Goal: Task Accomplishment & Management: Manage account settings

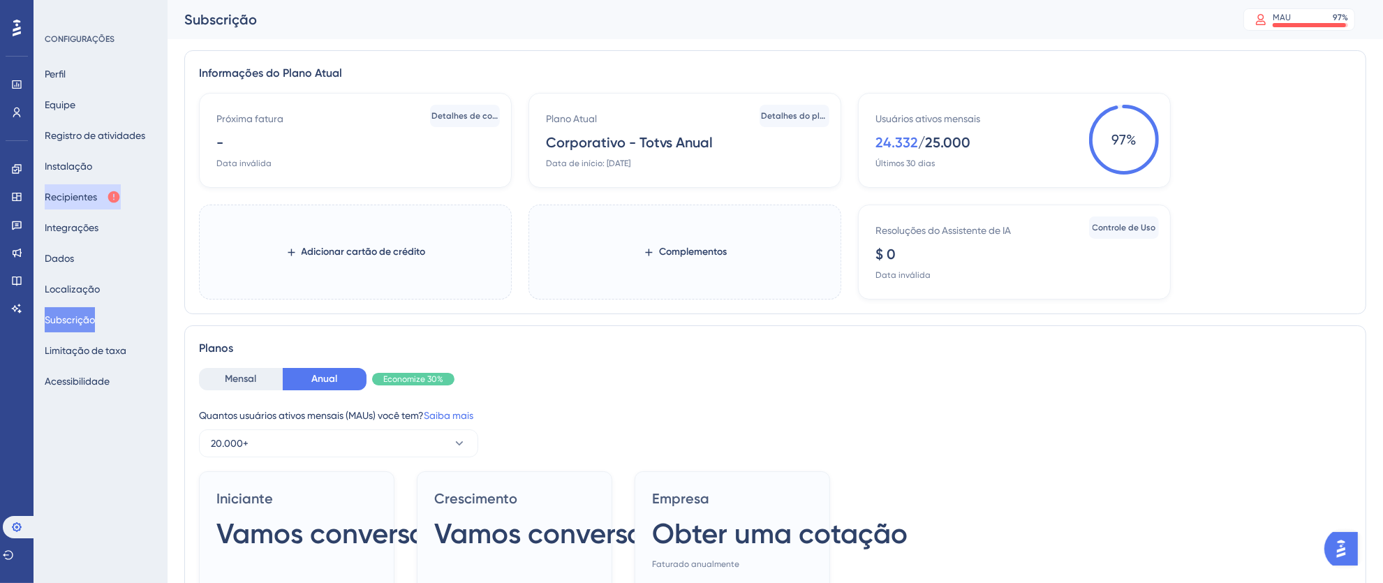
click at [91, 195] on font "Recipientes" at bounding box center [71, 196] width 52 height 11
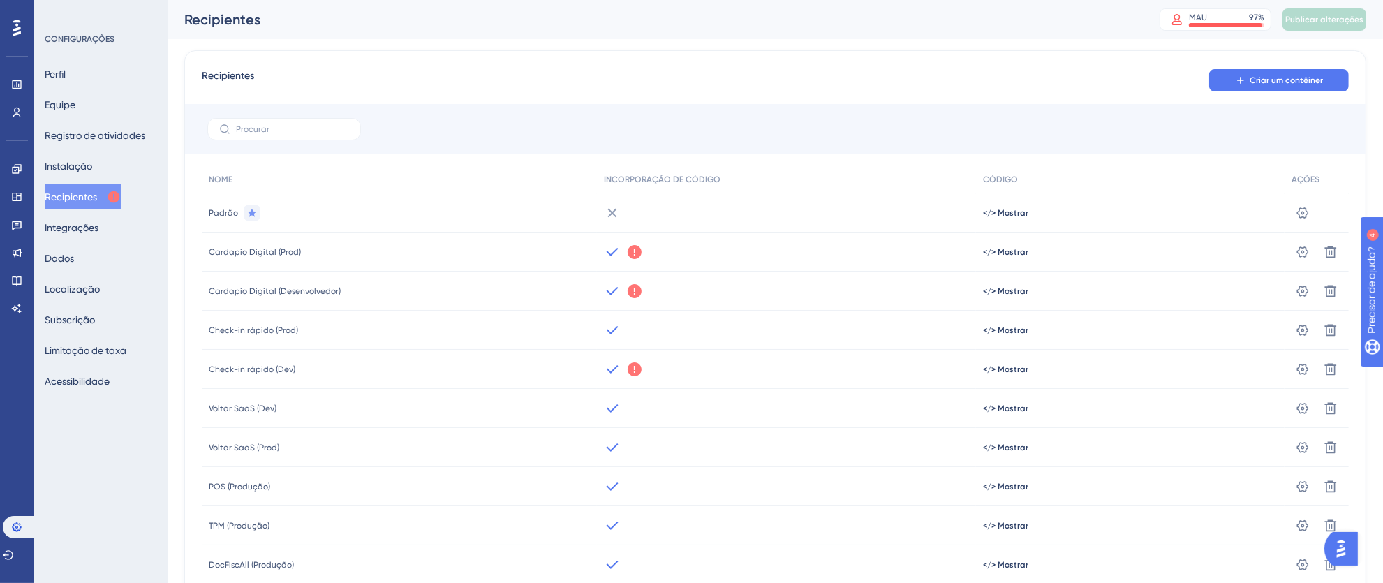
click at [314, 287] on font "Cardapio Digital (Desenvolvedor)" at bounding box center [275, 291] width 132 height 10
click at [14, 248] on icon at bounding box center [16, 252] width 11 height 11
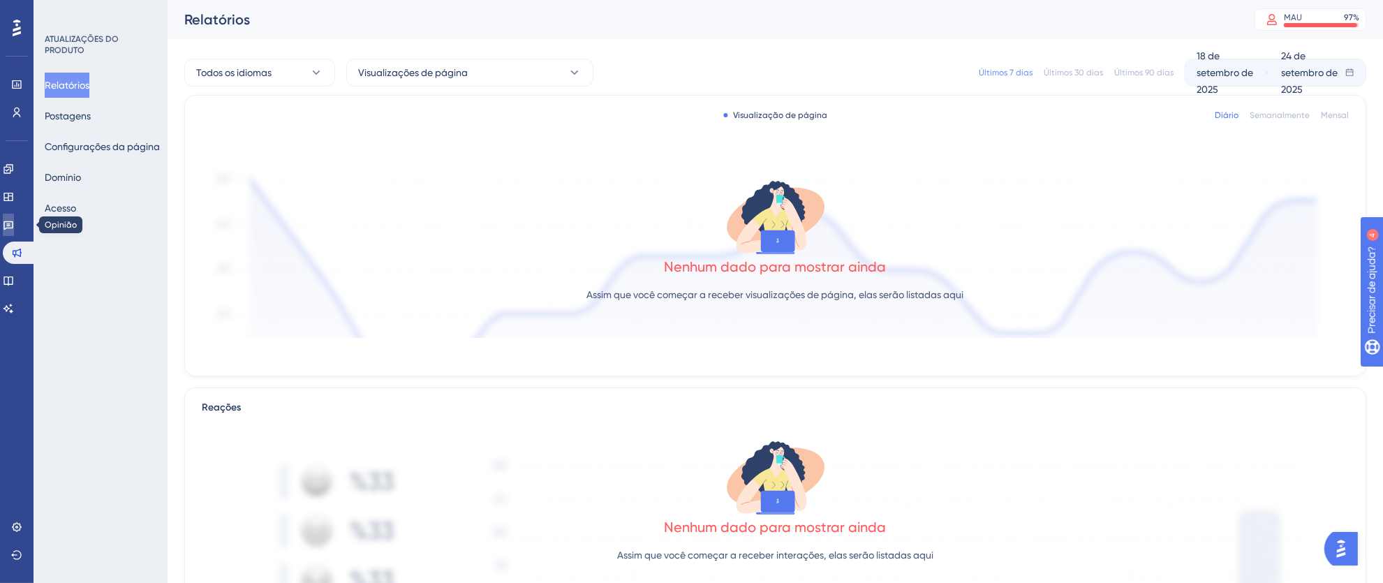
click at [14, 215] on link at bounding box center [8, 225] width 11 height 22
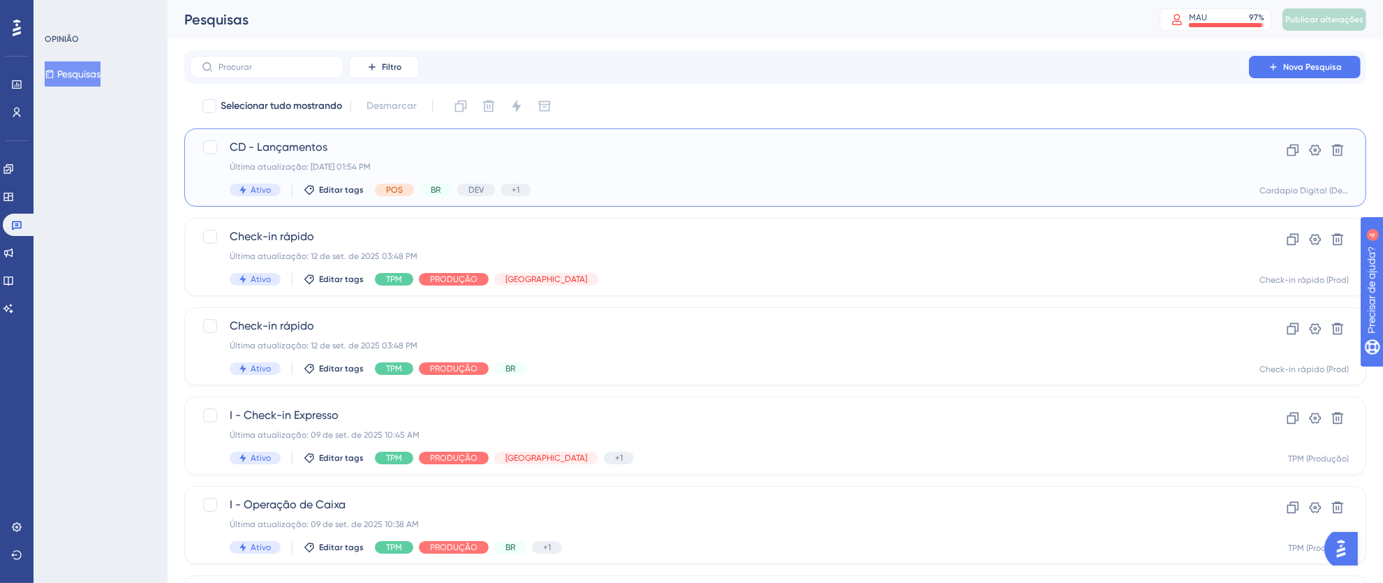
click at [781, 172] on div "CD - Lançamentos Última atualização: 23 de set. de 2025 01:54 PM Ativo Editar t…" at bounding box center [720, 167] width 980 height 57
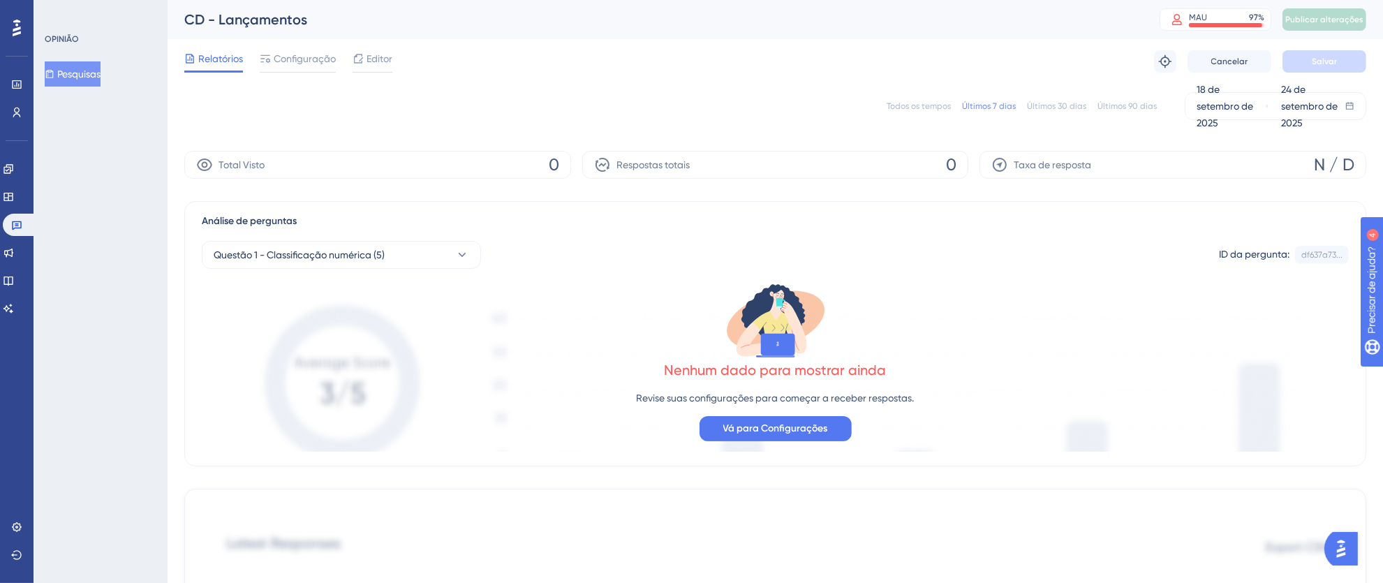
click at [906, 106] on font "Todos os tempos" at bounding box center [919, 106] width 64 height 10
click at [304, 59] on font "Configuração" at bounding box center [305, 58] width 62 height 11
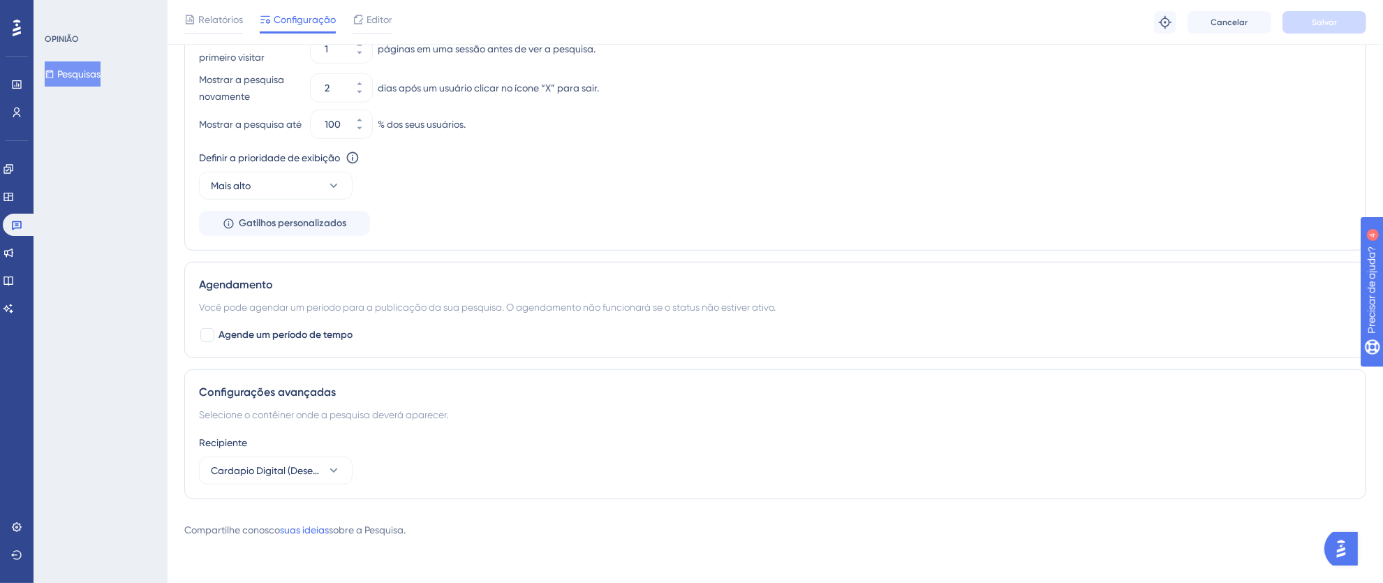
scroll to position [973, 0]
click at [324, 476] on button "Cardapio Digital (Desenvolvedor)" at bounding box center [276, 471] width 154 height 28
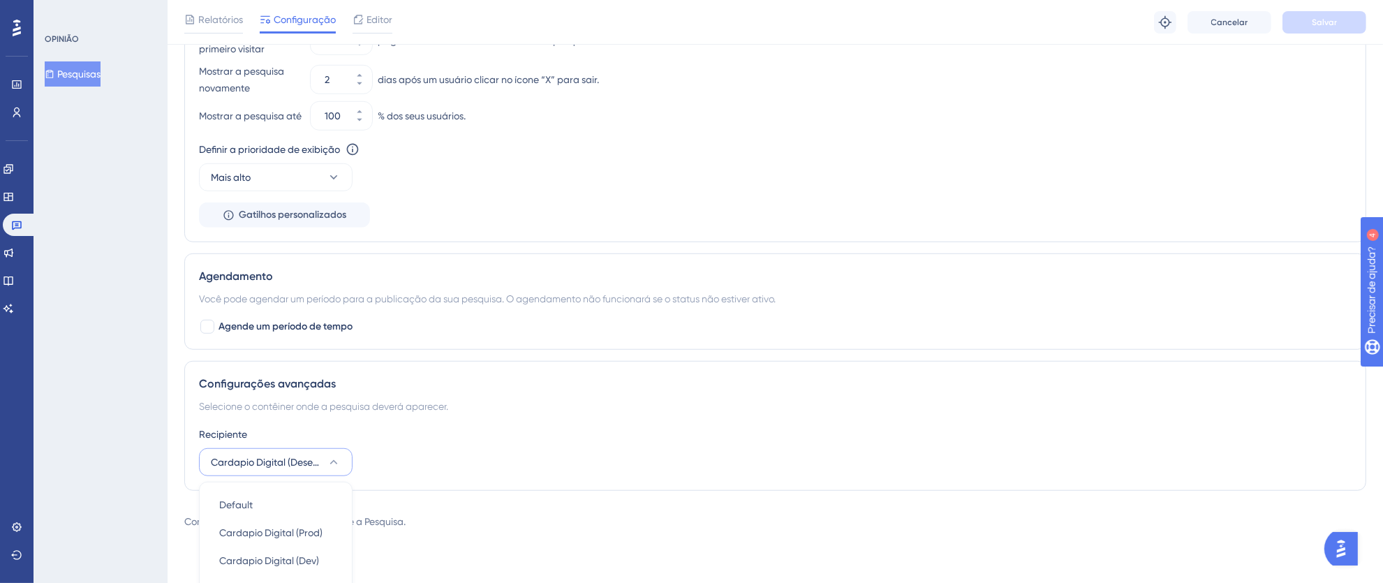
scroll to position [1311, 0]
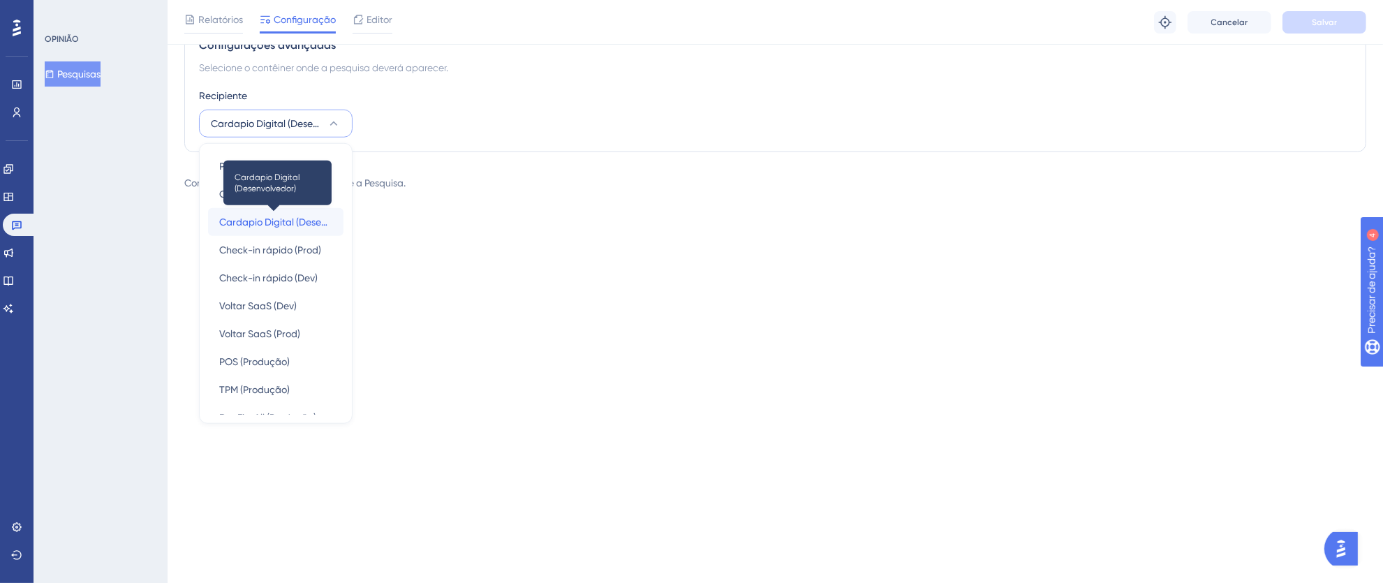
click at [289, 228] on font "Cardapio Digital (Desenvolvedor)" at bounding box center [293, 221] width 149 height 11
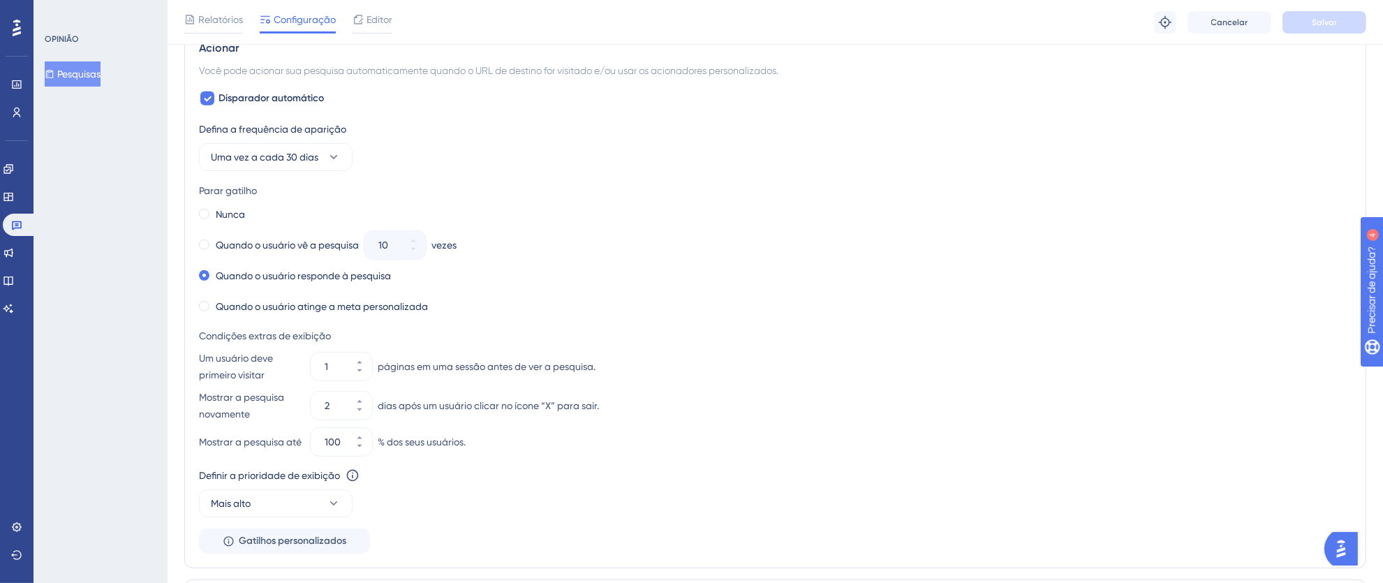
scroll to position [0, 0]
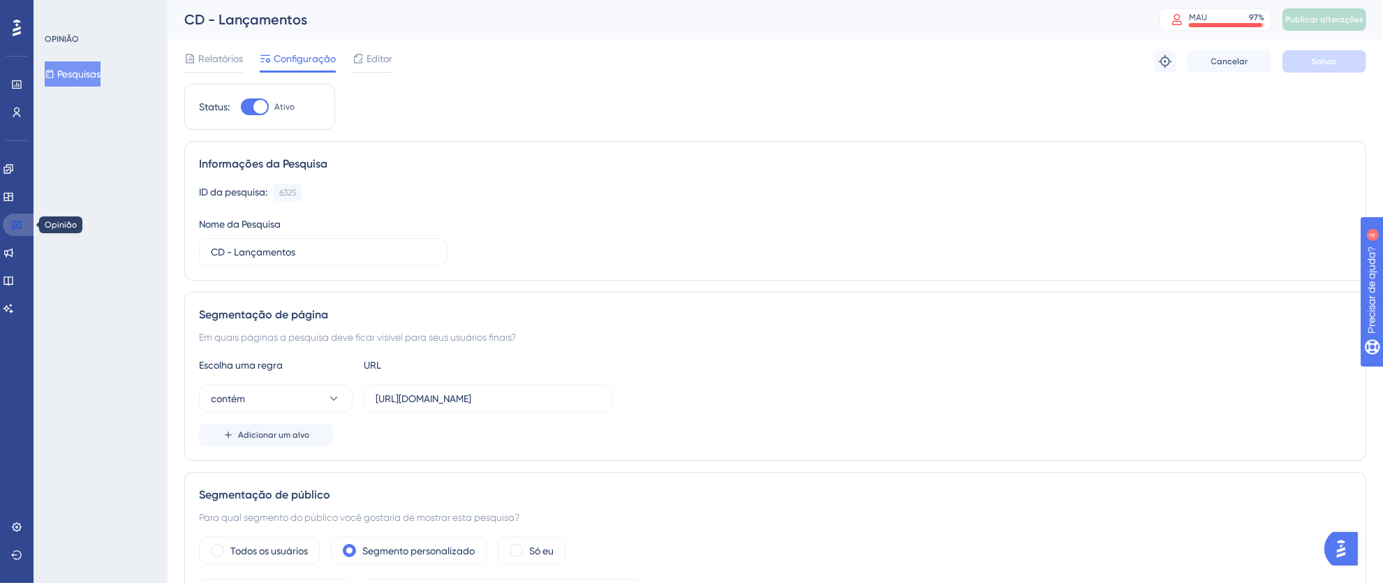
click at [14, 223] on icon at bounding box center [16, 224] width 11 height 11
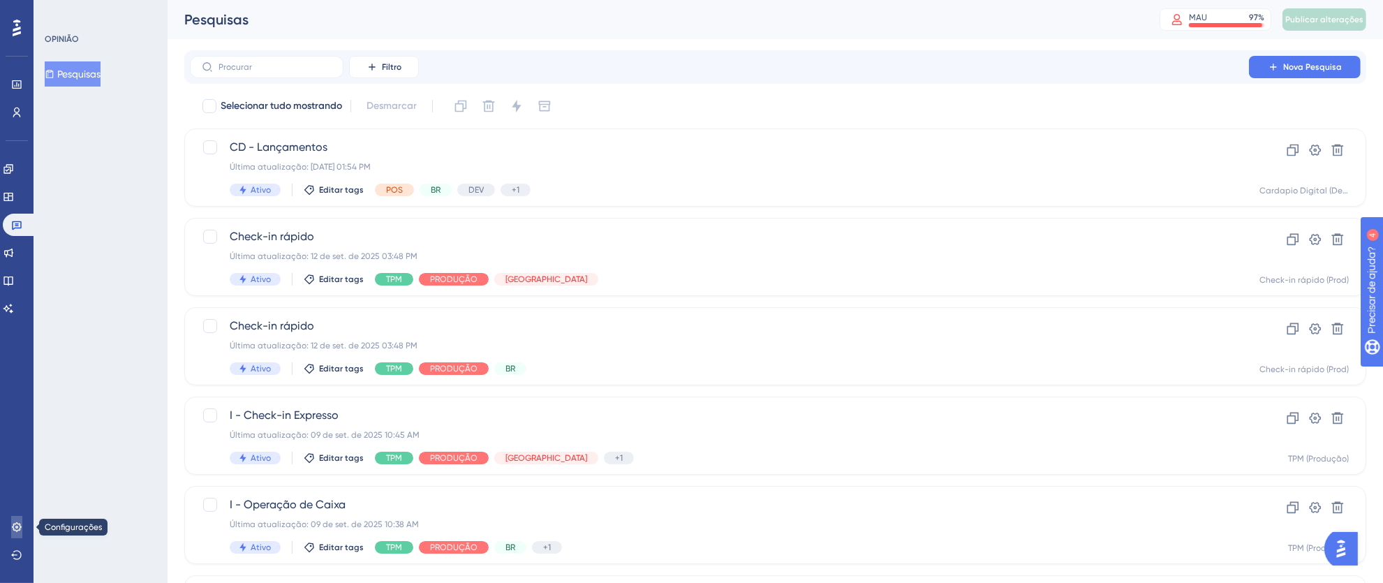
click at [18, 533] on link at bounding box center [16, 527] width 11 height 22
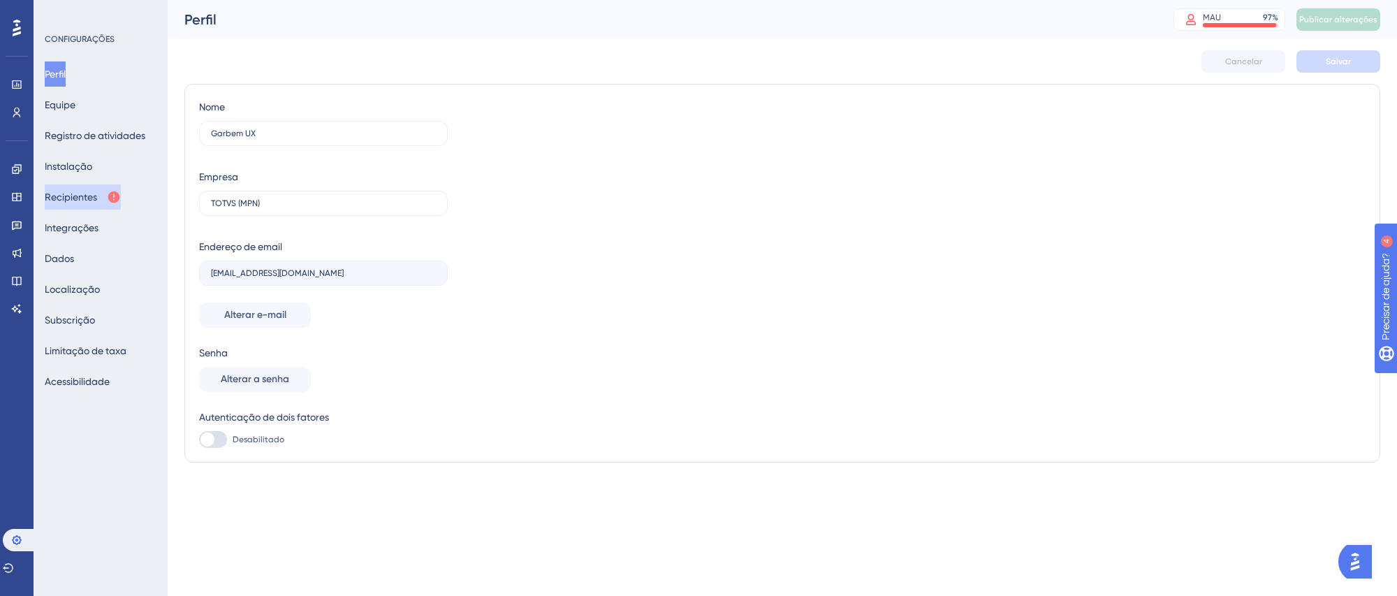
click at [71, 195] on font "Recipientes" at bounding box center [71, 196] width 52 height 11
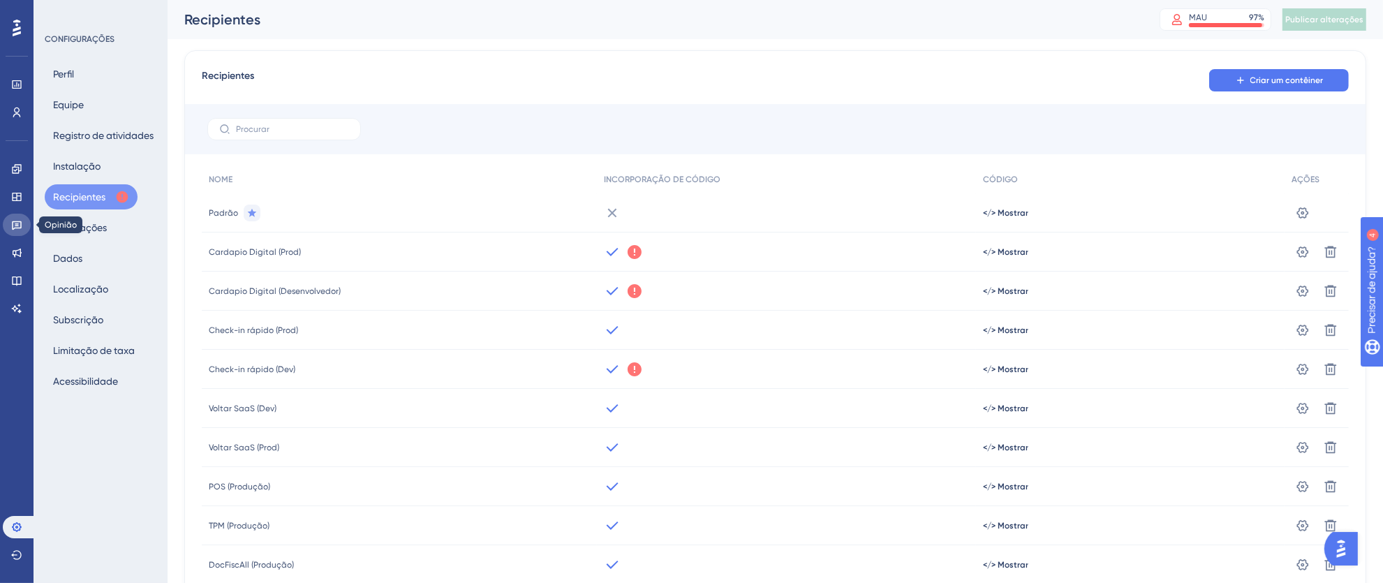
click at [22, 219] on link at bounding box center [17, 225] width 28 height 22
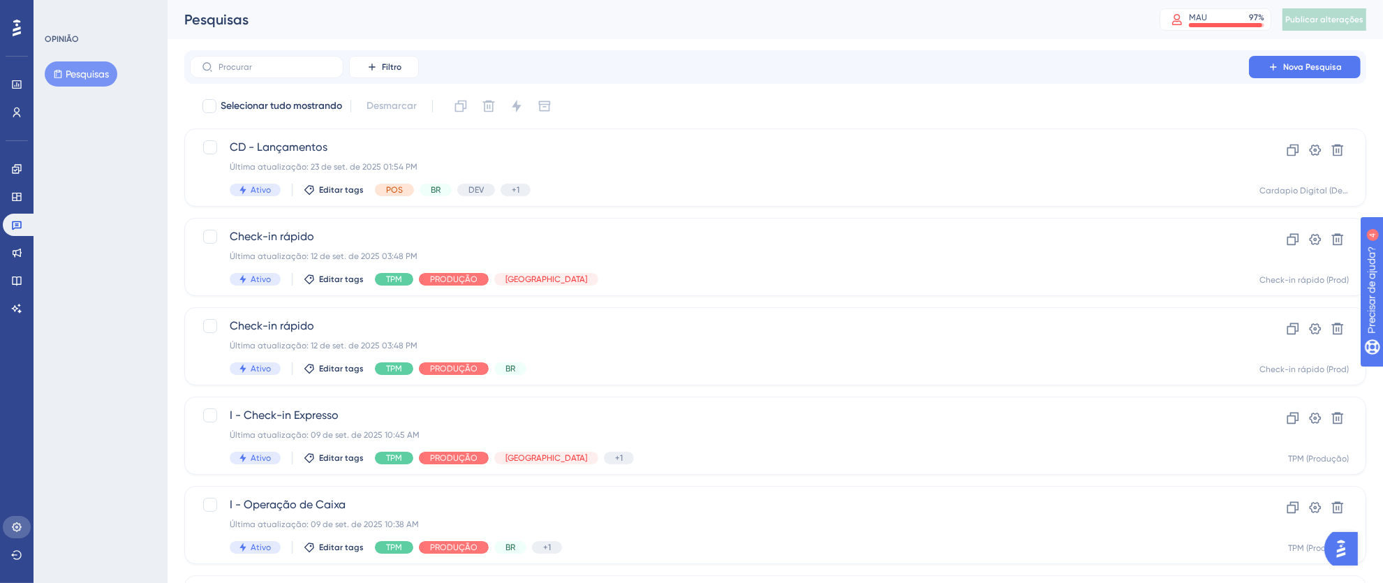
click at [12, 525] on icon at bounding box center [16, 527] width 11 height 11
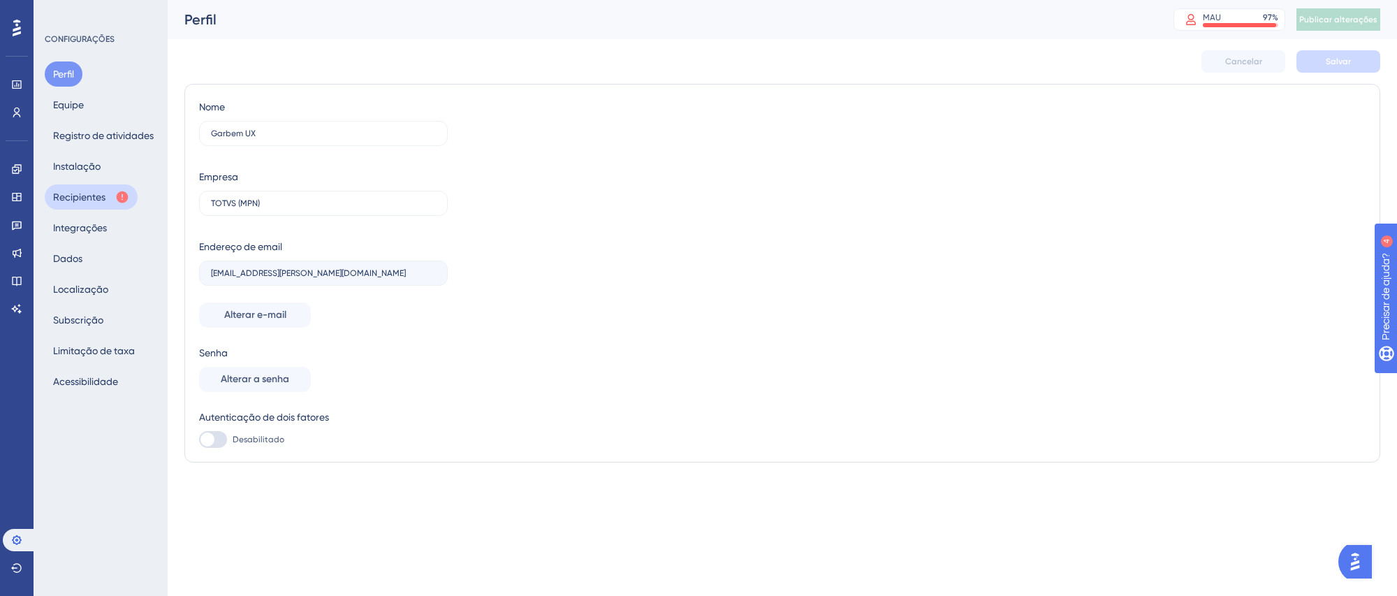
click at [65, 206] on button "Recipientes" at bounding box center [91, 196] width 93 height 25
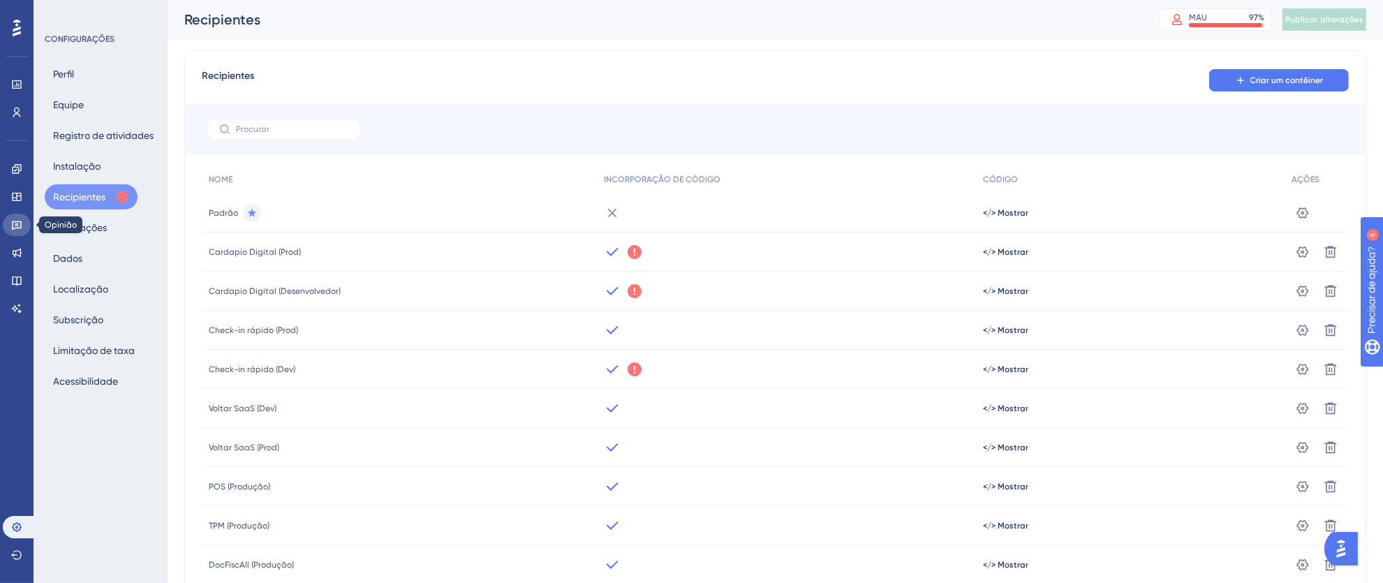
click at [18, 228] on icon at bounding box center [17, 225] width 10 height 9
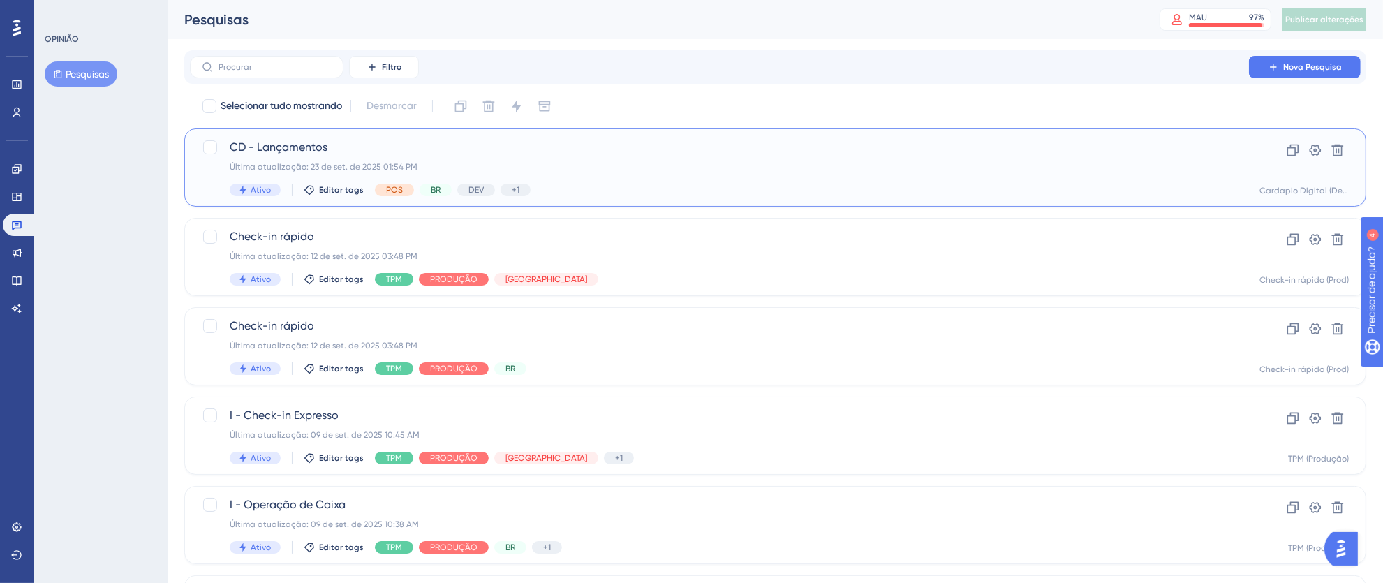
click at [656, 164] on div "Última atualização: 23 de set. de 2025 01:54 PM" at bounding box center [720, 166] width 980 height 11
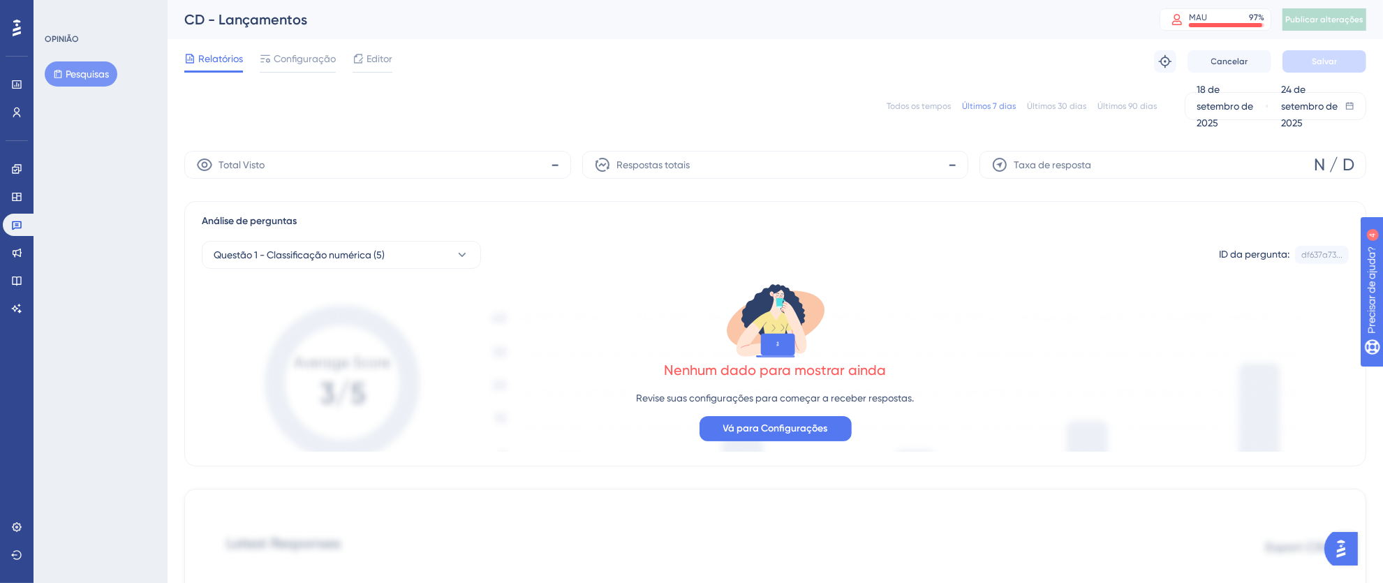
click at [285, 61] on font "Configuração" at bounding box center [305, 58] width 62 height 11
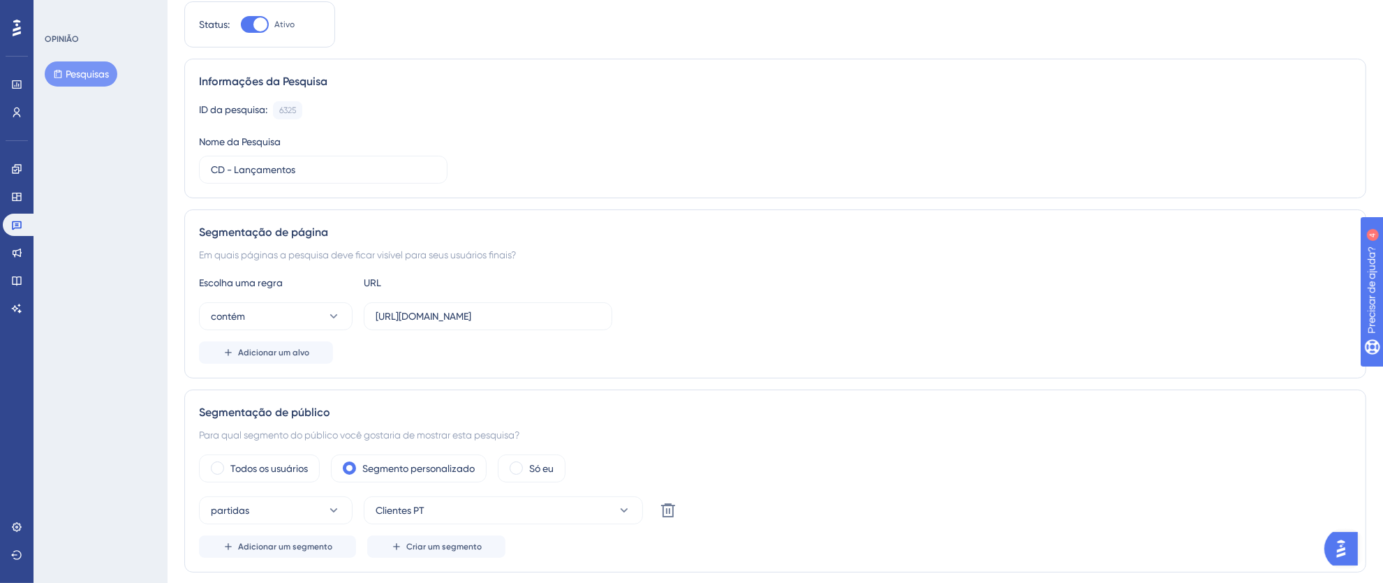
scroll to position [96, 0]
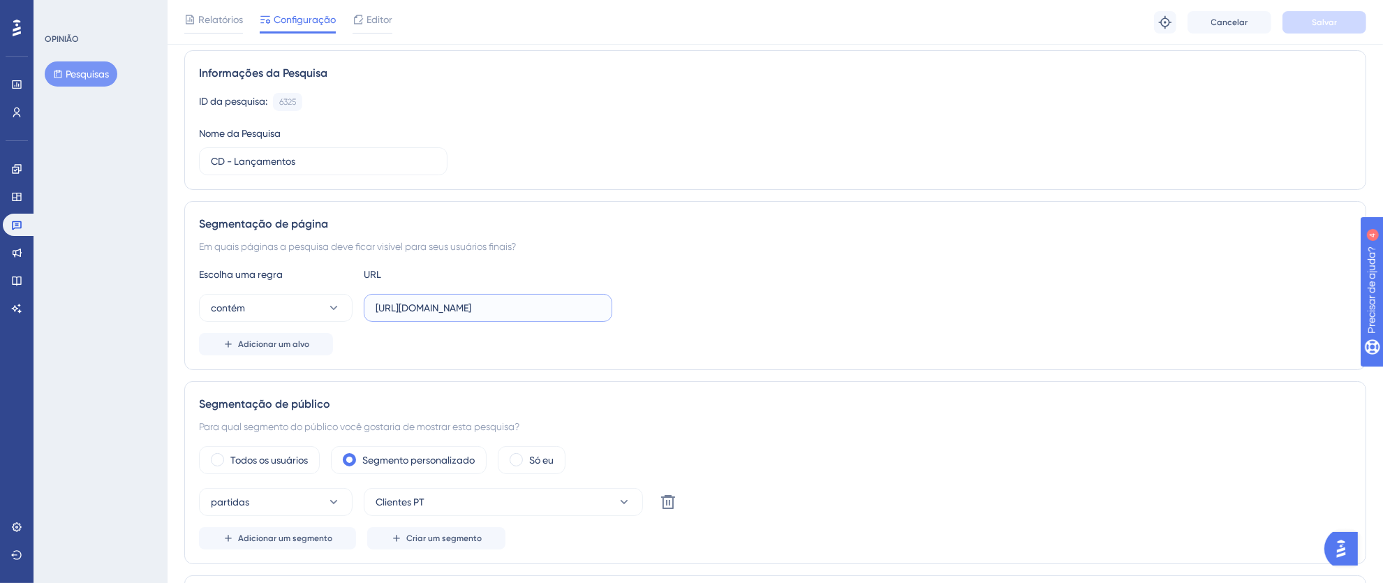
click at [549, 314] on input "[URL][DOMAIN_NAME]" at bounding box center [488, 307] width 225 height 15
drag, startPoint x: 563, startPoint y: 311, endPoint x: 349, endPoint y: 306, distance: 213.7
click at [349, 306] on div "contém https://digitalmenu-dev.thexpos.net/" at bounding box center [405, 308] width 413 height 28
click at [14, 225] on icon at bounding box center [16, 224] width 11 height 11
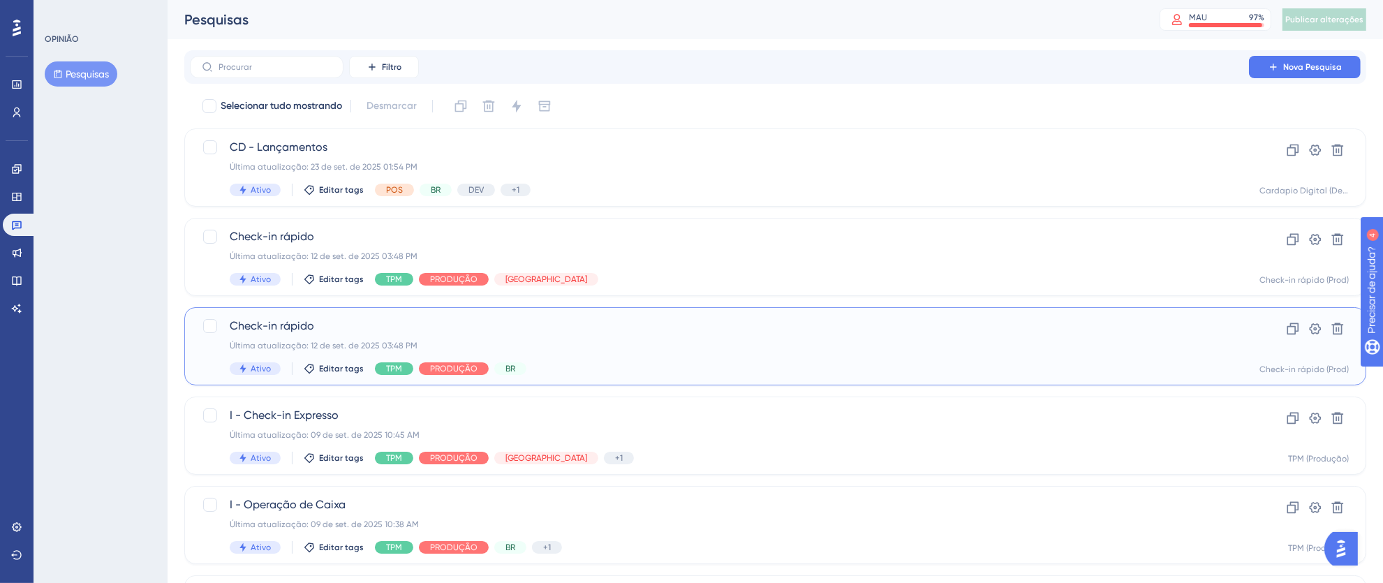
click at [675, 343] on div "Última atualização: 12 de set. de 2025 03:48 PM" at bounding box center [720, 345] width 980 height 11
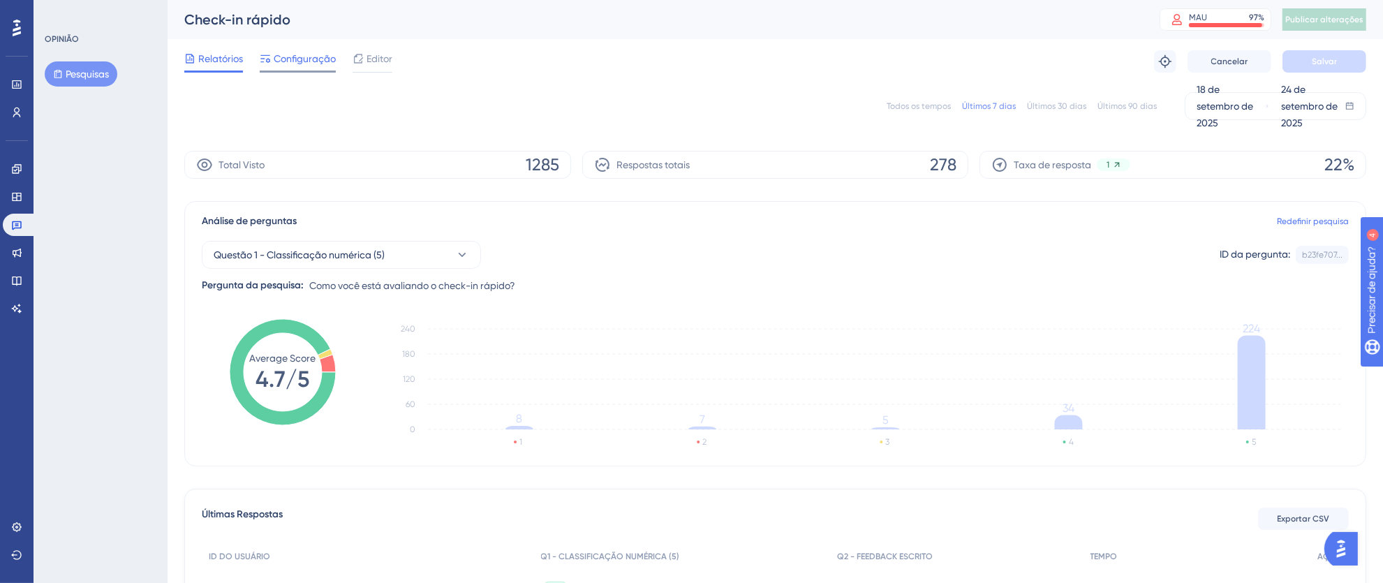
click at [293, 57] on font "Configuração" at bounding box center [305, 58] width 62 height 11
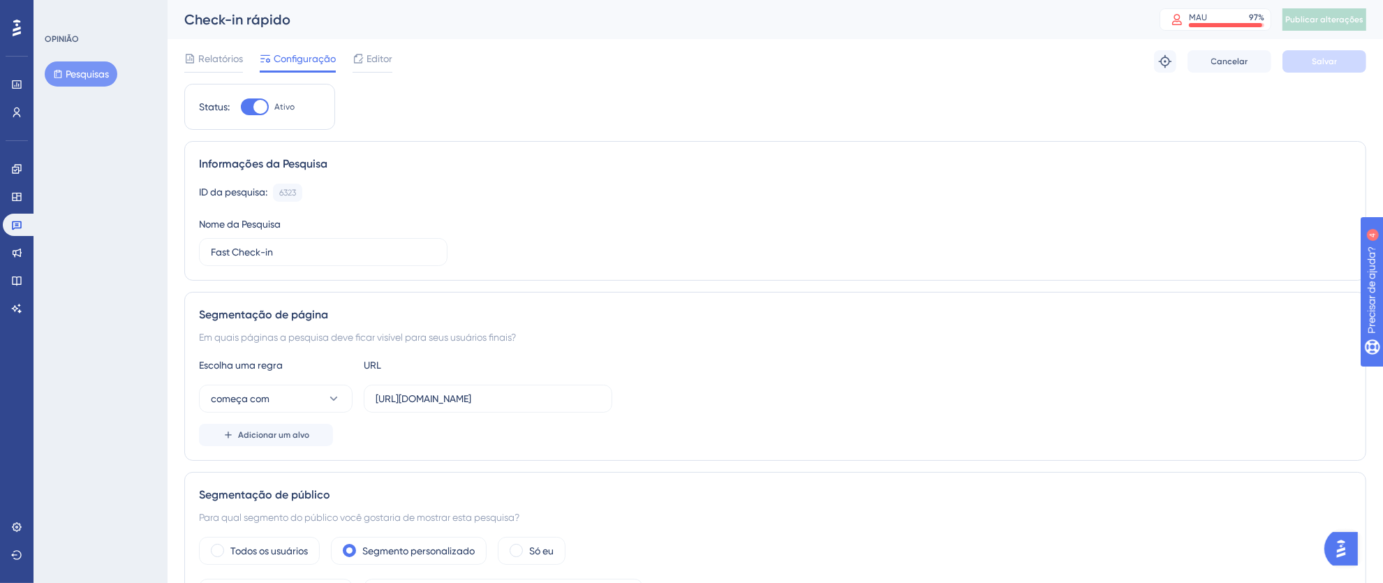
click at [9, 516] on div "Configurações" at bounding box center [17, 527] width 28 height 22
click at [13, 523] on icon at bounding box center [16, 527] width 11 height 11
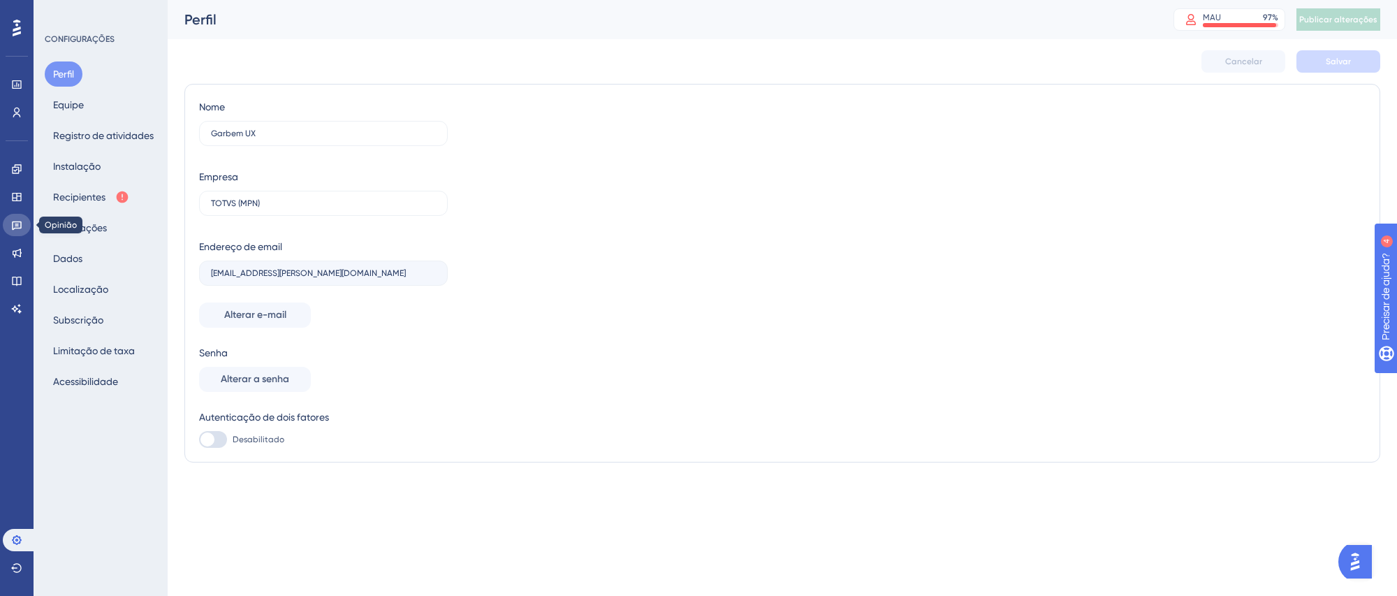
click at [17, 230] on icon at bounding box center [16, 224] width 11 height 11
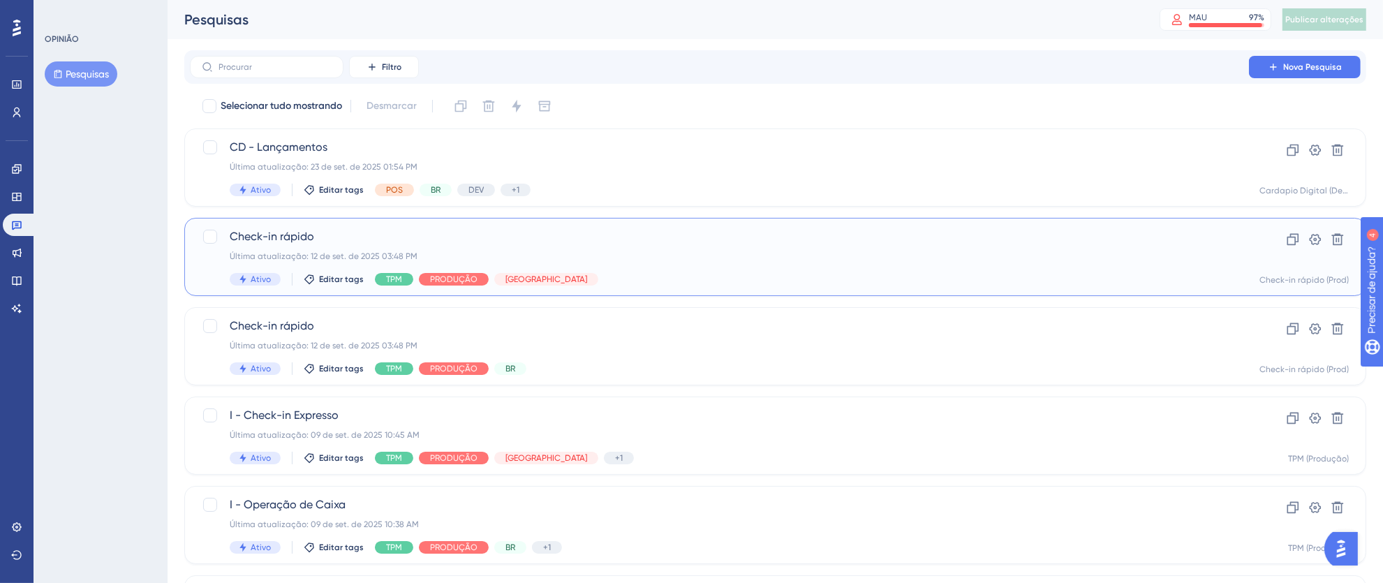
click at [828, 247] on div "Check-in rápido Última atualização: 12 de set. de 2025 03:48 PM Ativo Editar ta…" at bounding box center [720, 256] width 980 height 57
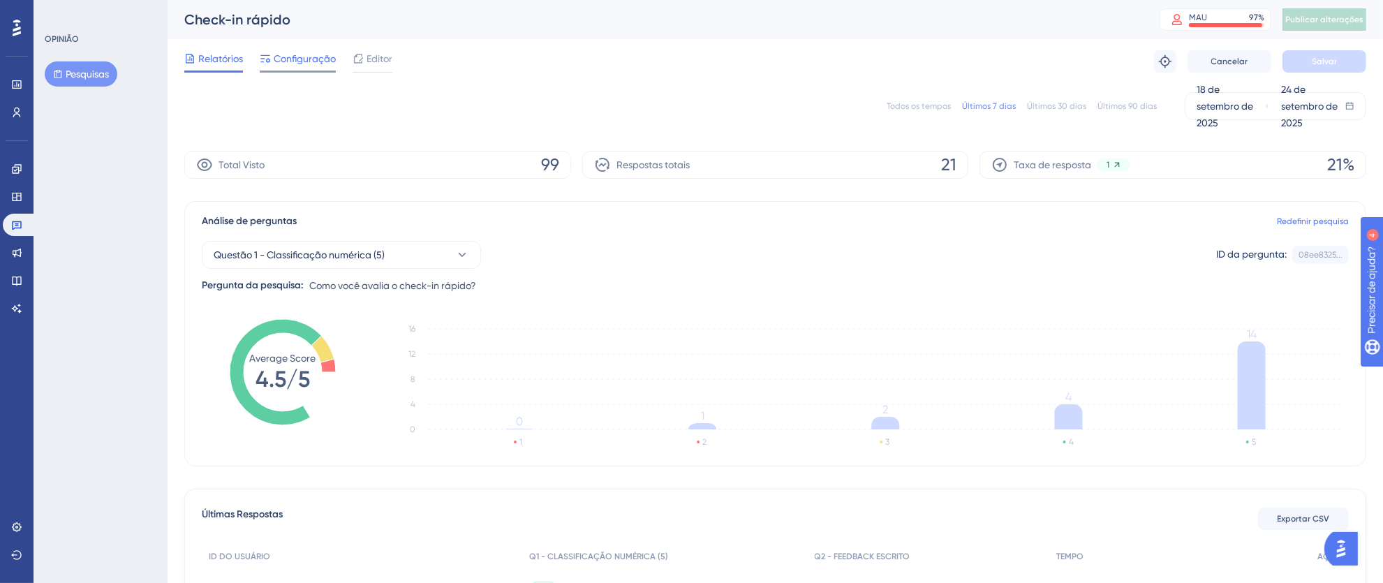
click at [311, 61] on font "Configuração" at bounding box center [305, 58] width 62 height 11
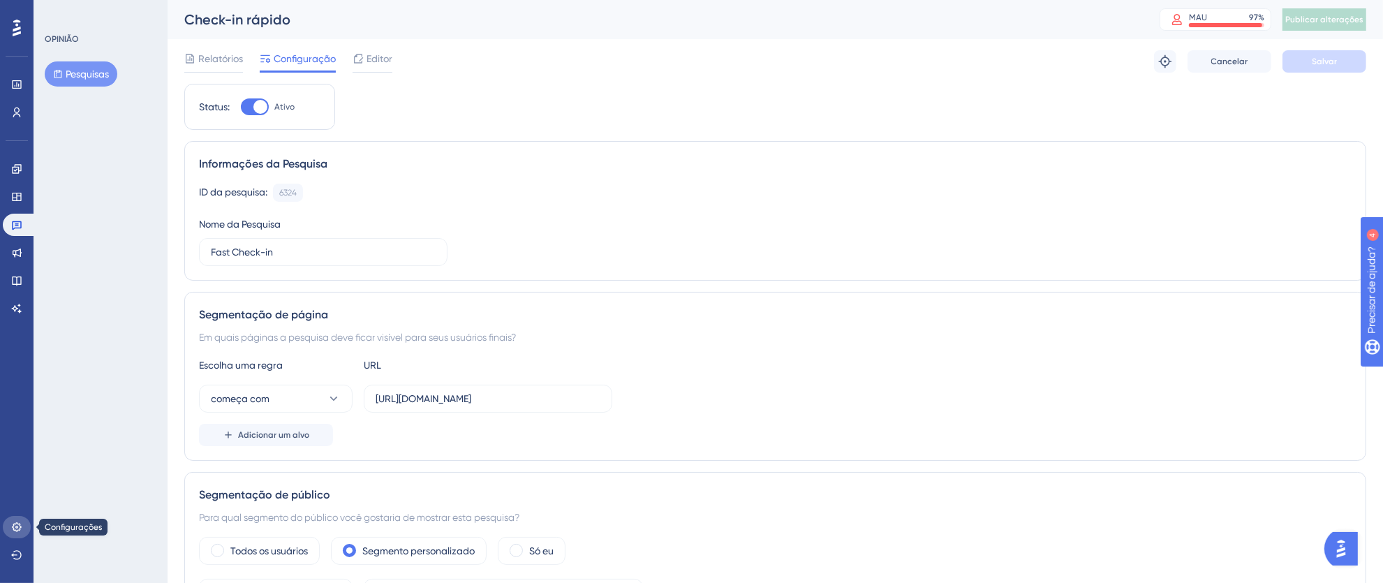
click at [17, 527] on icon at bounding box center [16, 526] width 9 height 9
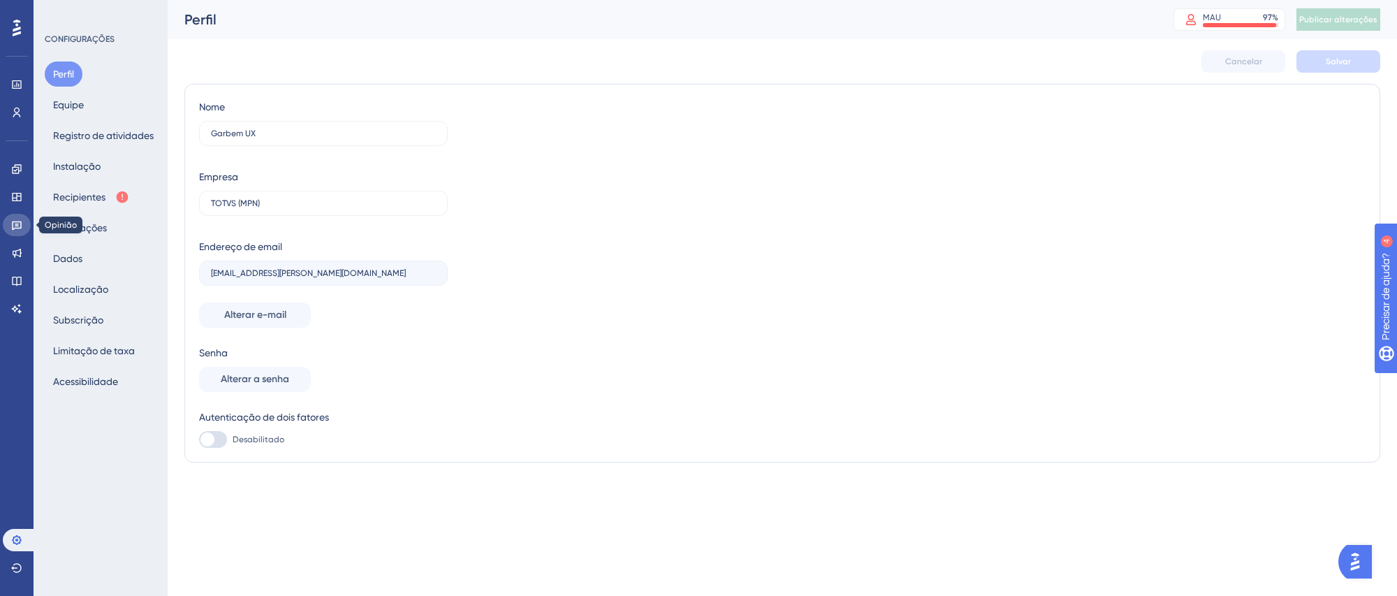
click at [8, 224] on link at bounding box center [17, 225] width 28 height 22
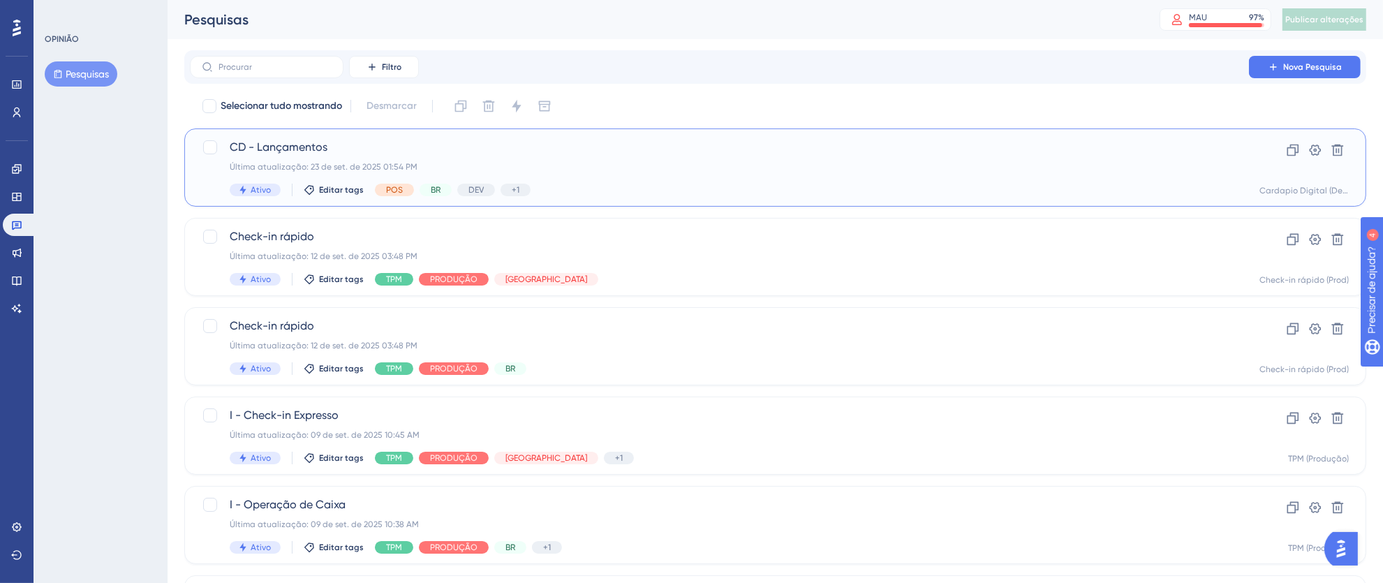
click at [655, 156] on div "CD - Lançamentos Última atualização: 23 de set. de 2025 01:54 PM Ativo Editar t…" at bounding box center [720, 167] width 980 height 57
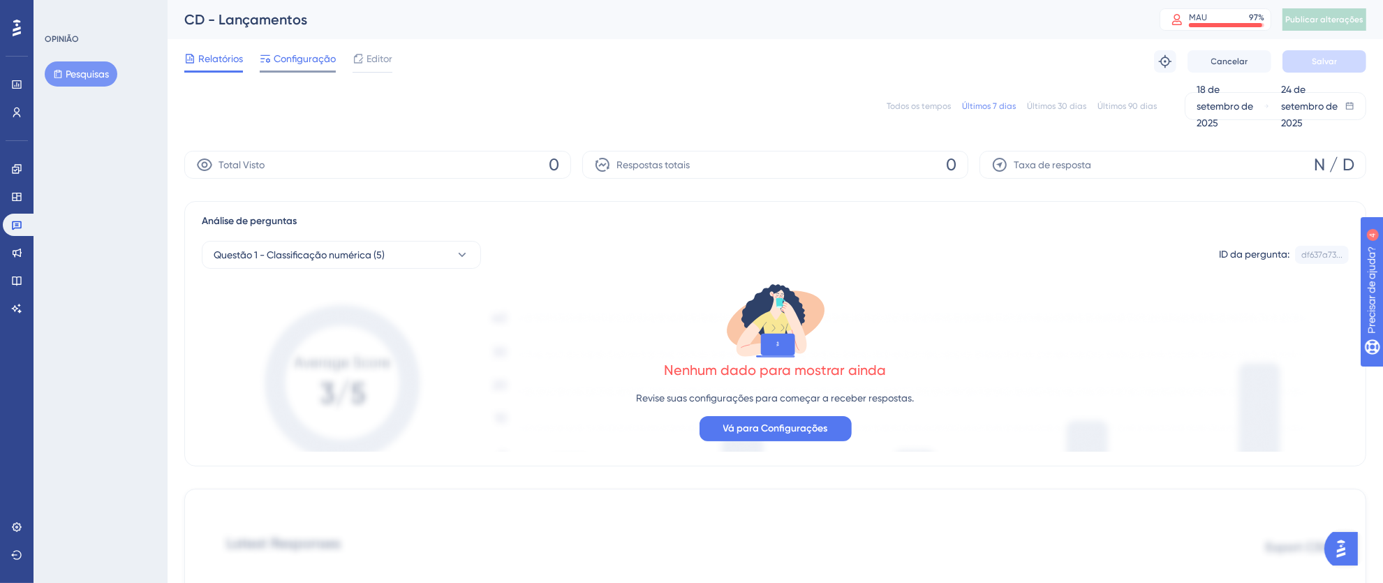
click at [293, 64] on font "Configuração" at bounding box center [305, 58] width 62 height 11
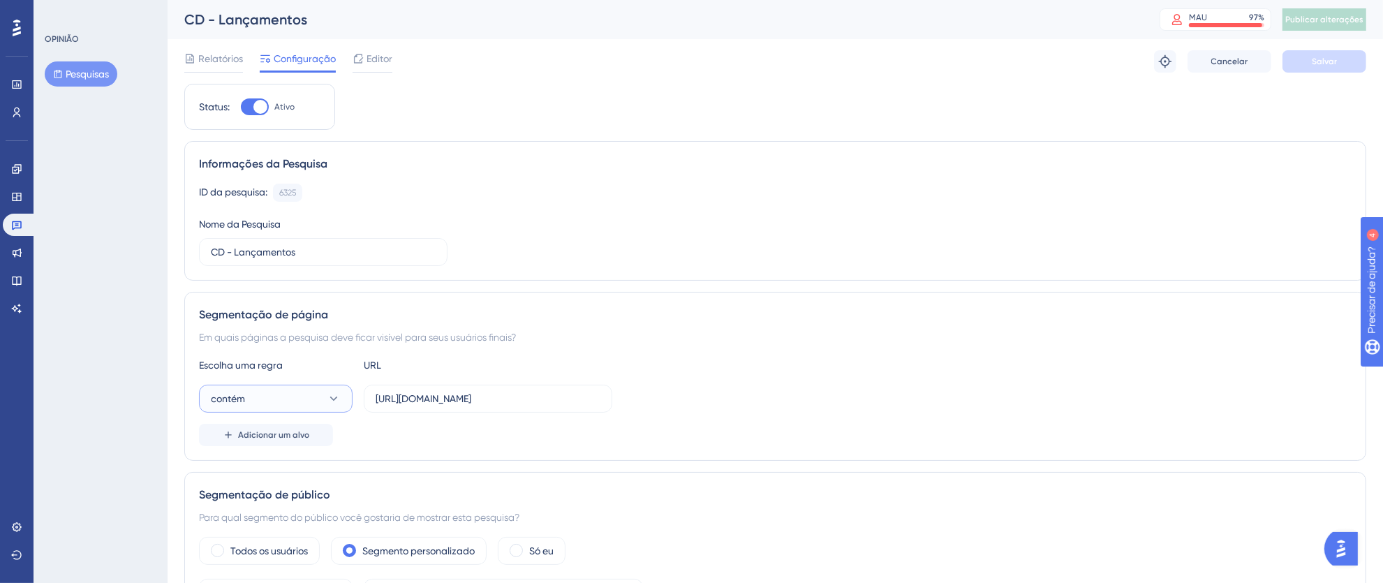
click at [307, 406] on button "contém" at bounding box center [276, 399] width 154 height 28
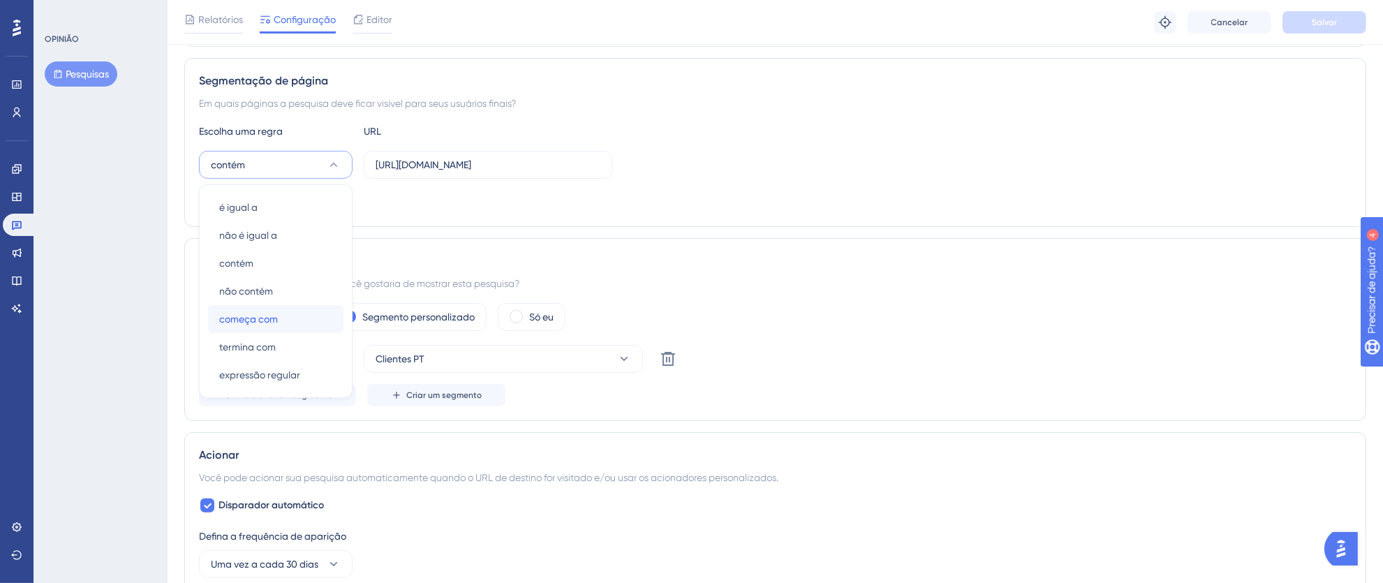
click at [306, 318] on div "começa com começa com" at bounding box center [275, 319] width 113 height 28
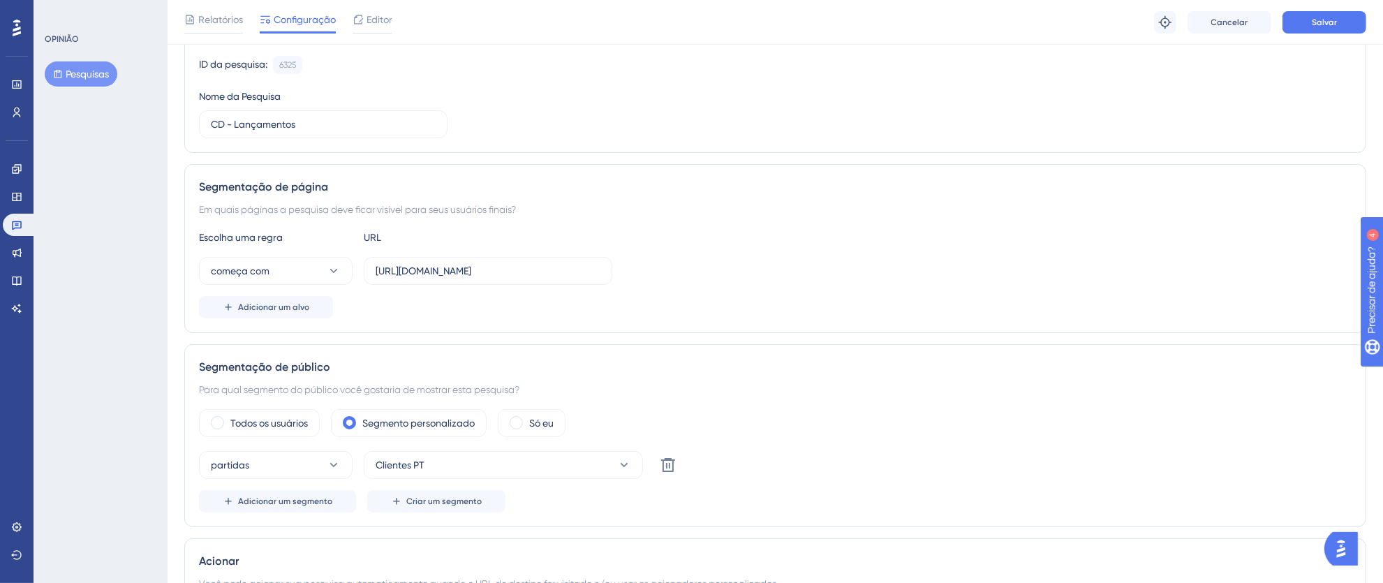
scroll to position [0, 0]
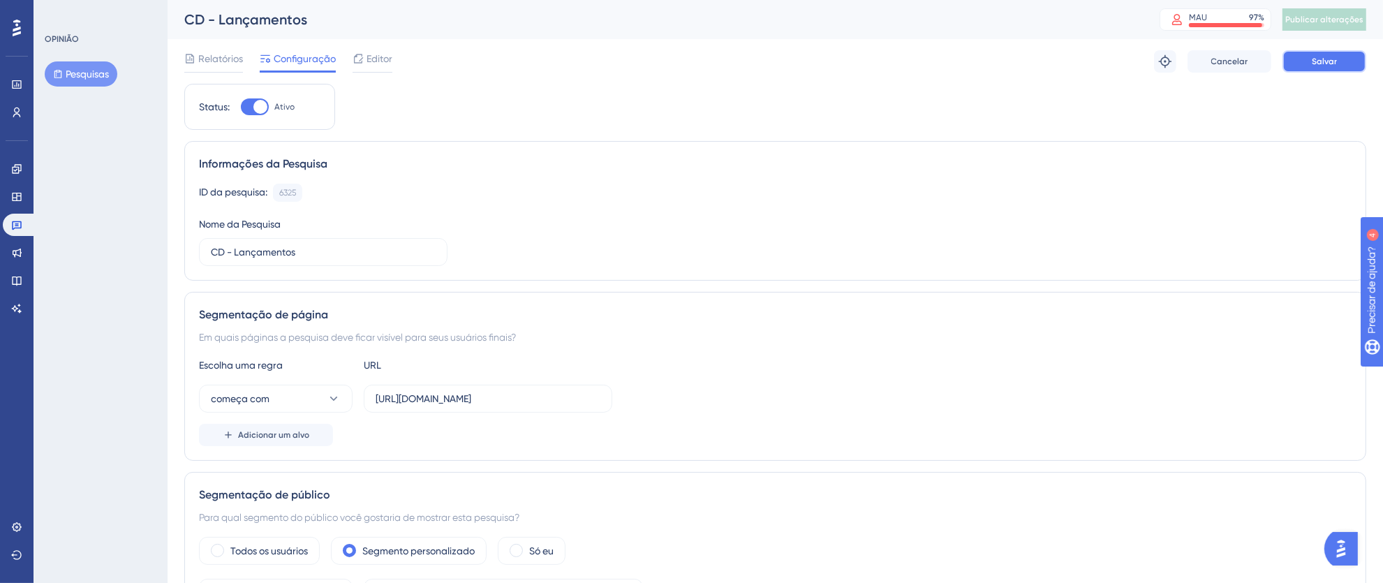
click at [1311, 57] on button "Salvar" at bounding box center [1325, 61] width 84 height 22
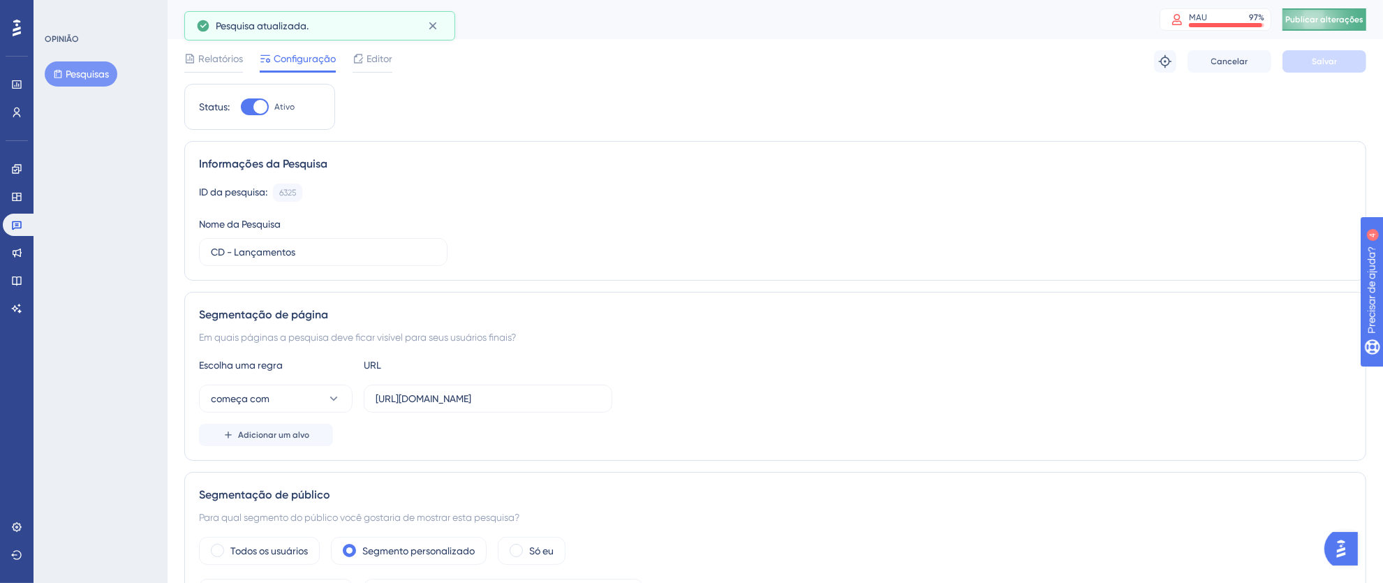
click at [1341, 22] on font "Publicar alterações" at bounding box center [1325, 20] width 78 height 10
click at [434, 27] on icon at bounding box center [433, 26] width 8 height 8
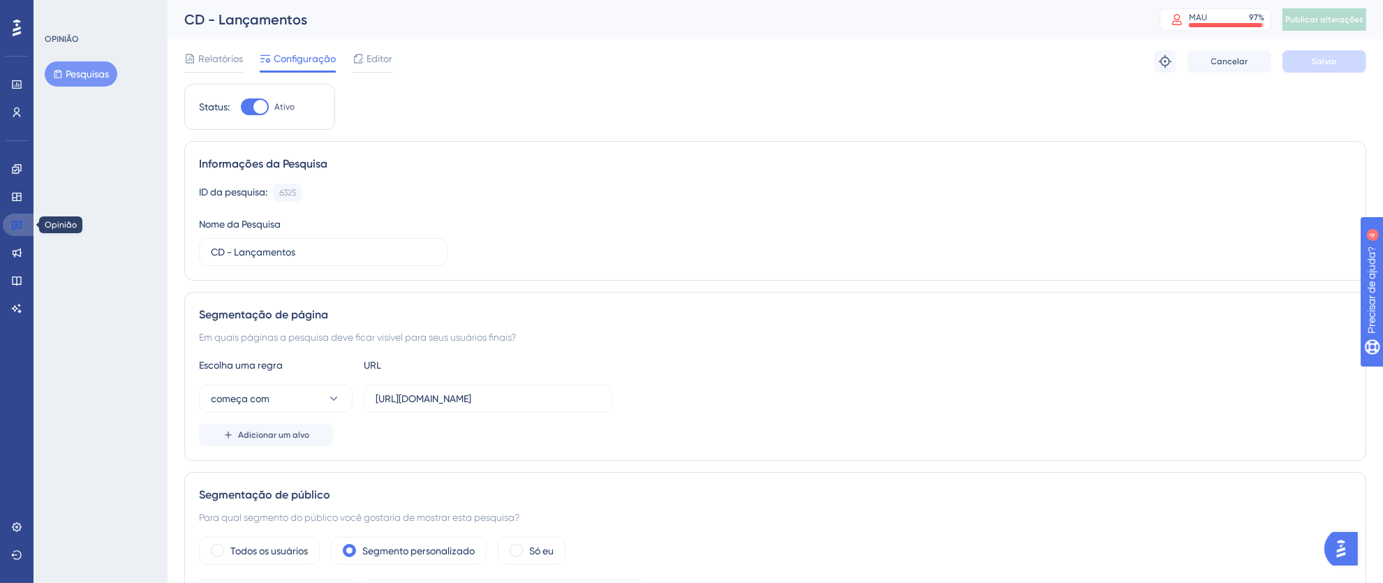
click at [18, 224] on icon at bounding box center [16, 224] width 11 height 11
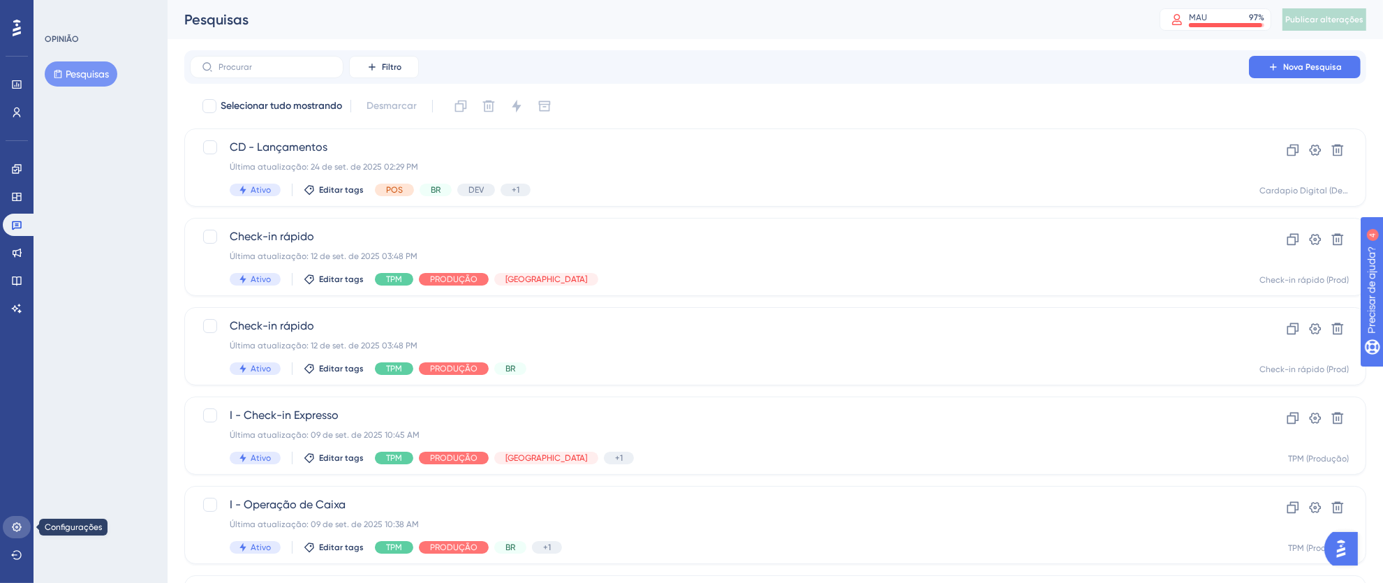
click at [22, 524] on icon at bounding box center [16, 527] width 11 height 11
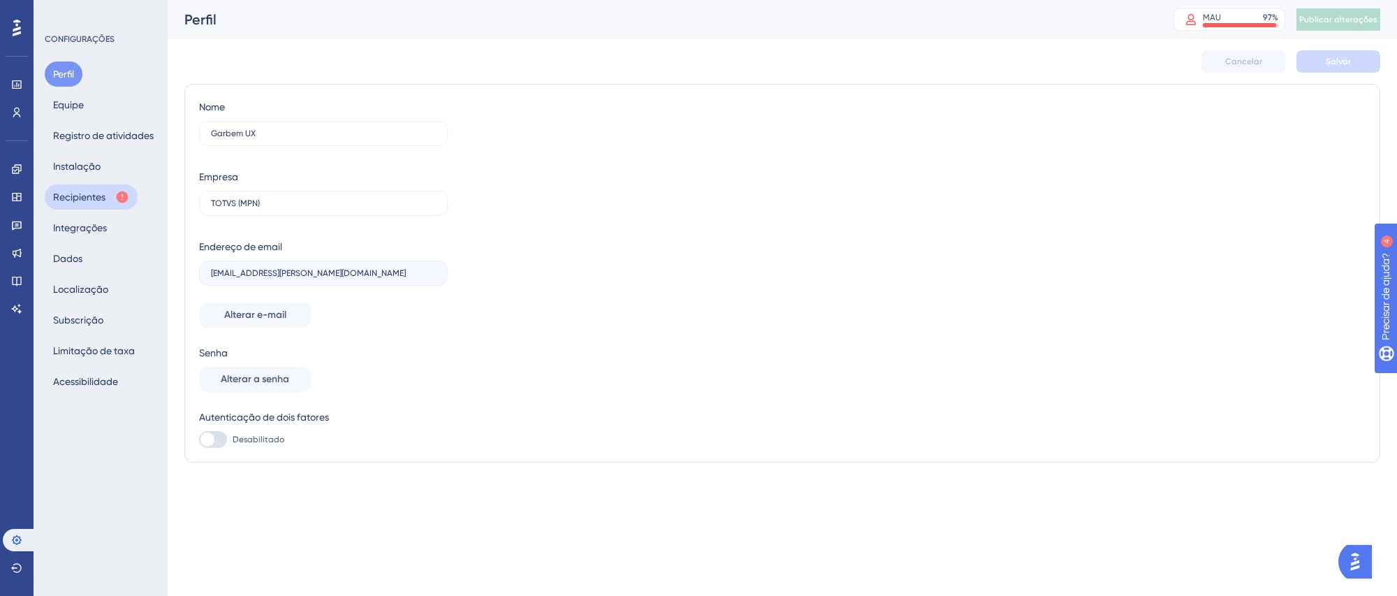
click at [45, 193] on button "Recipientes" at bounding box center [91, 196] width 93 height 25
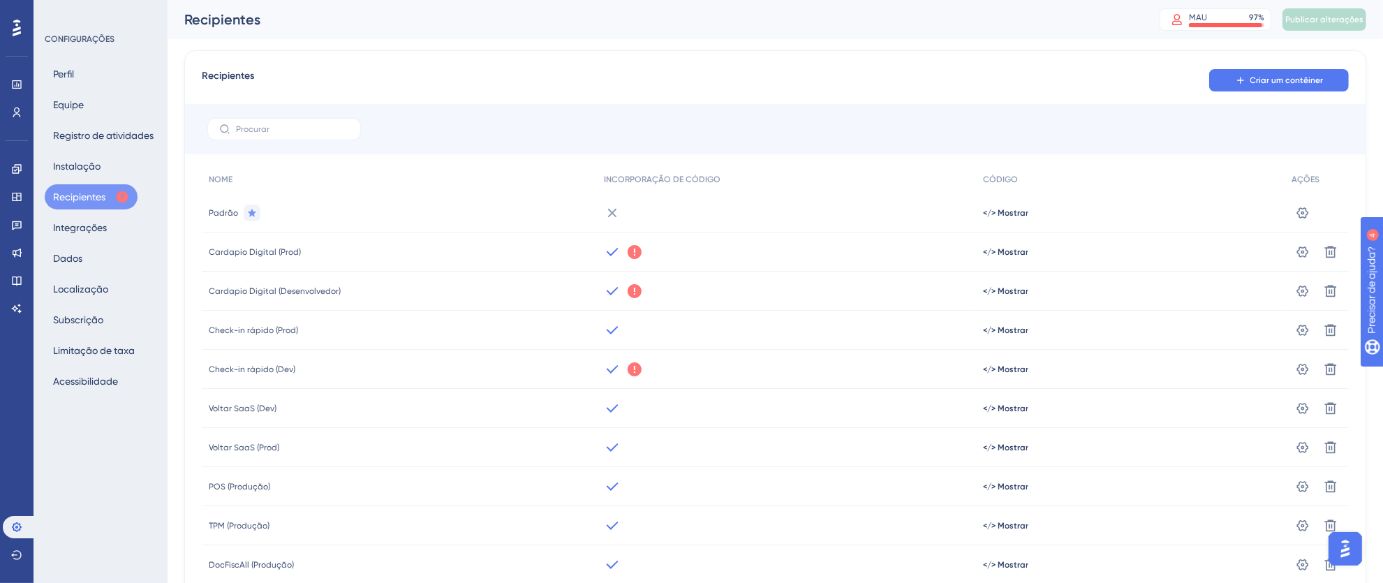
click at [88, 198] on font "Recipientes" at bounding box center [79, 196] width 52 height 11
click at [636, 293] on icon at bounding box center [635, 291] width 14 height 14
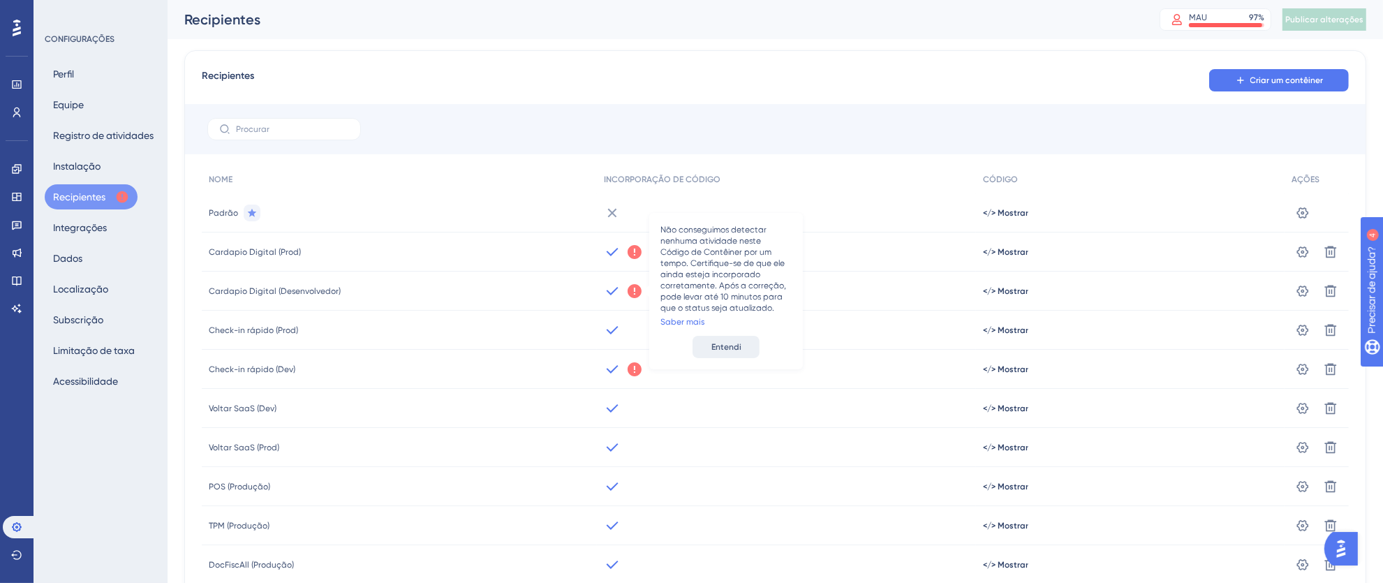
click at [721, 348] on font "Entendi" at bounding box center [727, 347] width 30 height 10
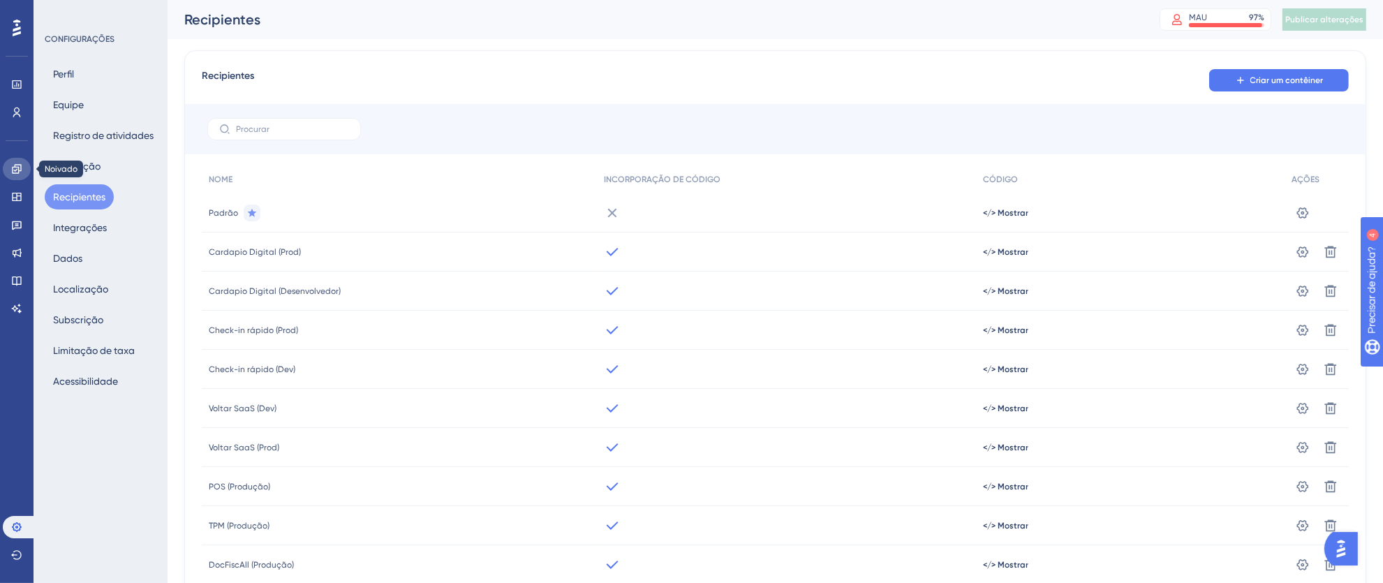
click at [15, 168] on icon at bounding box center [16, 168] width 11 height 11
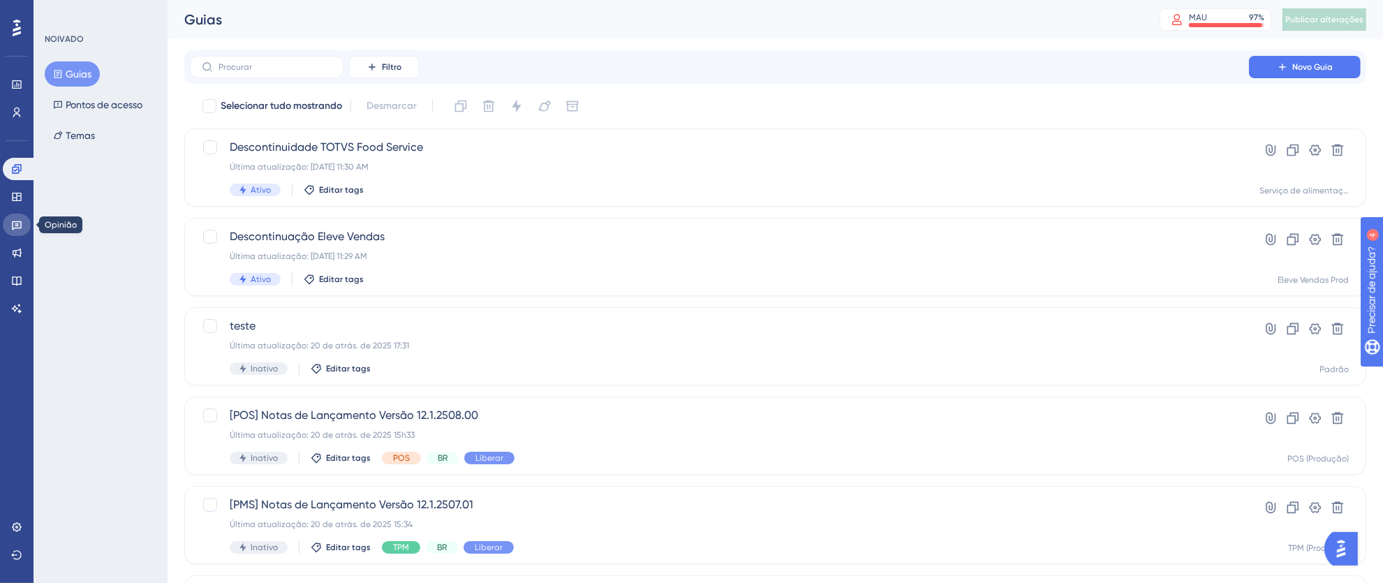
click at [14, 221] on icon at bounding box center [17, 225] width 10 height 9
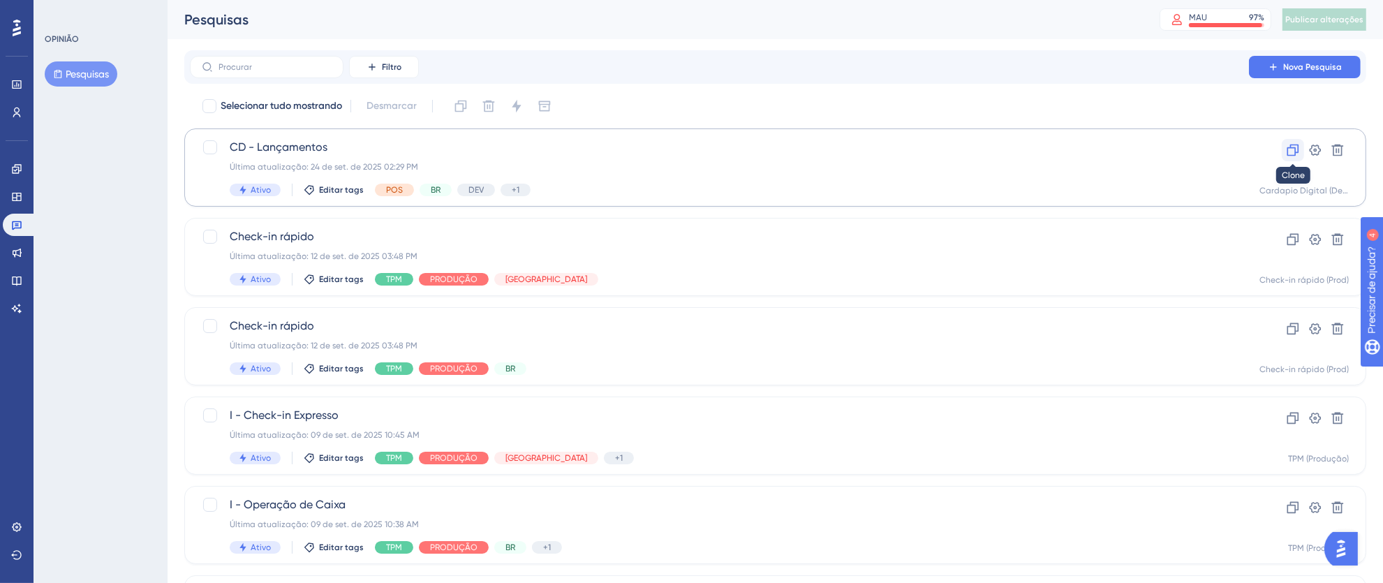
click at [1297, 152] on icon at bounding box center [1293, 150] width 14 height 14
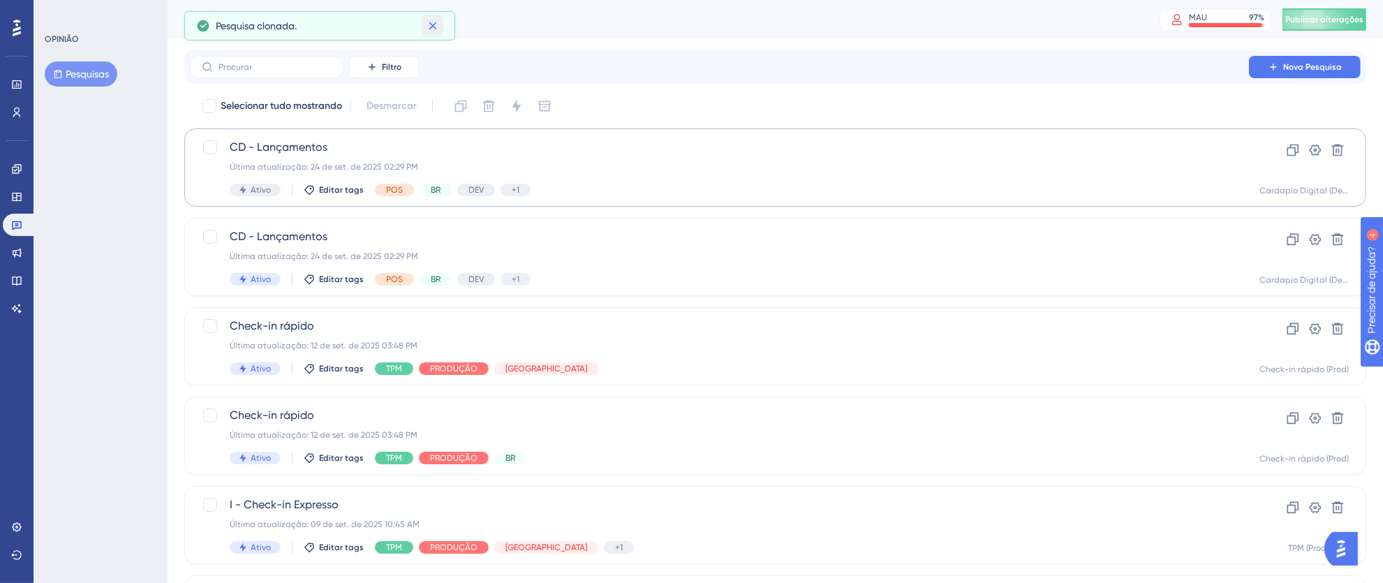
click at [429, 24] on icon at bounding box center [433, 26] width 14 height 14
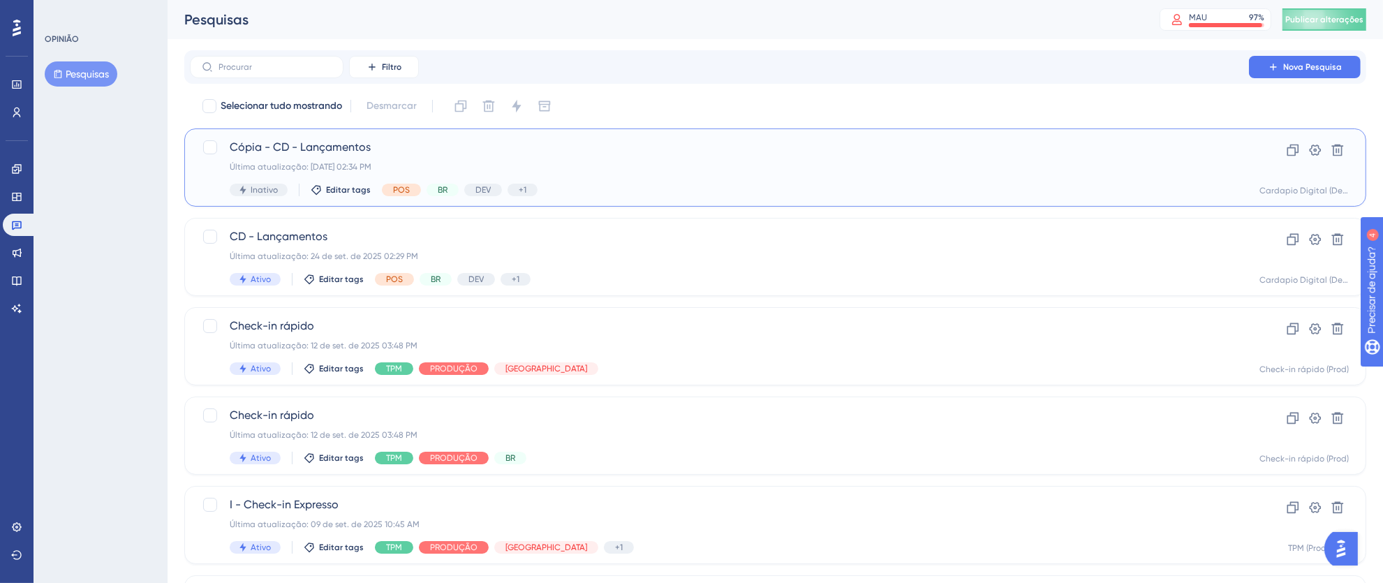
click at [586, 161] on div "Última atualização: [DATE] 02:34 PM" at bounding box center [720, 166] width 980 height 11
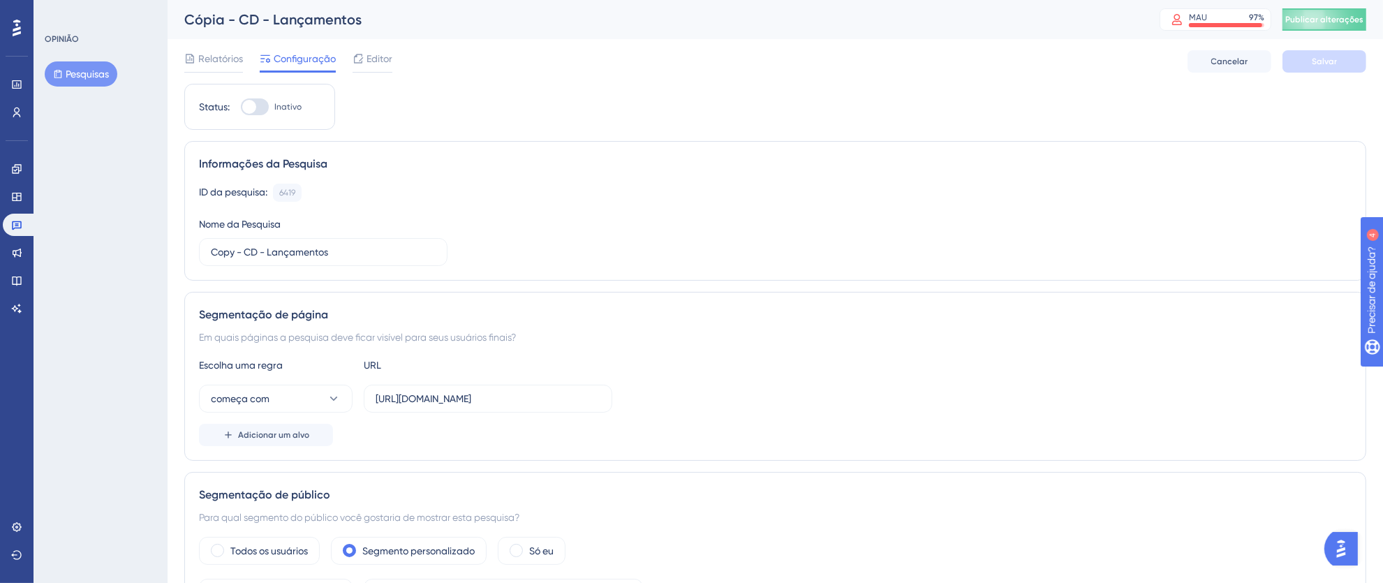
click at [267, 25] on font "Cópia - CD - Lançamentos" at bounding box center [272, 19] width 177 height 17
click at [284, 19] on font "Cópia - CD - Lançamentos" at bounding box center [272, 19] width 177 height 17
click at [261, 105] on div at bounding box center [255, 106] width 28 height 17
click at [241, 107] on input "Inativo" at bounding box center [240, 107] width 1 height 1
click at [267, 17] on font "Cópia - CD - Lançamentos" at bounding box center [272, 19] width 177 height 17
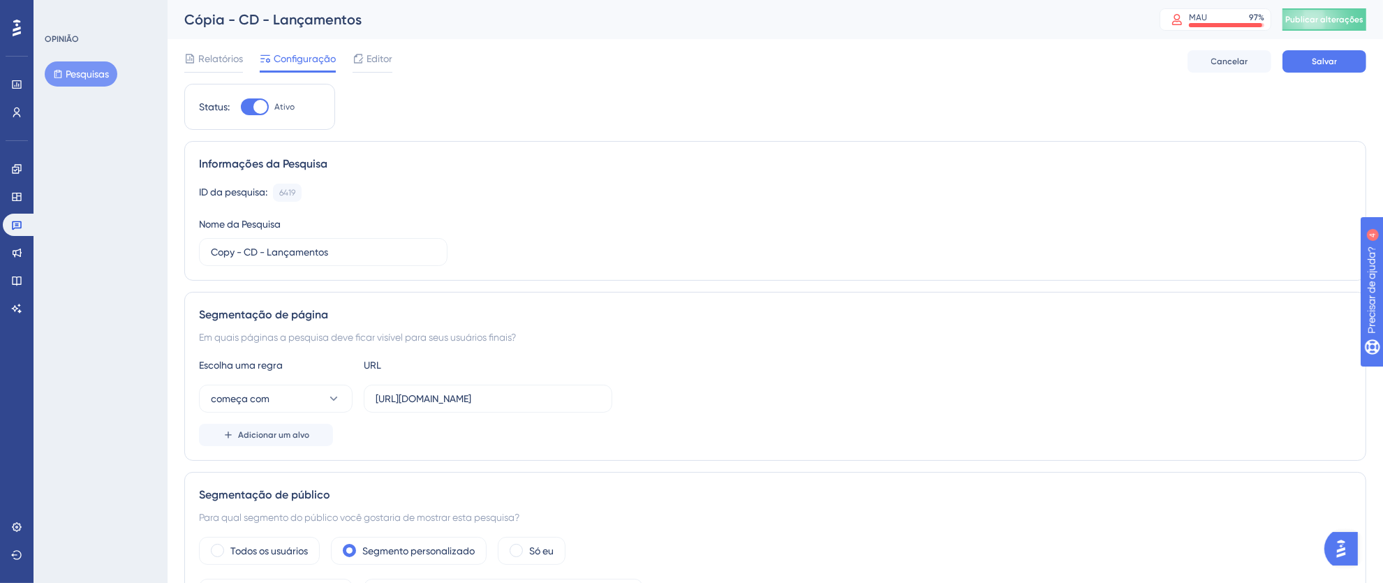
click at [270, 17] on font "Cópia - CD - Lançamentos" at bounding box center [272, 19] width 177 height 17
drag, startPoint x: 235, startPoint y: 18, endPoint x: 126, endPoint y: 18, distance: 109.6
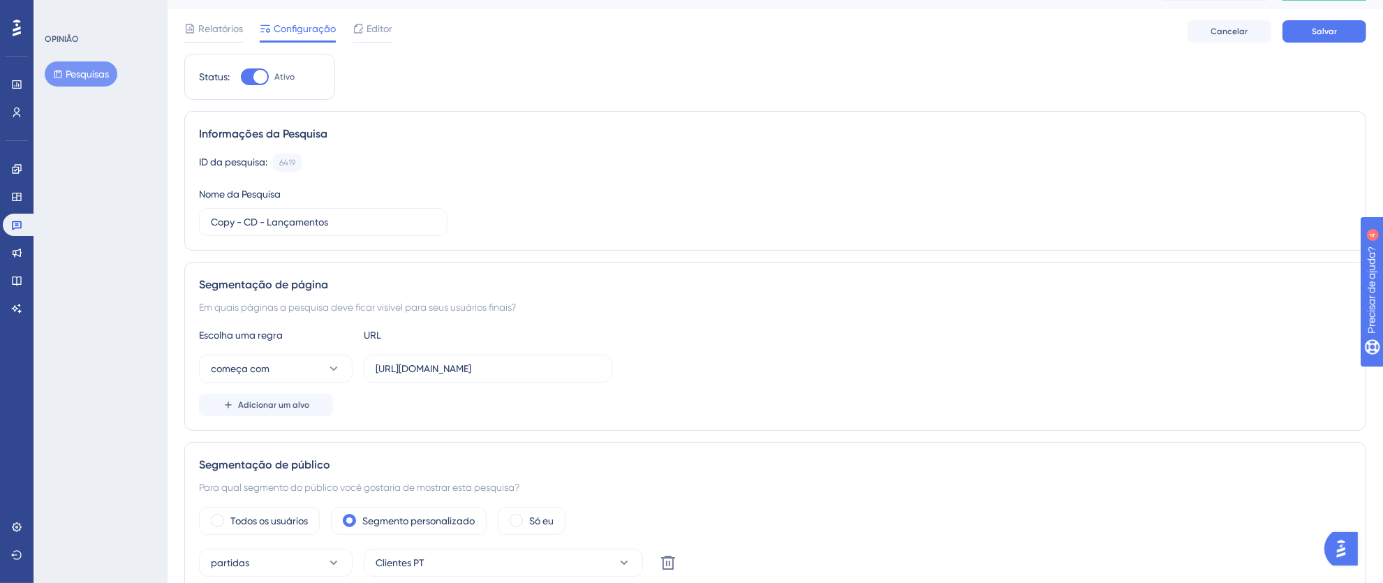
click at [252, 73] on div at bounding box center [255, 76] width 28 height 17
click at [241, 77] on input "Ativo" at bounding box center [240, 77] width 1 height 1
checkbox input "false"
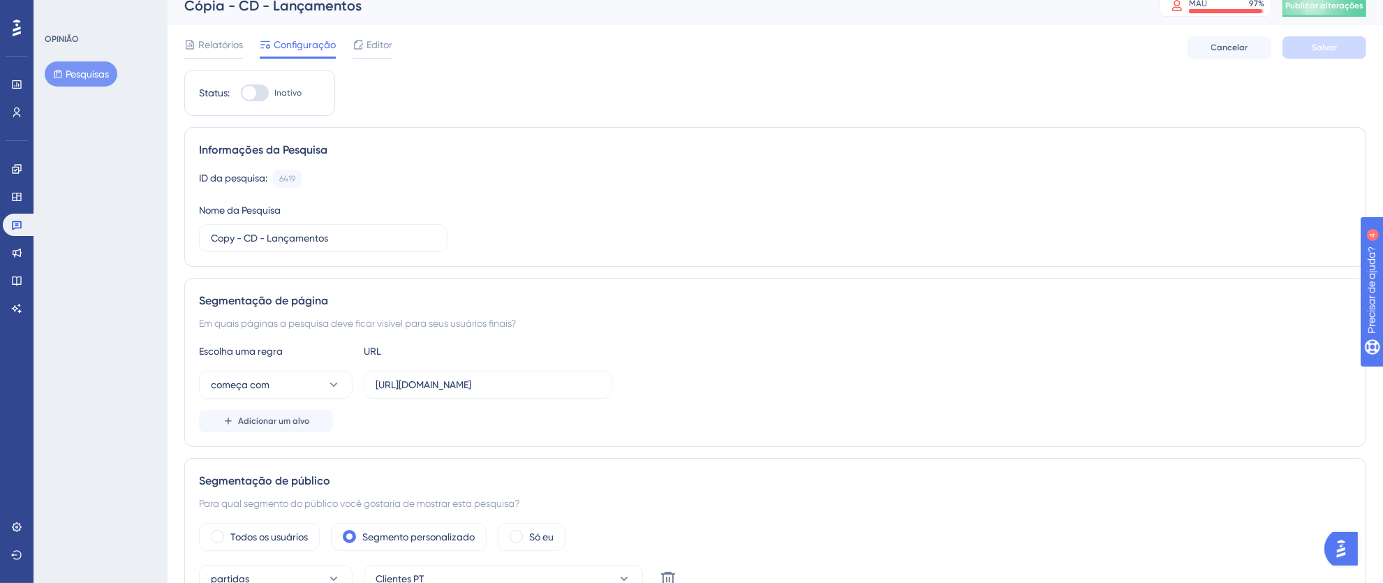
scroll to position [0, 0]
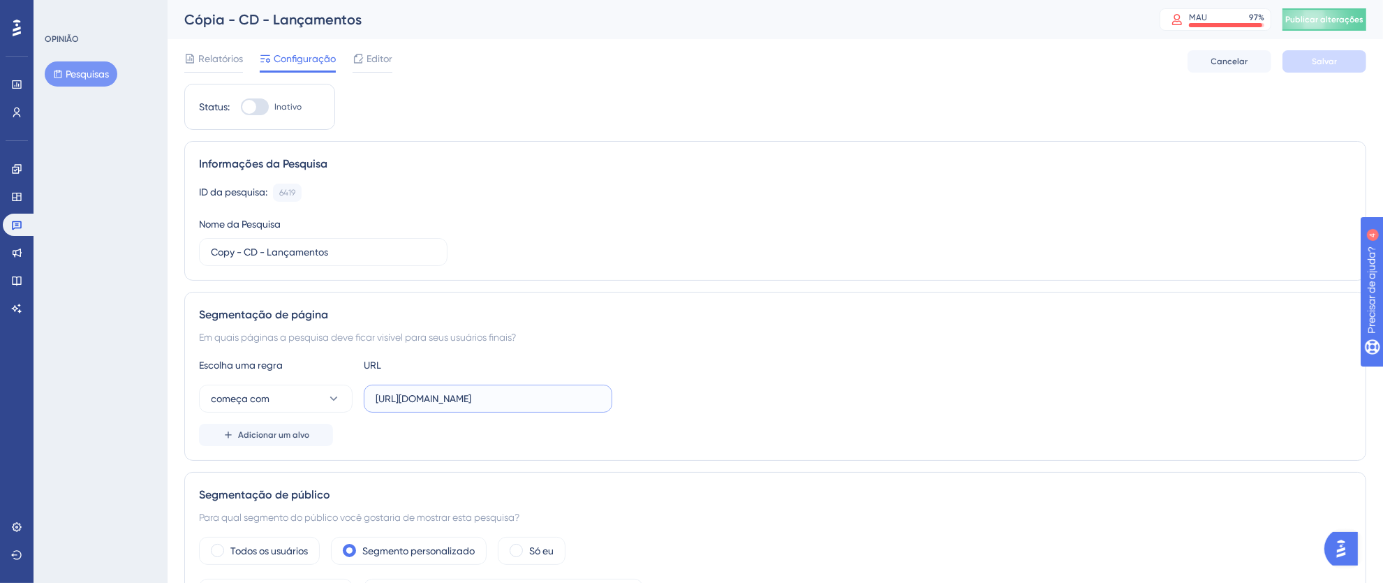
click at [450, 402] on input "[URL][DOMAIN_NAME]" at bounding box center [488, 398] width 225 height 15
drag, startPoint x: 550, startPoint y: 402, endPoint x: 338, endPoint y: 396, distance: 212.4
click at [341, 397] on div "começa com [URL][DOMAIN_NAME]" at bounding box center [405, 399] width 413 height 28
paste input ".[DOMAIN_NAME]"
type input "[URL][DOMAIN_NAME]"
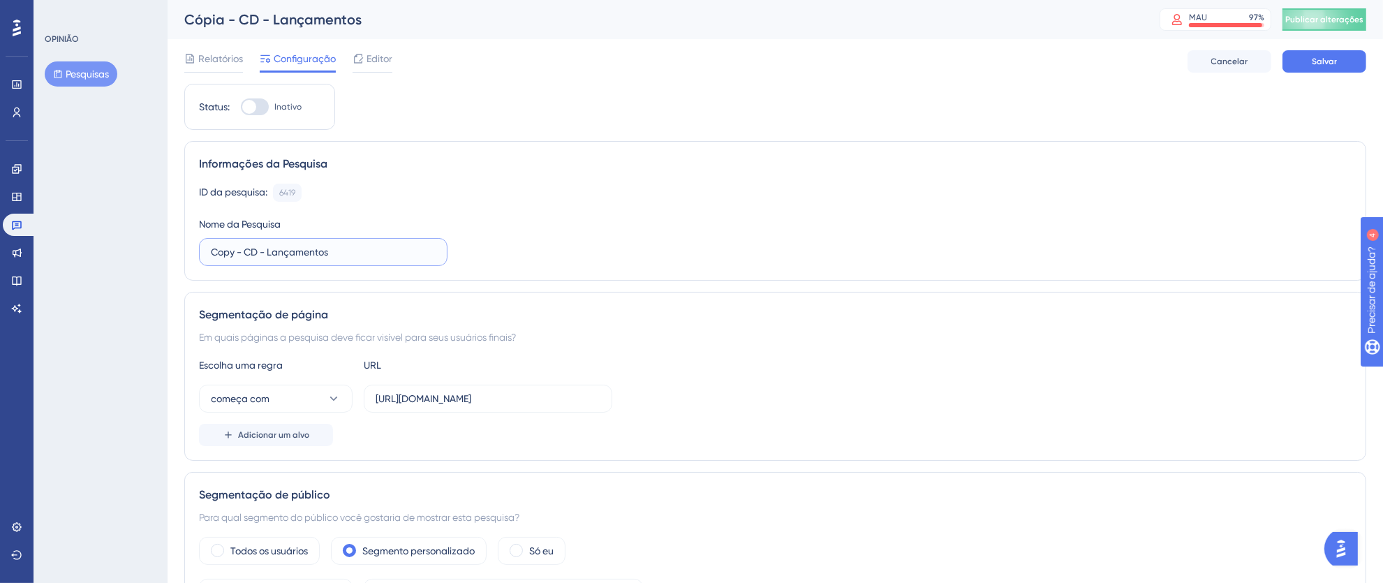
click at [243, 256] on input "Copy - CD - Lançamentos" at bounding box center [323, 251] width 225 height 15
drag, startPoint x: 244, startPoint y: 251, endPoint x: 135, endPoint y: 248, distance: 109.0
type input "CD - Lançamentos"
click at [263, 108] on div at bounding box center [255, 106] width 28 height 17
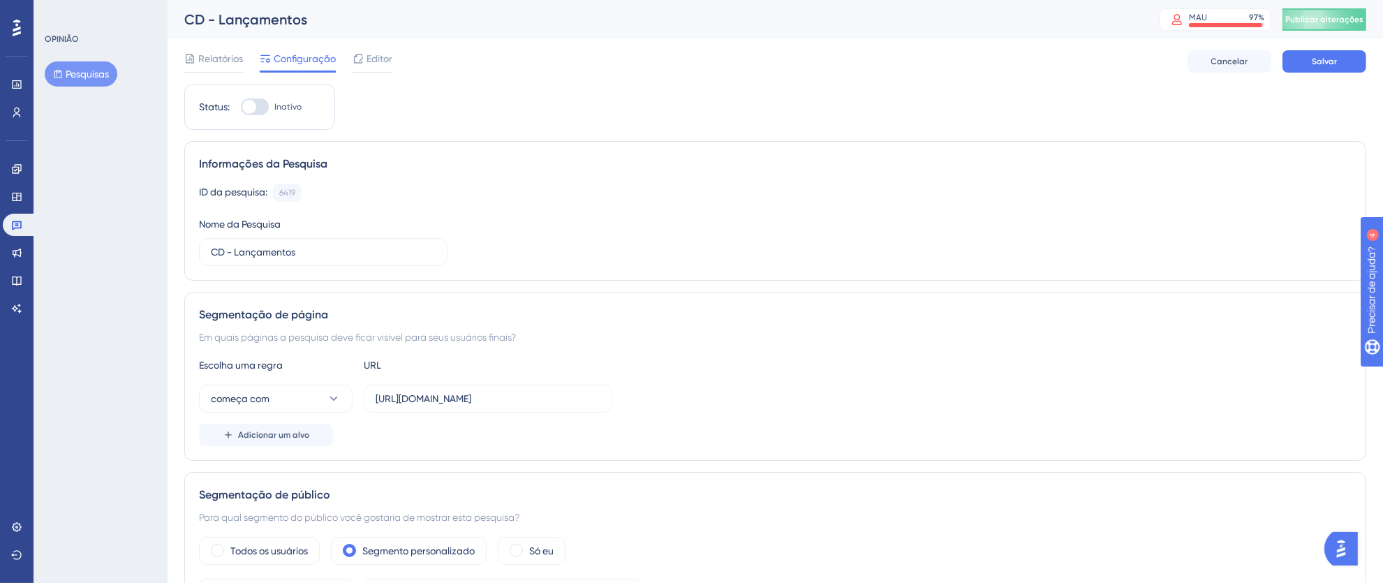
click at [241, 108] on input "Inativo" at bounding box center [240, 107] width 1 height 1
checkbox input "true"
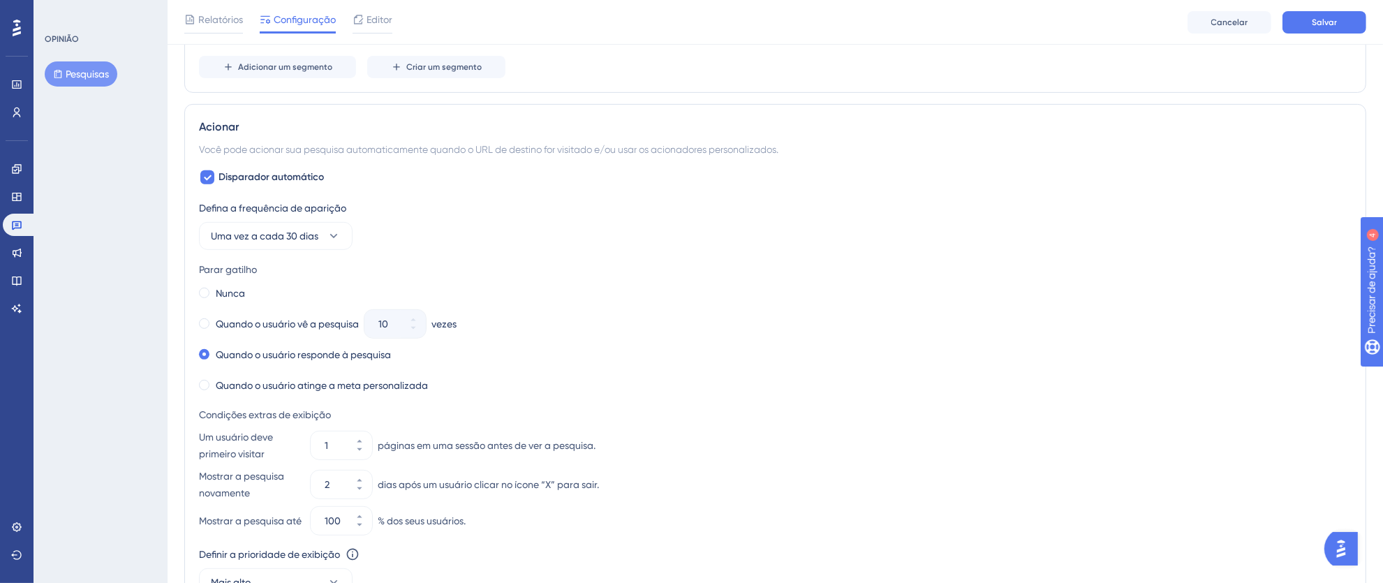
scroll to position [948, 0]
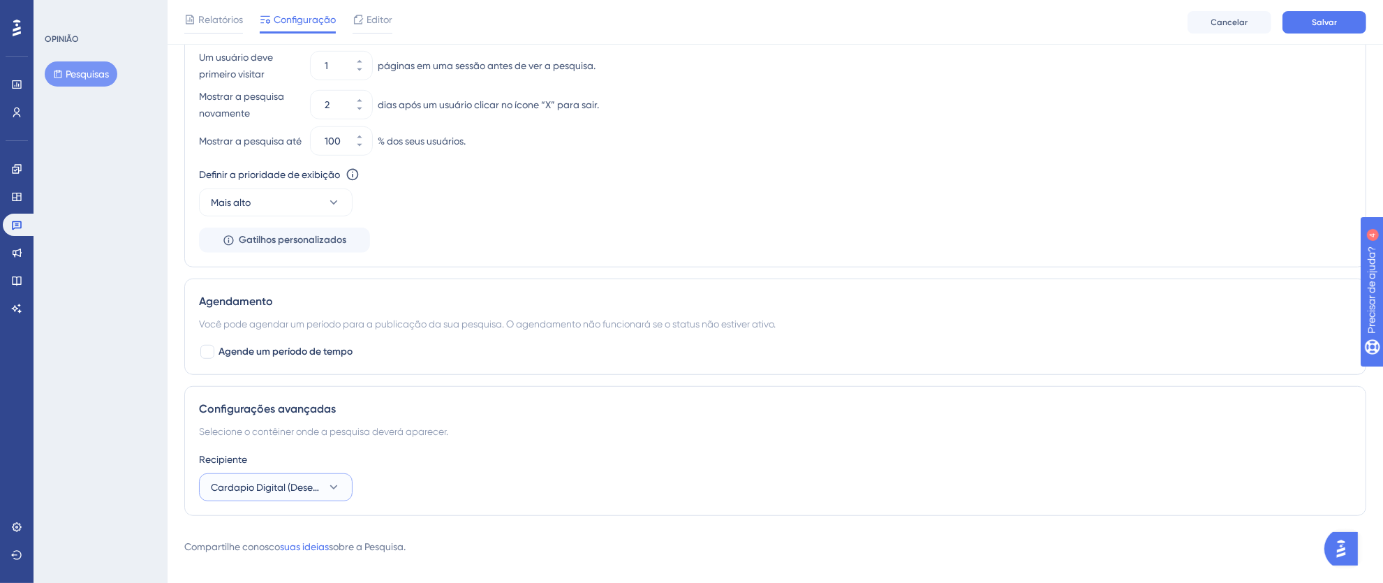
click at [295, 493] on font "Cardapio Digital (Desenvolvedor)" at bounding box center [285, 487] width 149 height 11
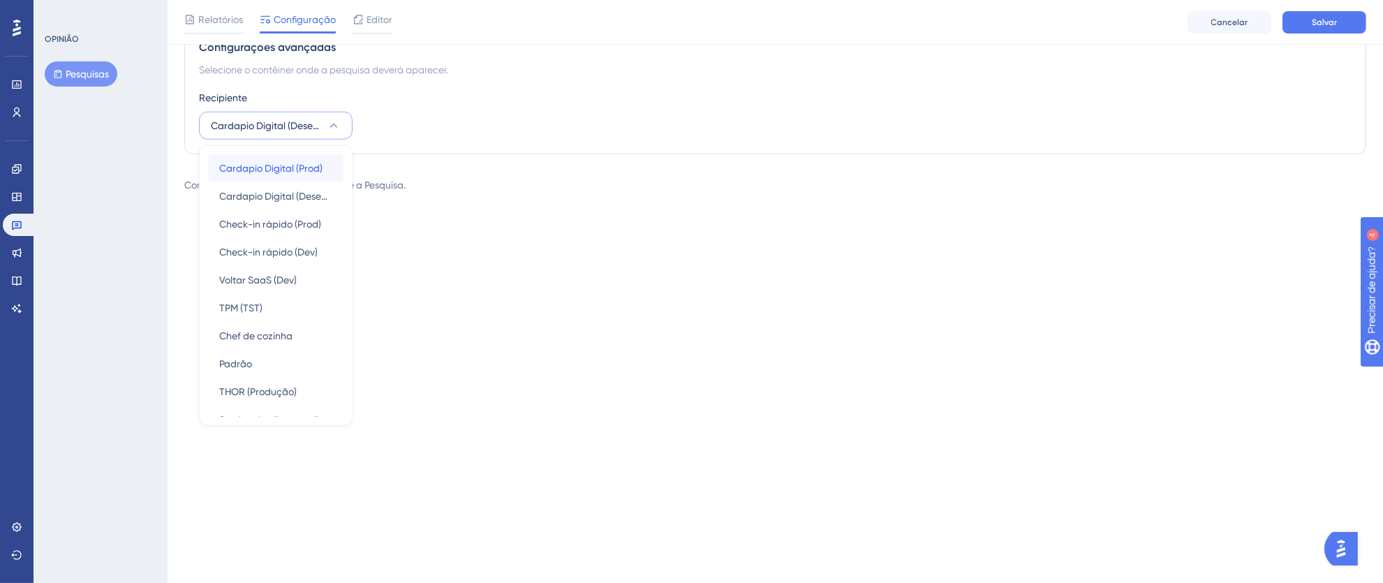
click at [276, 174] on font "Cardapio Digital (Prod)" at bounding box center [270, 168] width 103 height 11
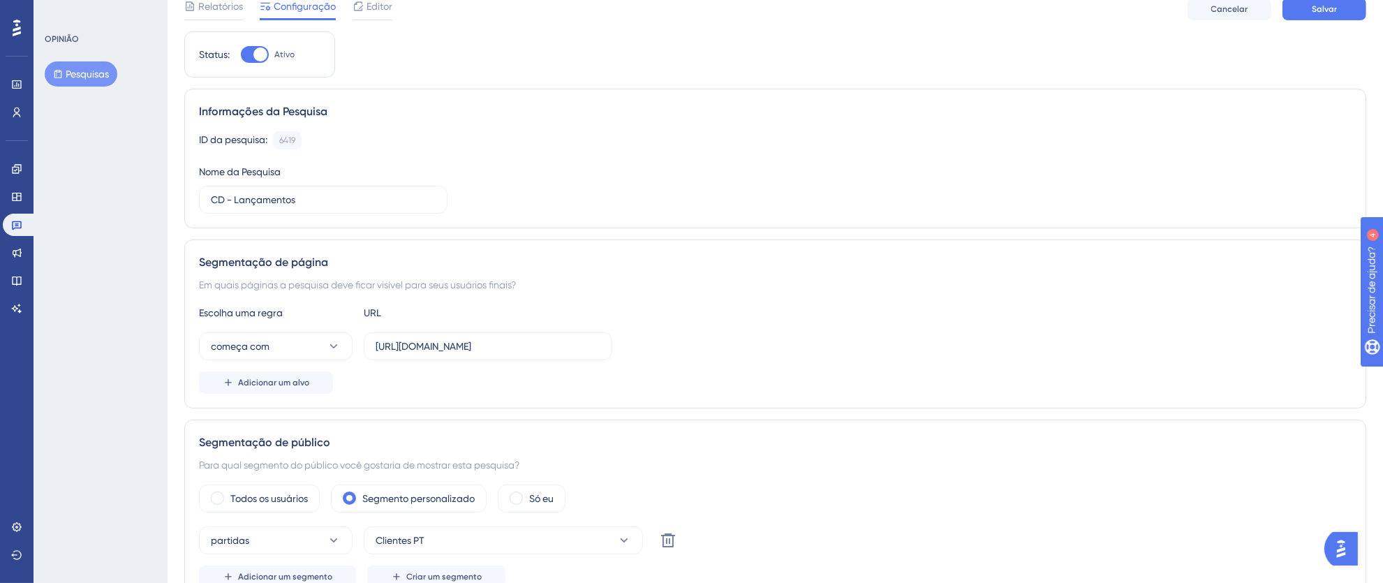
scroll to position [0, 0]
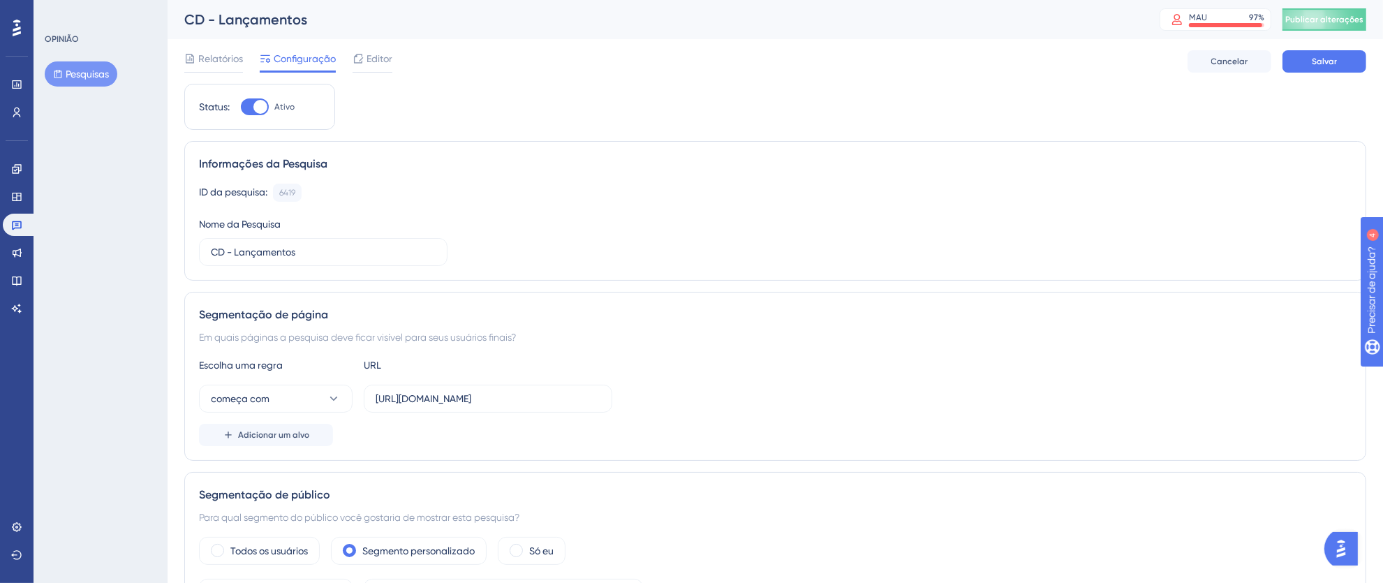
click at [335, 20] on div "CD - Lançamentos" at bounding box center [654, 20] width 941 height 20
click at [339, 21] on div "CD - Lançamentos" at bounding box center [654, 20] width 941 height 20
click at [234, 16] on font "CD - Lançamentos" at bounding box center [245, 19] width 123 height 17
click at [307, 258] on input "CD - Lançamentos" at bounding box center [323, 251] width 225 height 15
type input "CD - Lançamentos PROD"
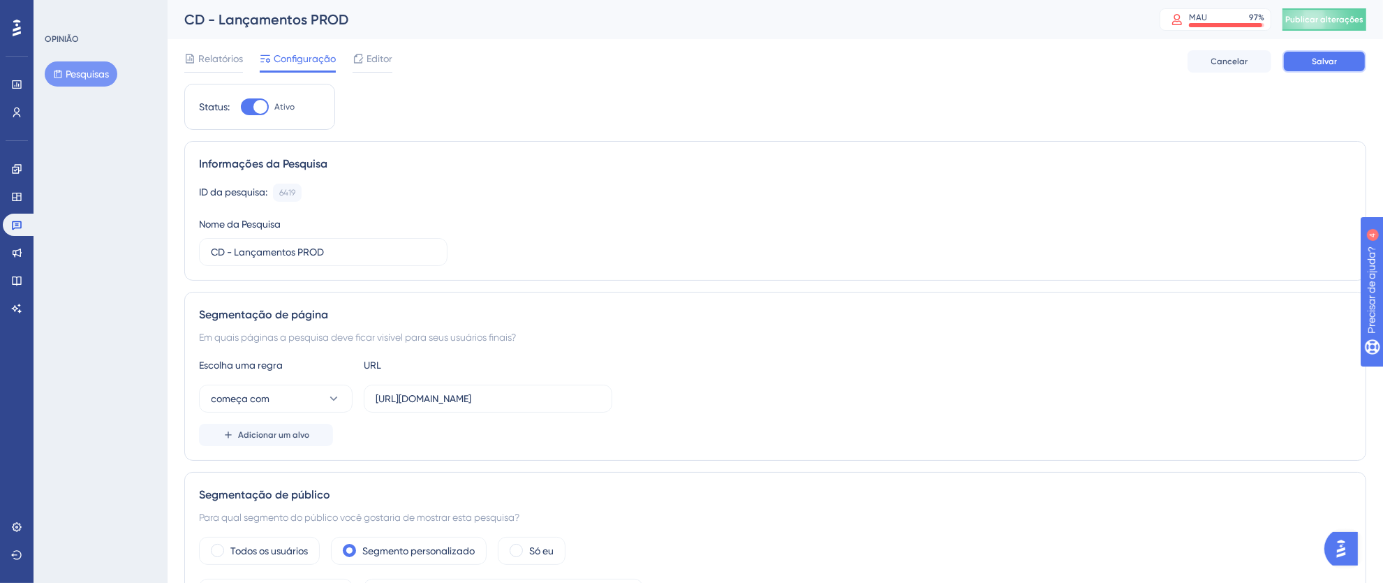
click at [1313, 52] on button "Salvar" at bounding box center [1325, 61] width 84 height 22
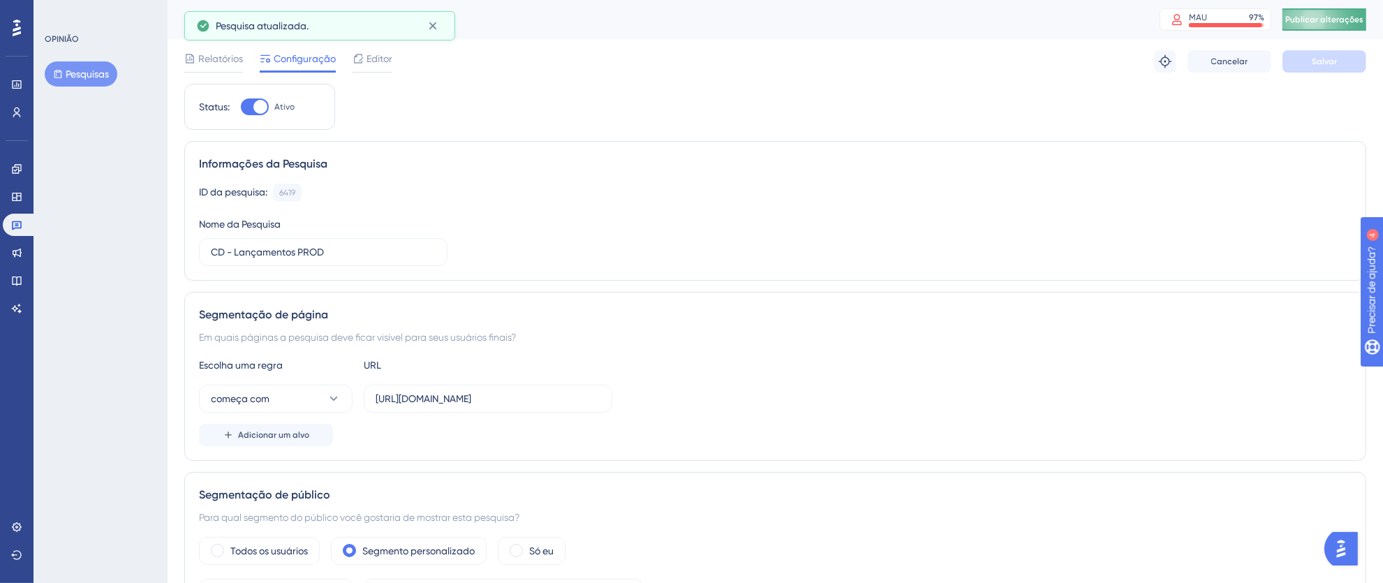
click at [1343, 19] on font "Publicar alterações" at bounding box center [1325, 20] width 78 height 10
click at [439, 24] on icon at bounding box center [433, 26] width 14 height 14
click at [16, 230] on link at bounding box center [20, 225] width 34 height 22
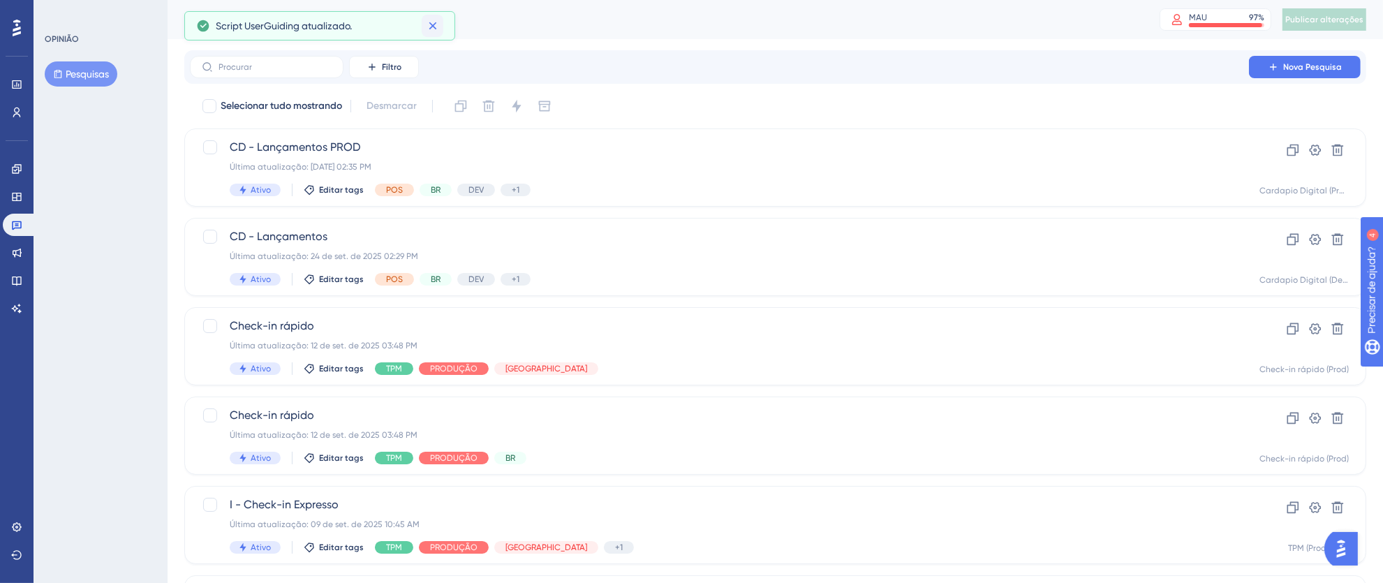
click at [436, 27] on icon at bounding box center [433, 26] width 14 height 14
click at [767, 163] on div "Última atualização: 24 de set. de 2025 02:35 PM" at bounding box center [720, 166] width 980 height 11
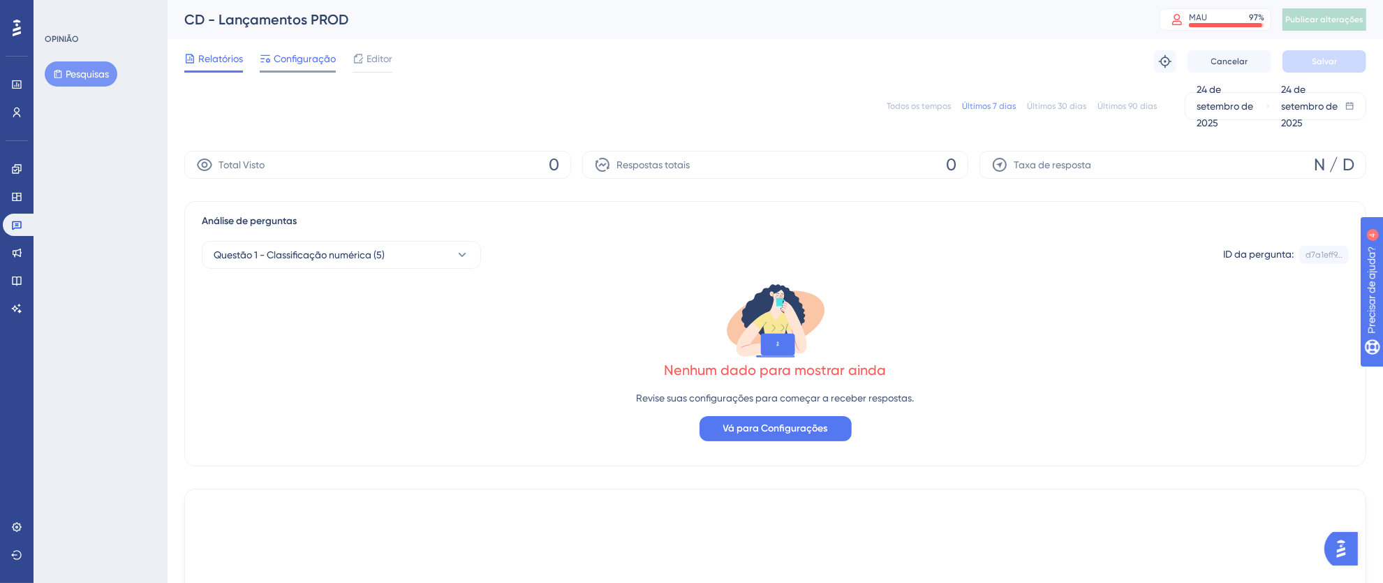
click at [293, 61] on font "Configuração" at bounding box center [305, 58] width 62 height 11
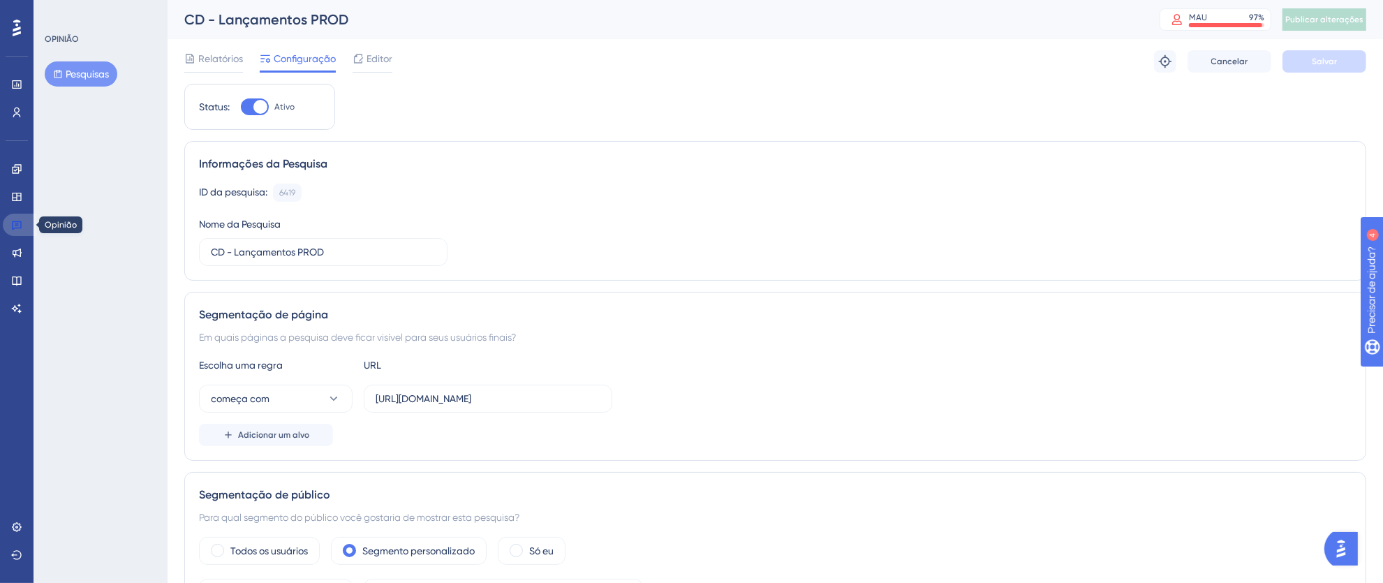
click at [18, 228] on icon at bounding box center [17, 225] width 10 height 9
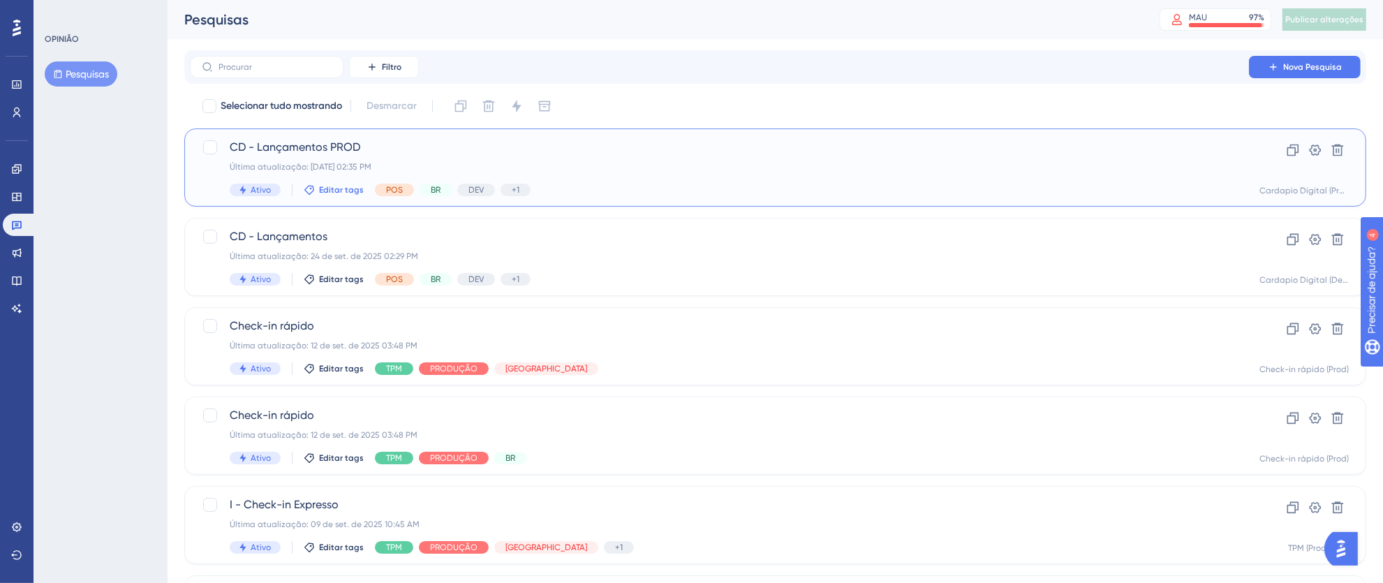
click at [343, 185] on font "Editar tags" at bounding box center [341, 190] width 45 height 10
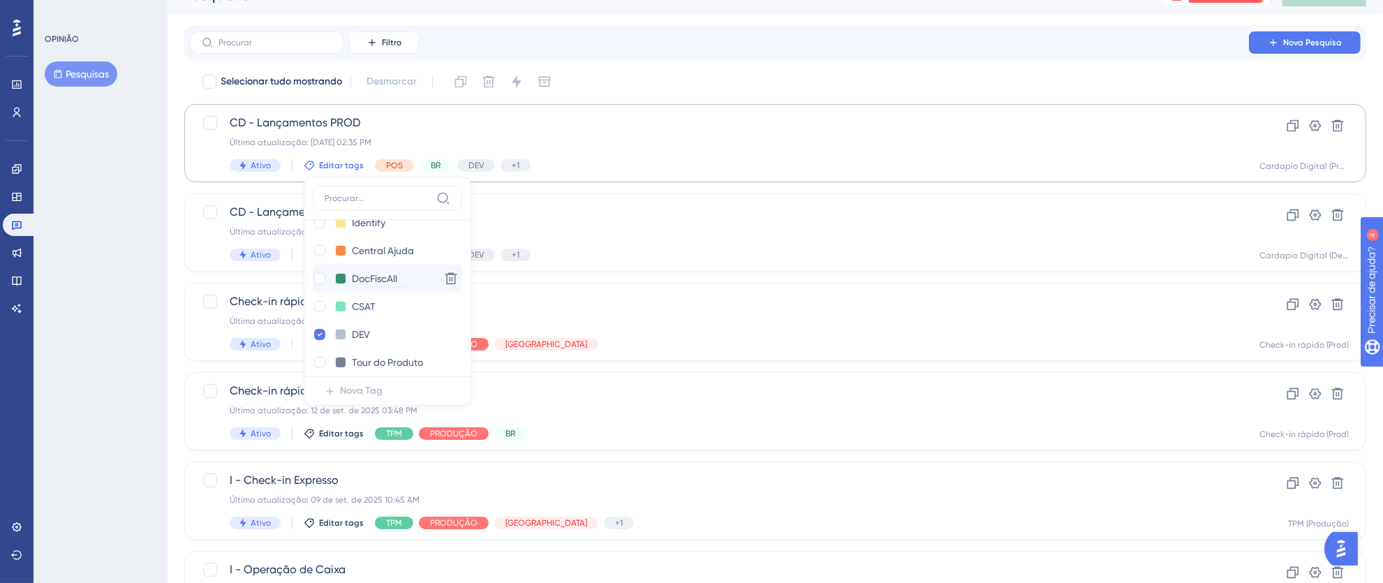
scroll to position [300, 0]
click at [321, 277] on div at bounding box center [319, 277] width 11 height 11
checkbox input "true"
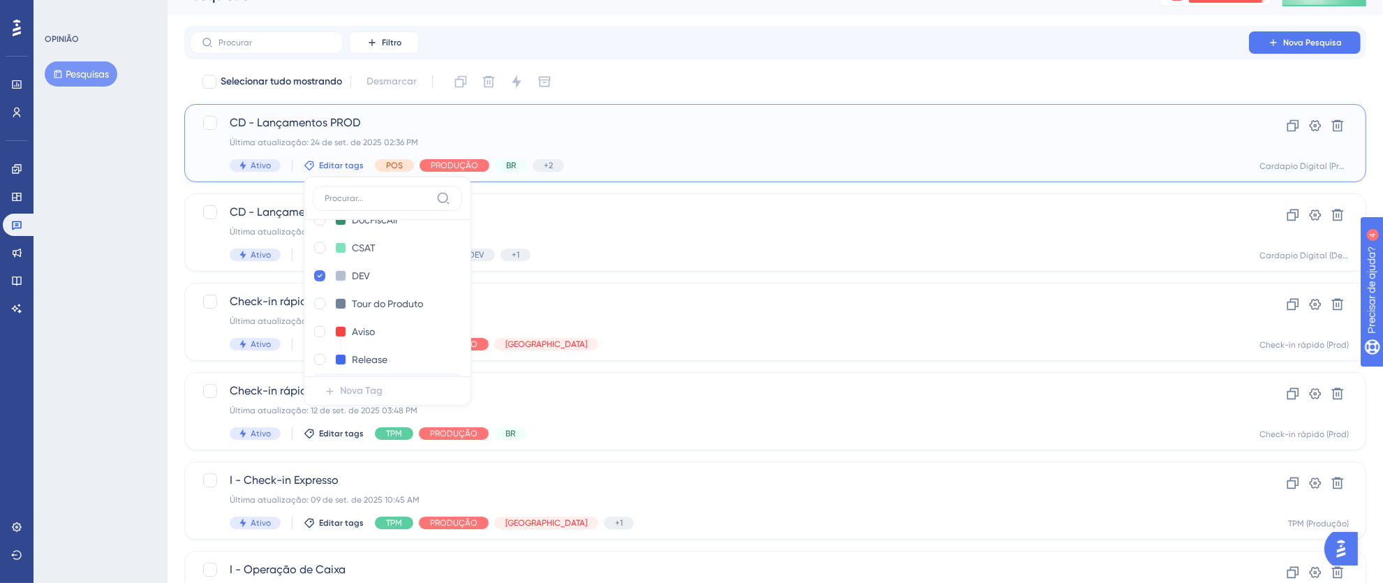
scroll to position [98, 0]
click at [318, 281] on icon at bounding box center [320, 284] width 6 height 10
checkbox input "false"
click at [640, 81] on div "Selecionar tudo mostrando Desmarcar" at bounding box center [783, 82] width 1165 height 22
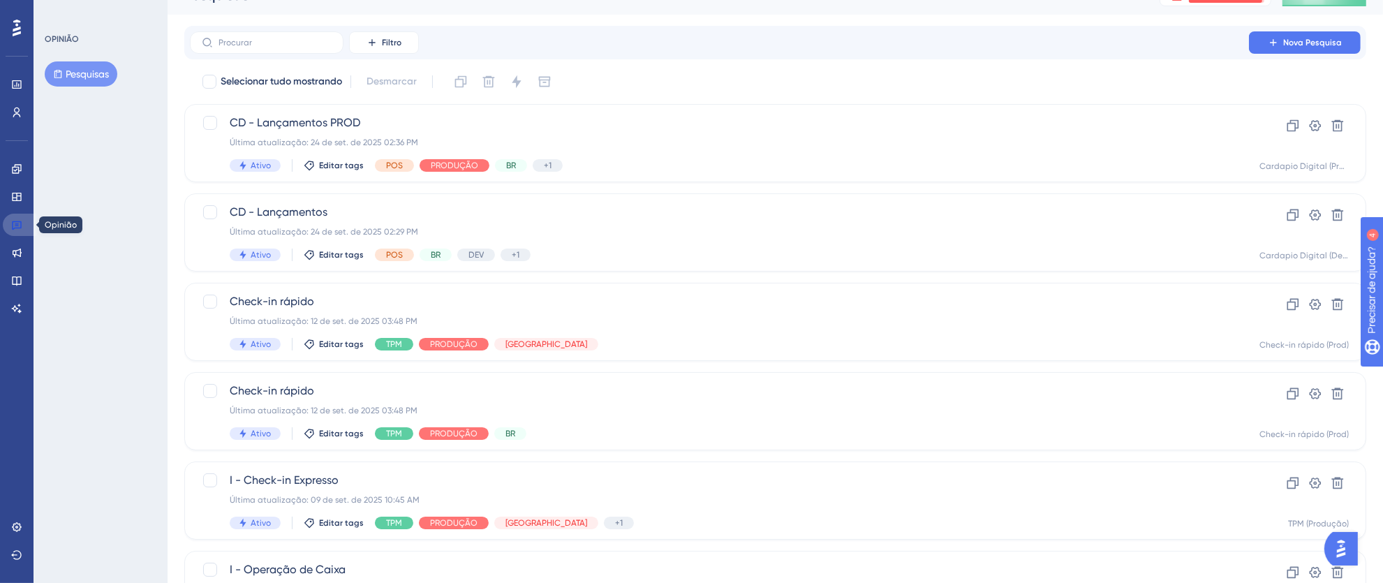
click at [15, 225] on icon at bounding box center [17, 225] width 10 height 9
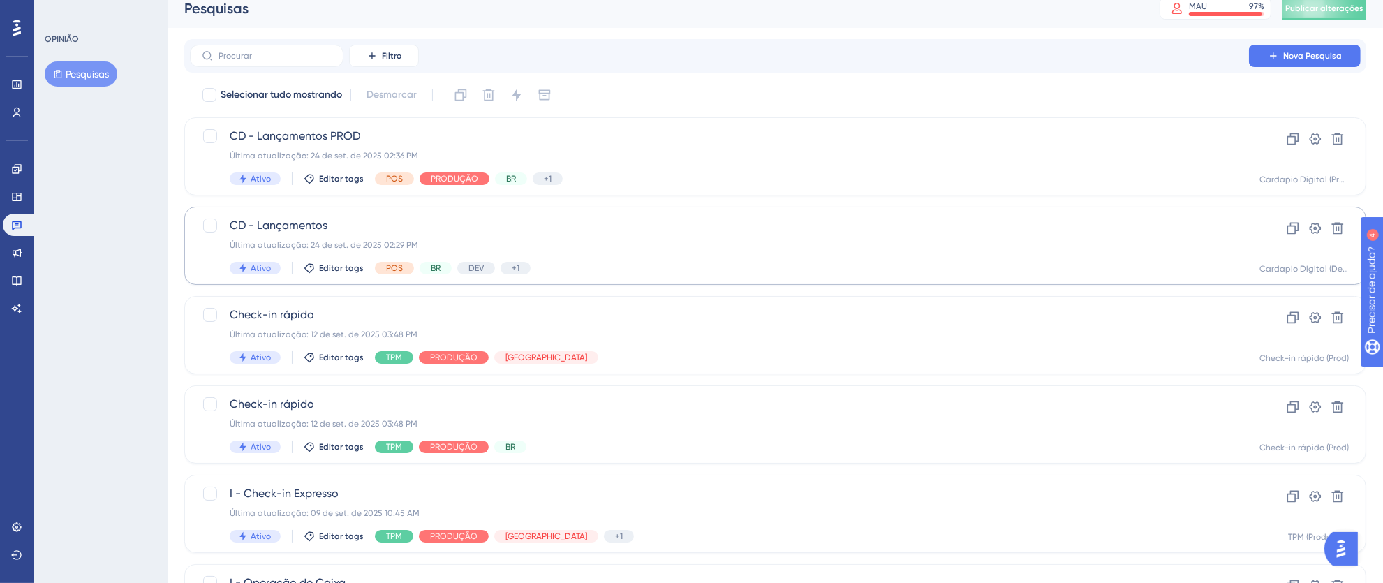
scroll to position [0, 0]
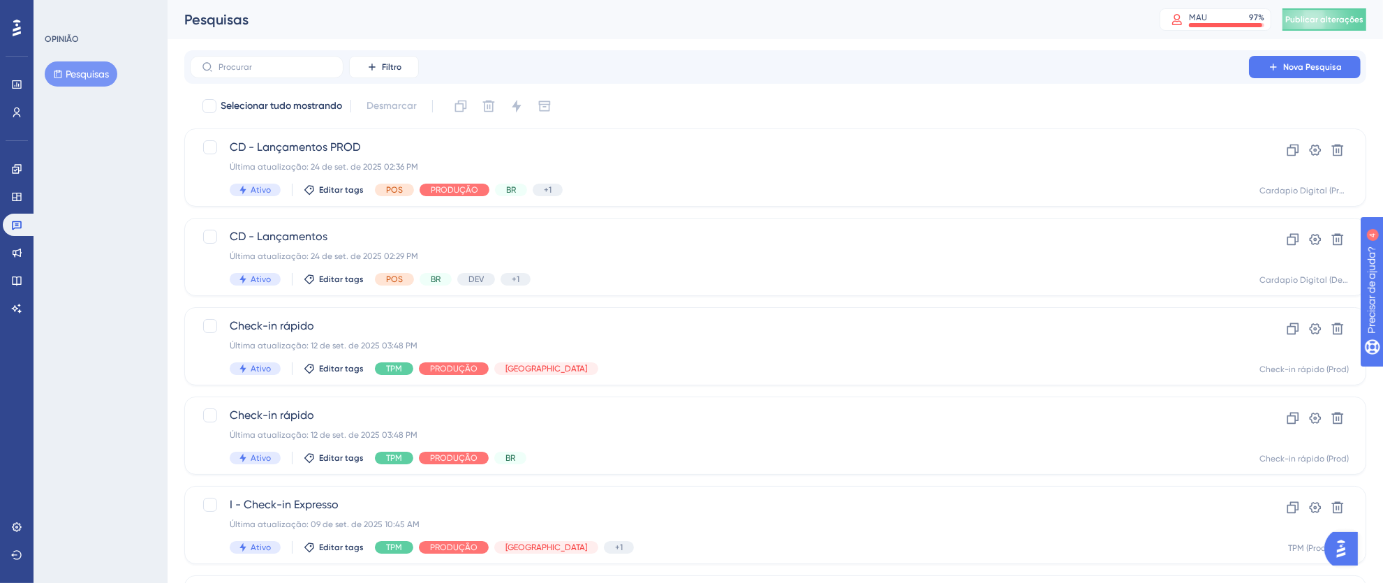
click at [15, 34] on icon at bounding box center [17, 28] width 8 height 17
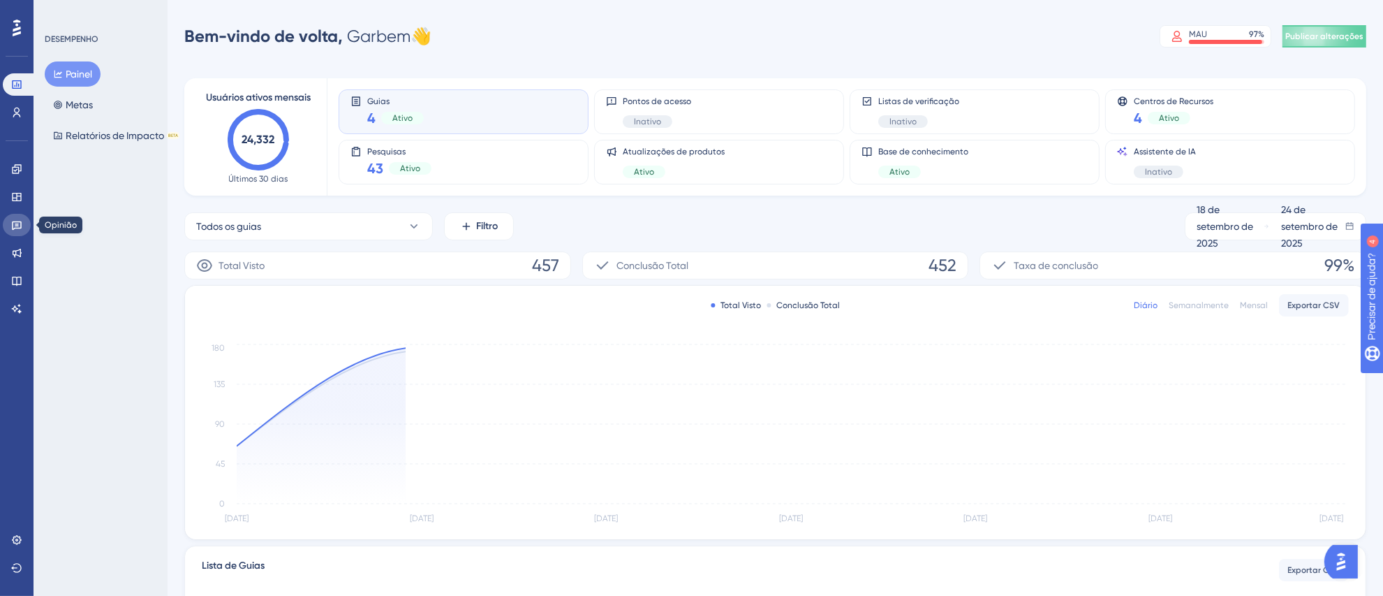
click at [15, 231] on link at bounding box center [17, 225] width 28 height 22
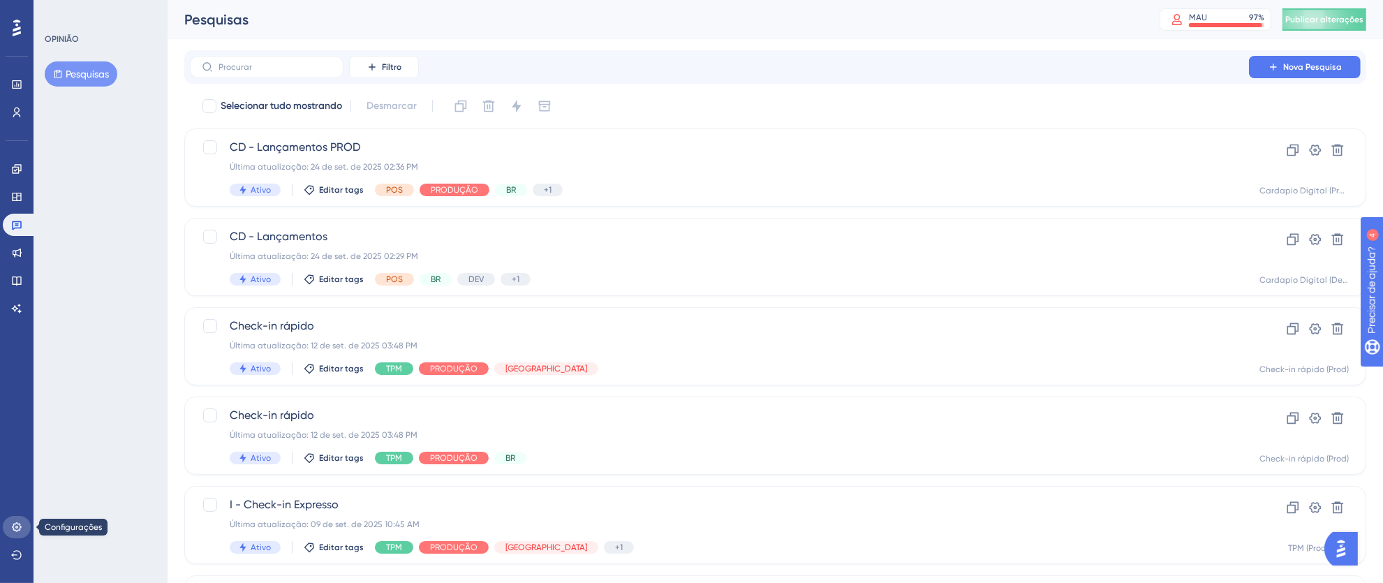
click at [26, 529] on link at bounding box center [17, 527] width 28 height 22
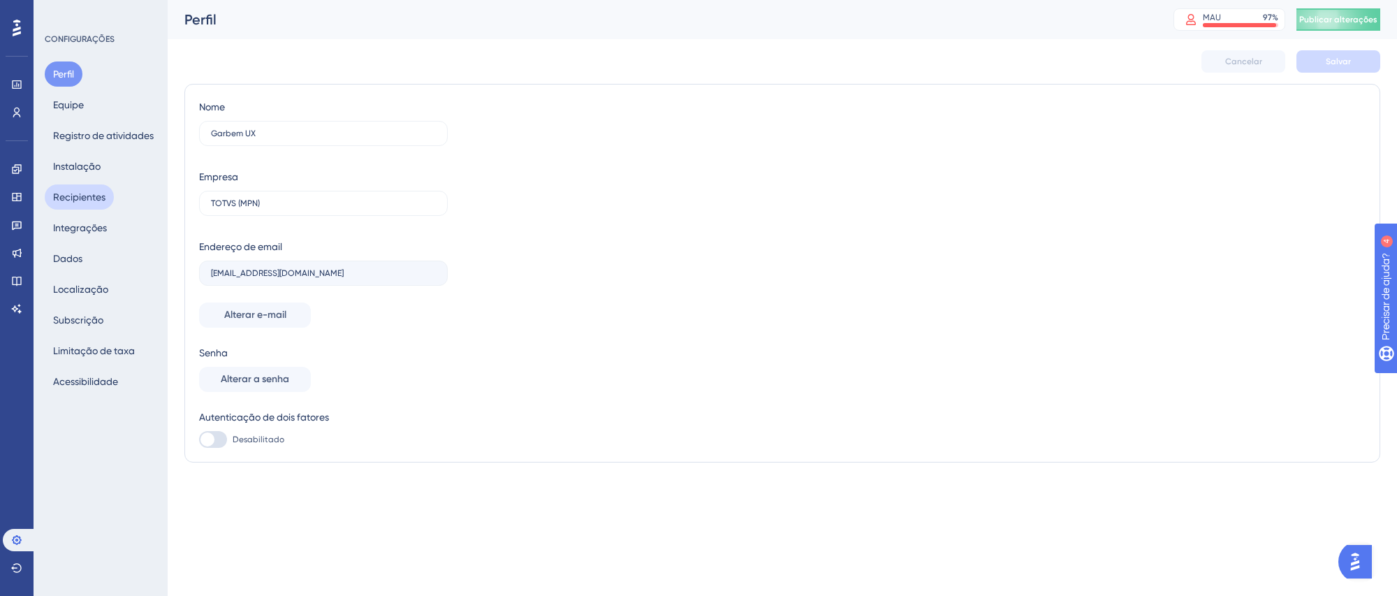
click at [97, 200] on font "Recipientes" at bounding box center [79, 196] width 52 height 11
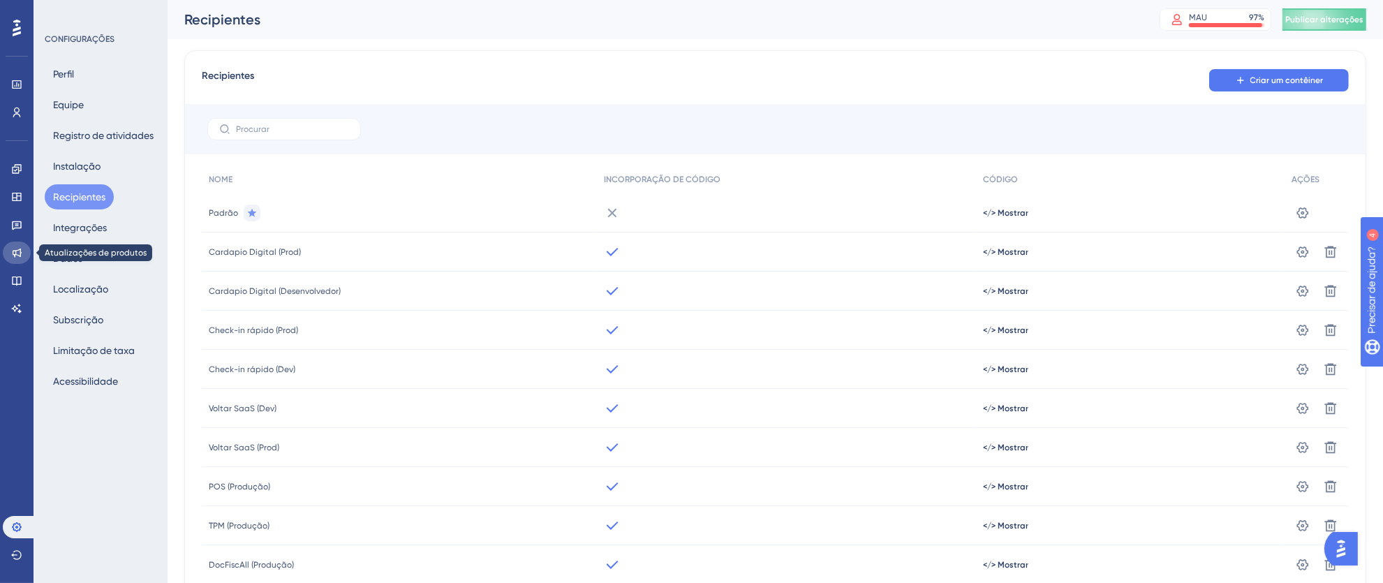
click at [20, 249] on icon at bounding box center [17, 253] width 9 height 9
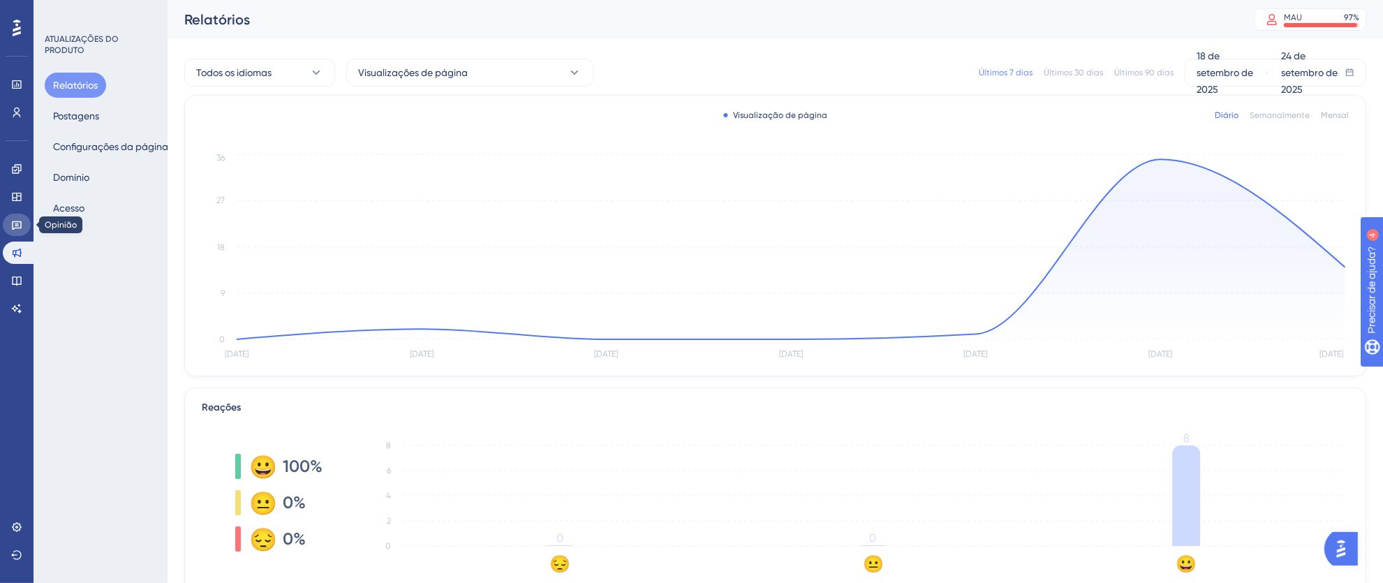
click at [13, 219] on icon at bounding box center [16, 224] width 11 height 11
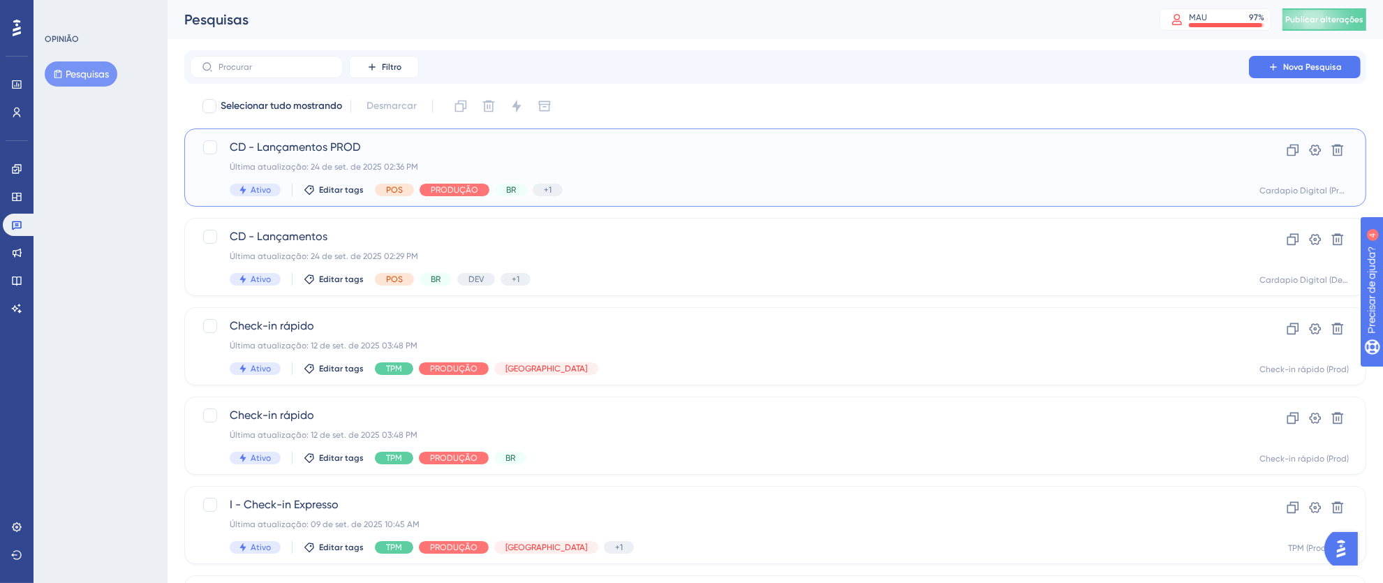
click at [775, 169] on div "Última atualização: 24 de set. de 2025 02:36 PM" at bounding box center [720, 166] width 980 height 11
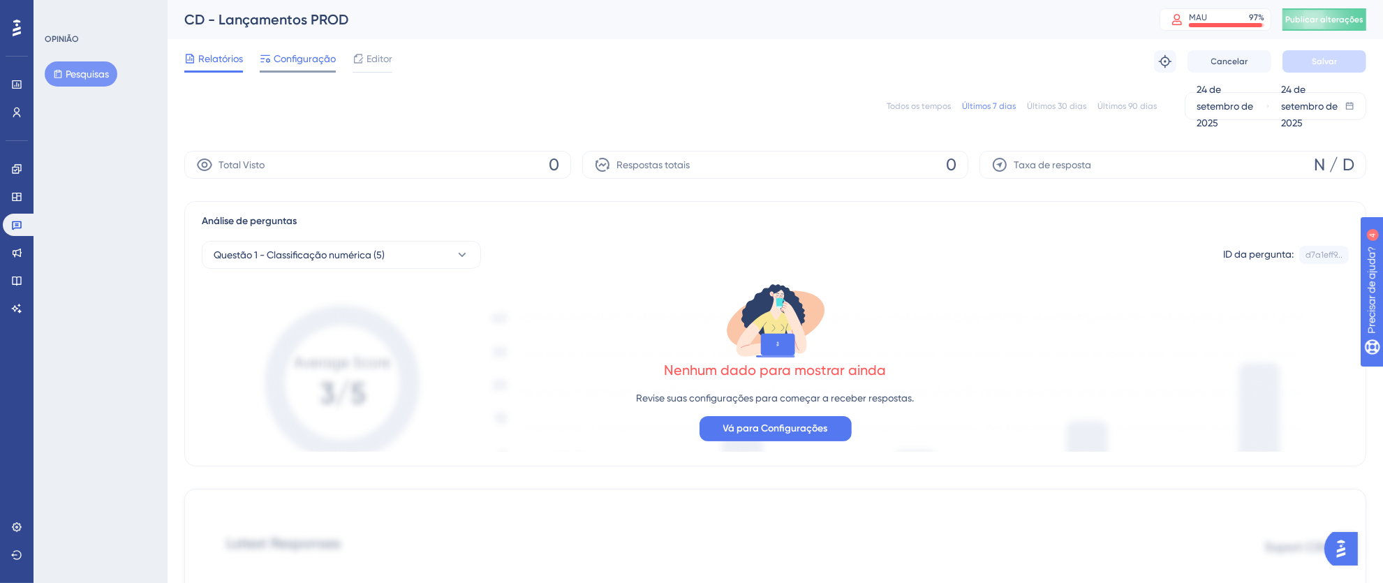
click at [320, 55] on font "Configuração" at bounding box center [305, 58] width 62 height 11
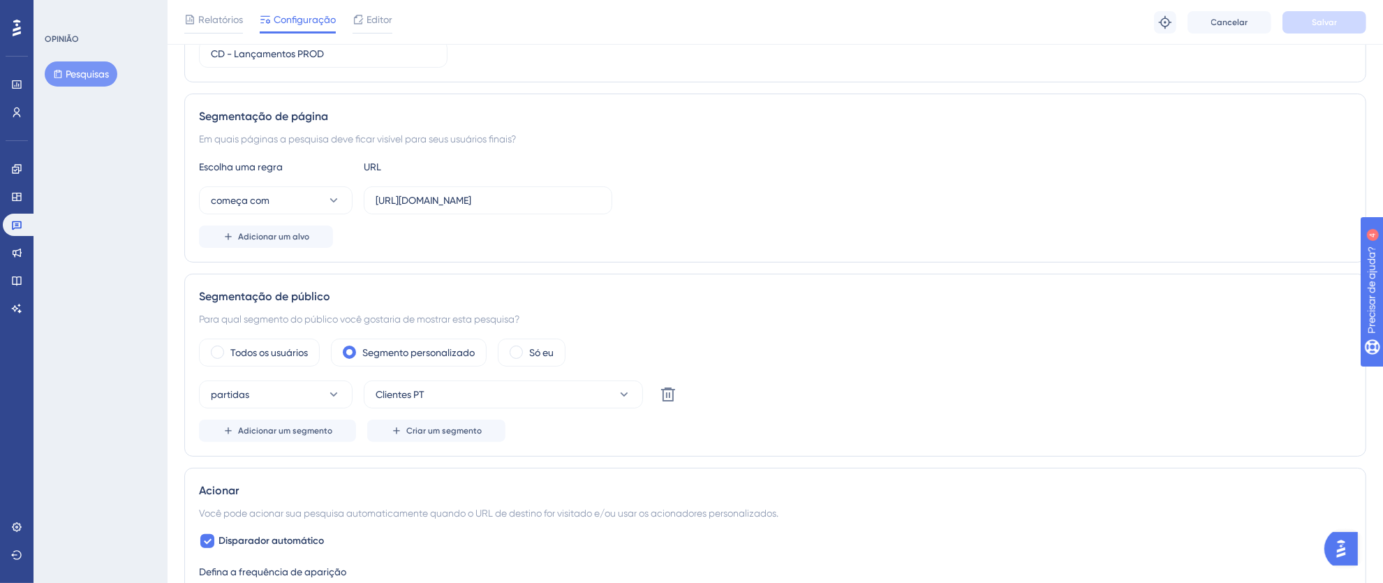
scroll to position [117, 0]
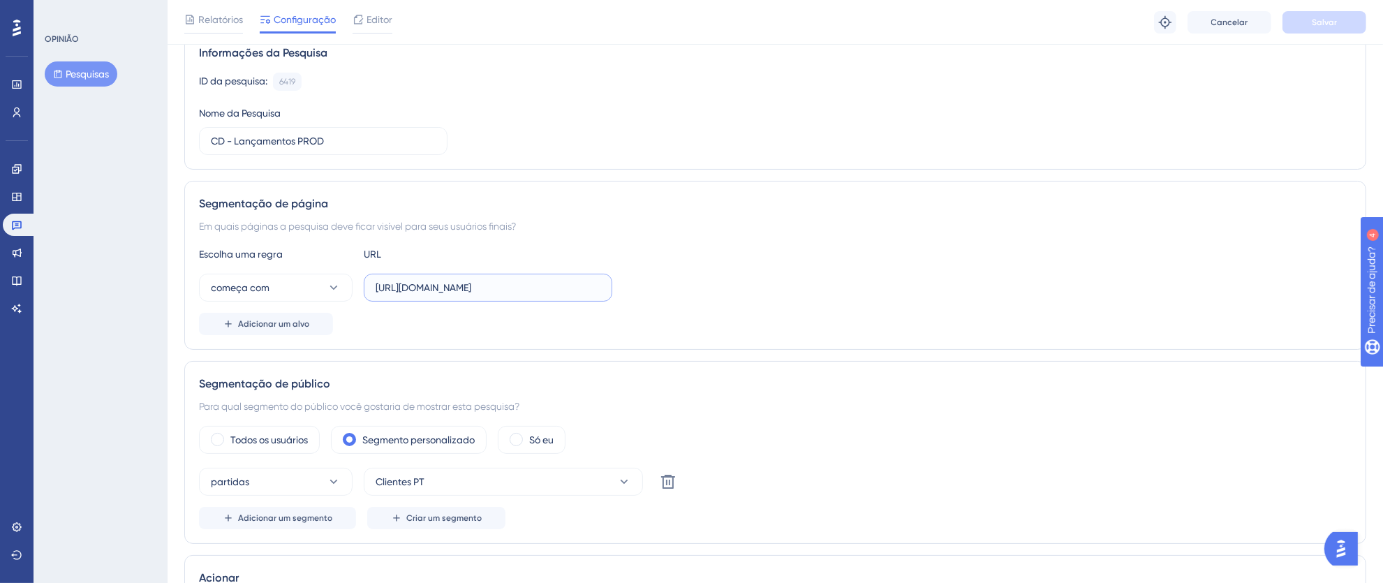
click at [540, 290] on input "[URL][DOMAIN_NAME]" at bounding box center [488, 287] width 225 height 15
click at [29, 229] on link at bounding box center [20, 225] width 34 height 22
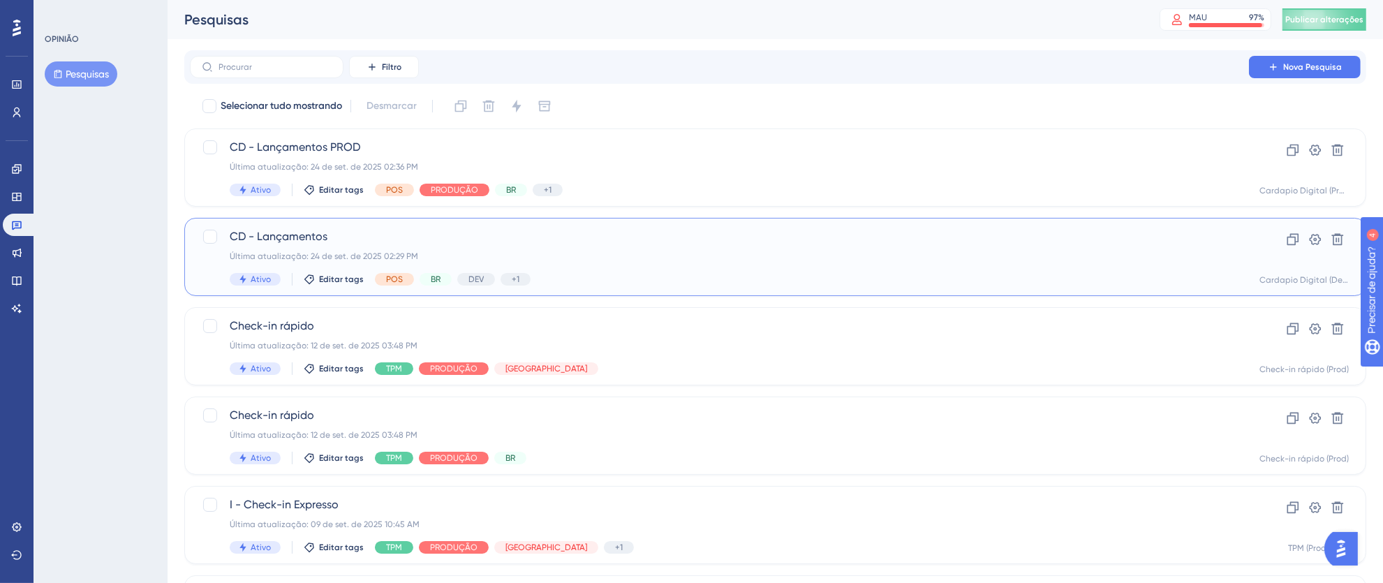
click at [624, 254] on div "Última atualização: 24 de set. de 2025 02:29 PM" at bounding box center [720, 256] width 980 height 11
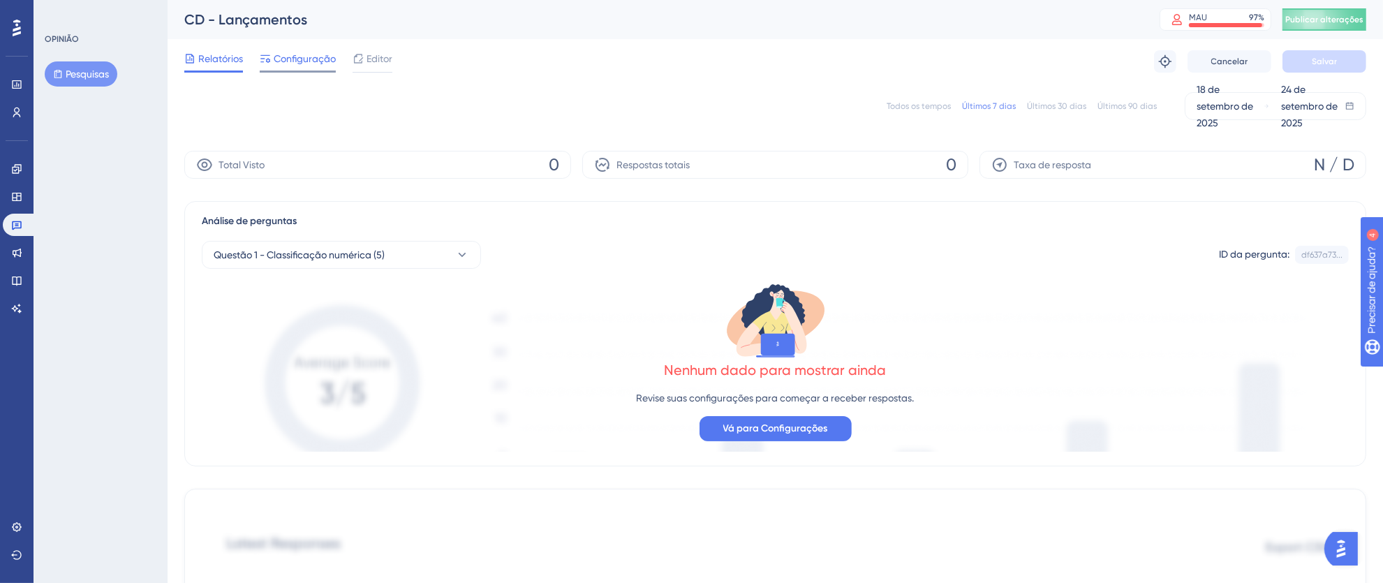
click at [302, 63] on font "Configuração" at bounding box center [305, 58] width 62 height 11
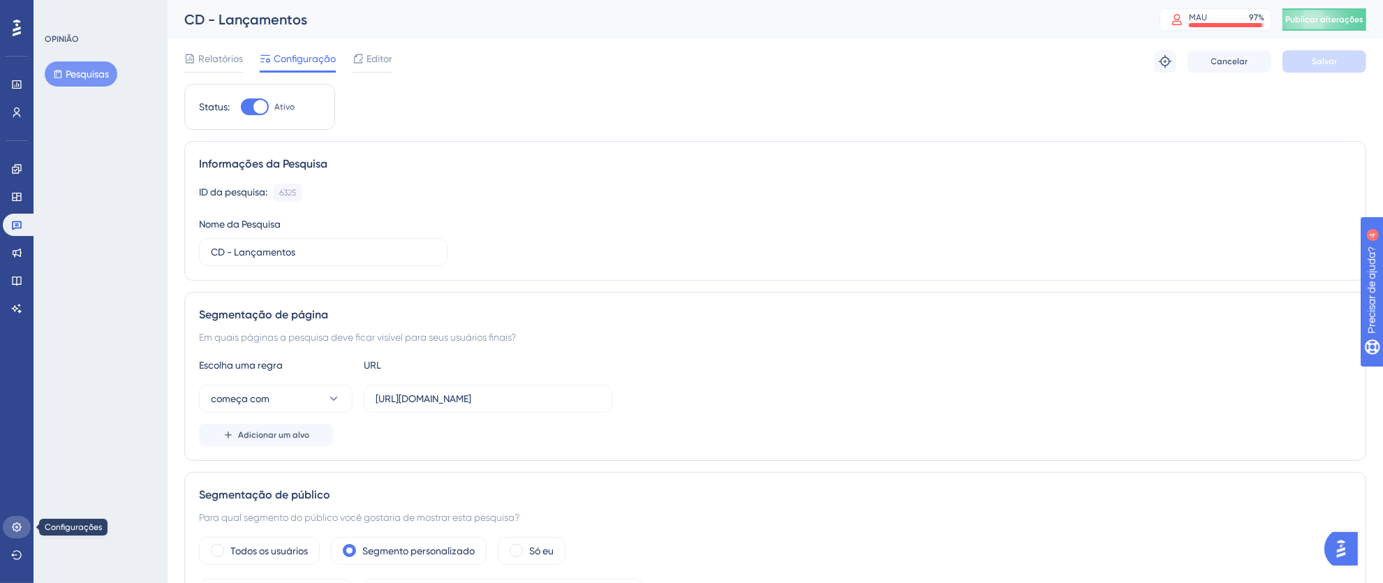
click at [8, 529] on link at bounding box center [17, 527] width 28 height 22
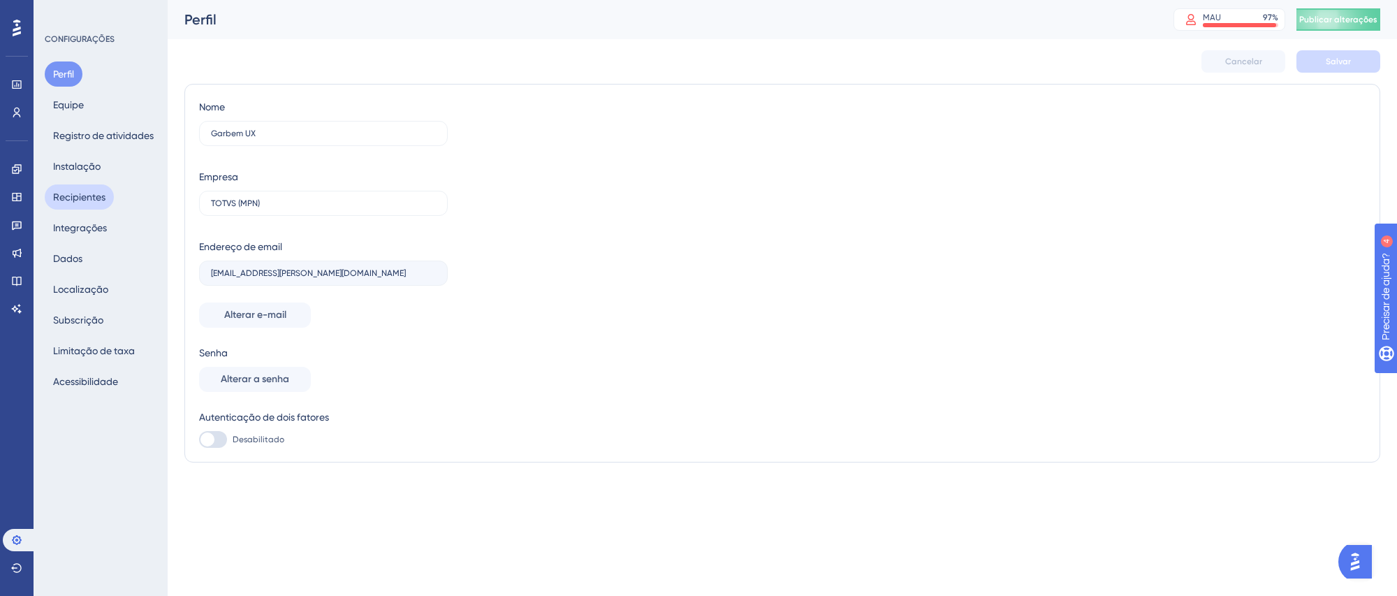
click at [95, 193] on font "Recipientes" at bounding box center [79, 196] width 52 height 11
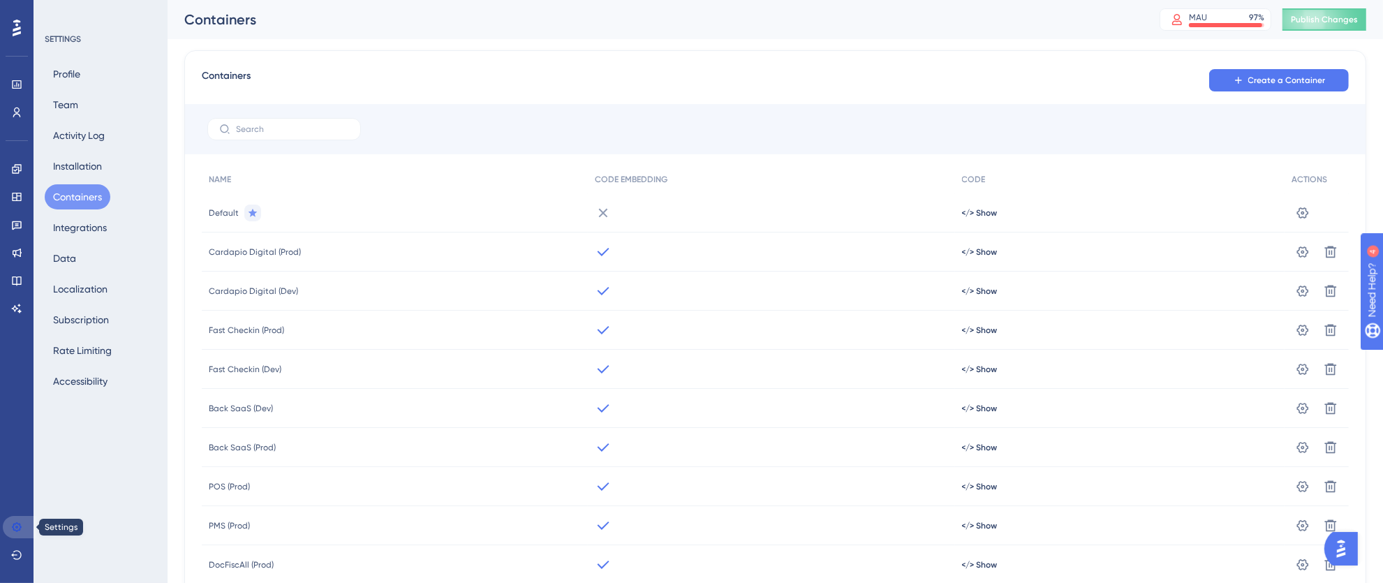
click at [13, 530] on icon at bounding box center [16, 526] width 9 height 9
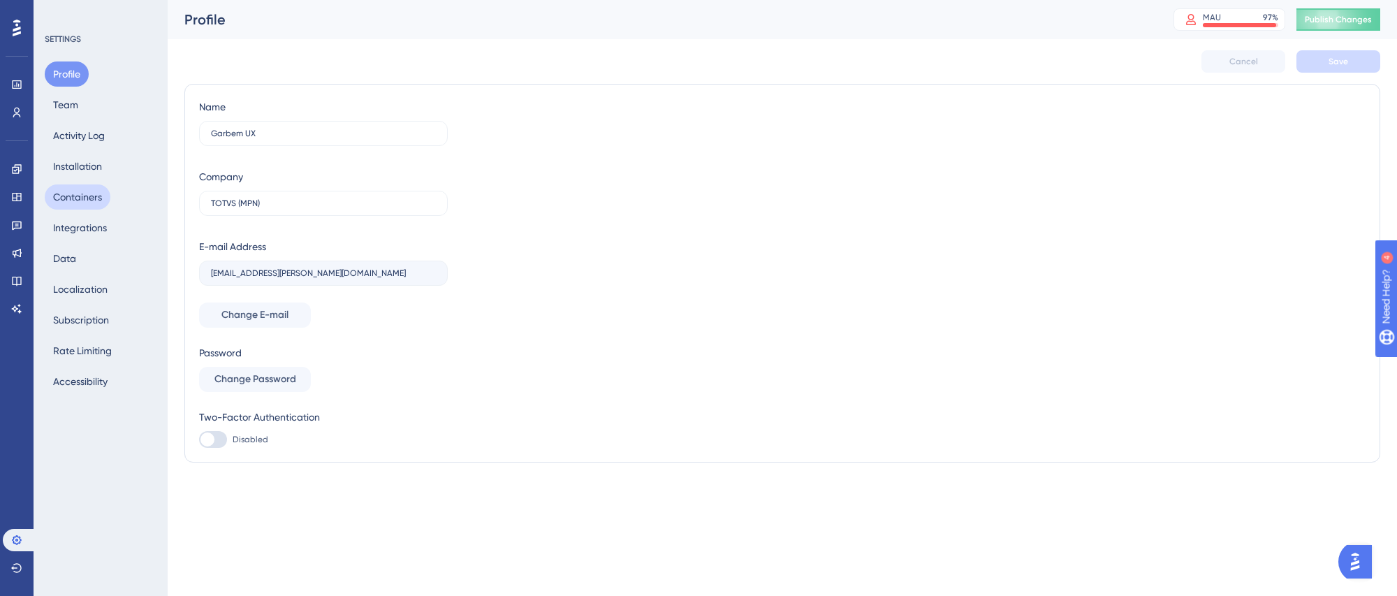
click at [89, 196] on button "Containers" at bounding box center [78, 196] width 66 height 25
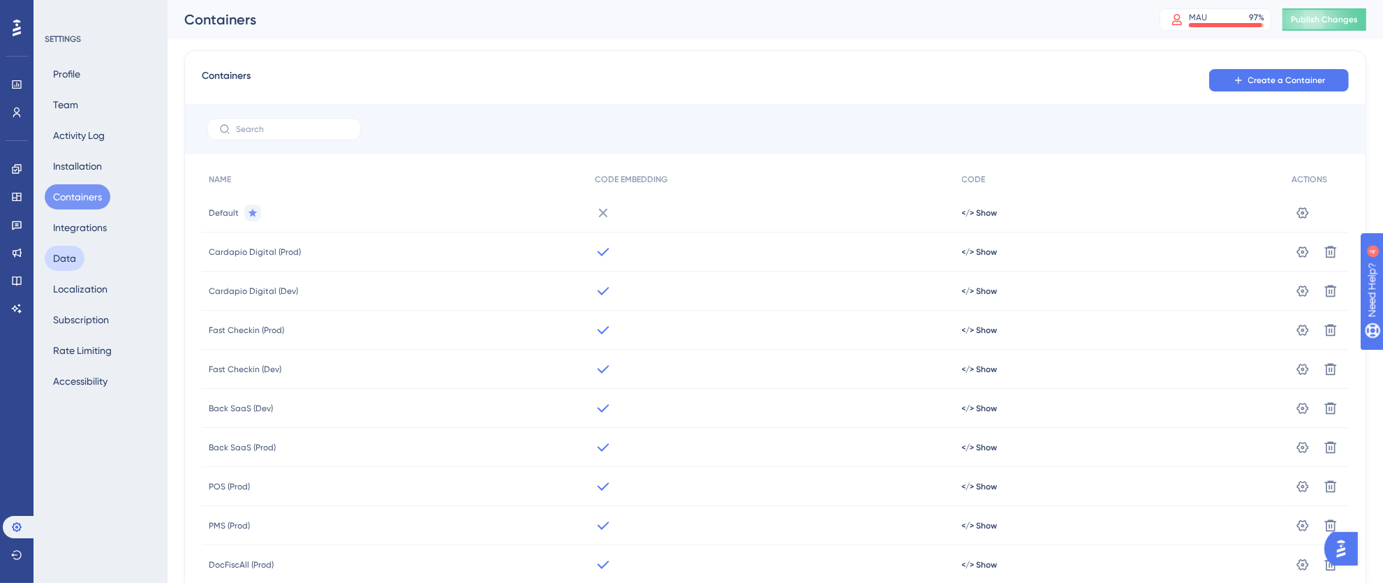
click at [62, 250] on button "Data" at bounding box center [65, 258] width 40 height 25
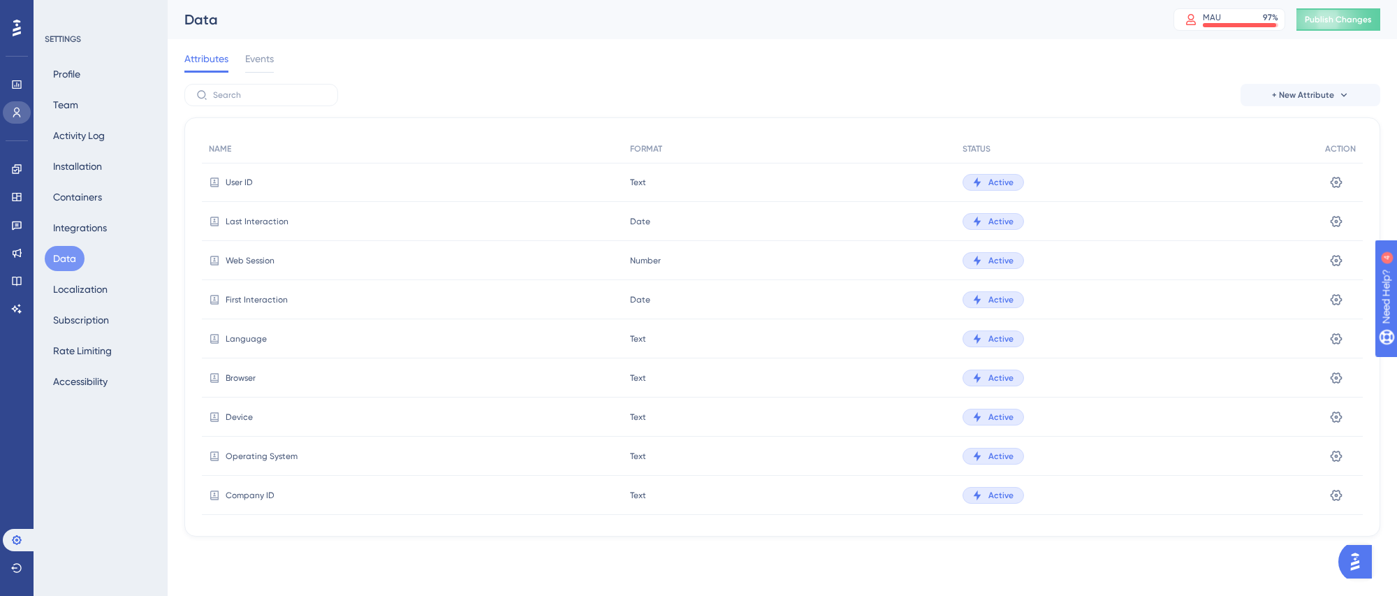
click at [13, 114] on icon at bounding box center [16, 112] width 11 height 11
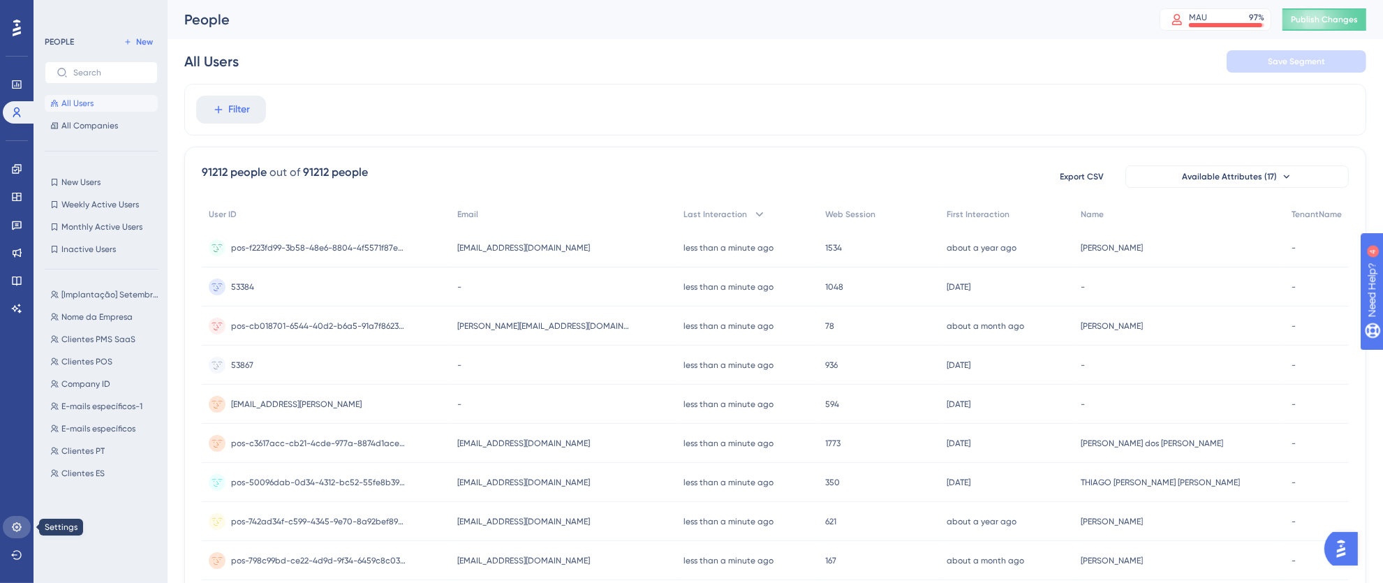
click at [16, 518] on link at bounding box center [17, 527] width 28 height 22
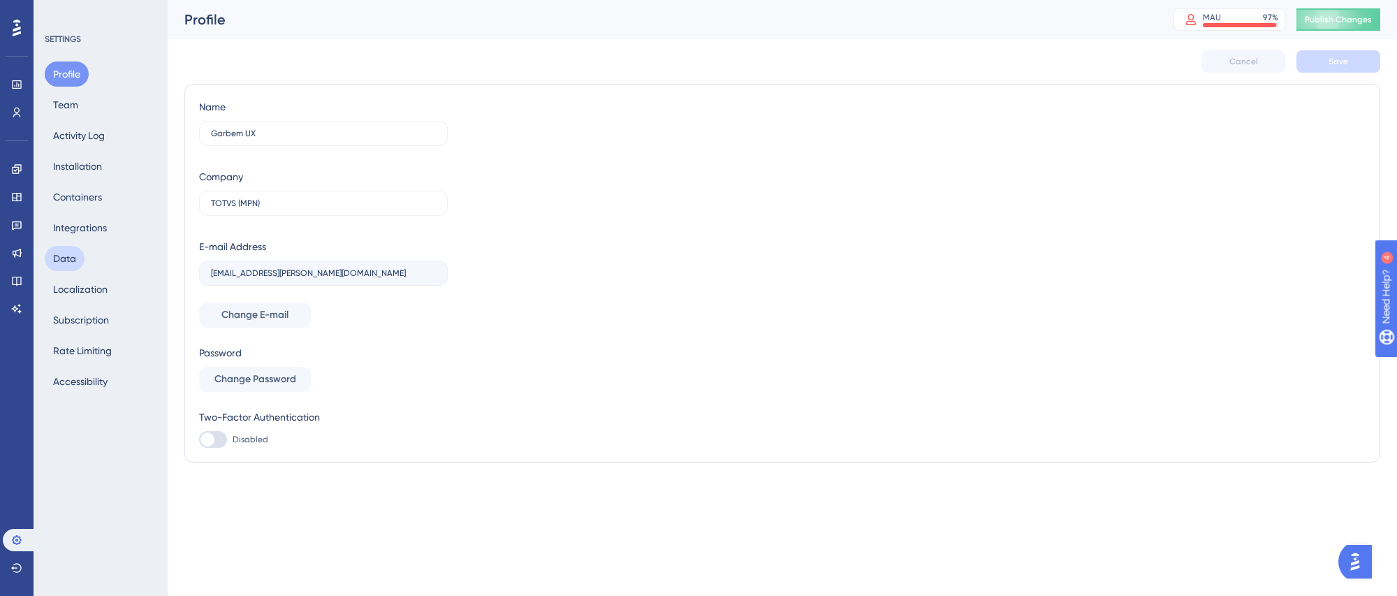
click at [73, 248] on button "Data" at bounding box center [65, 258] width 40 height 25
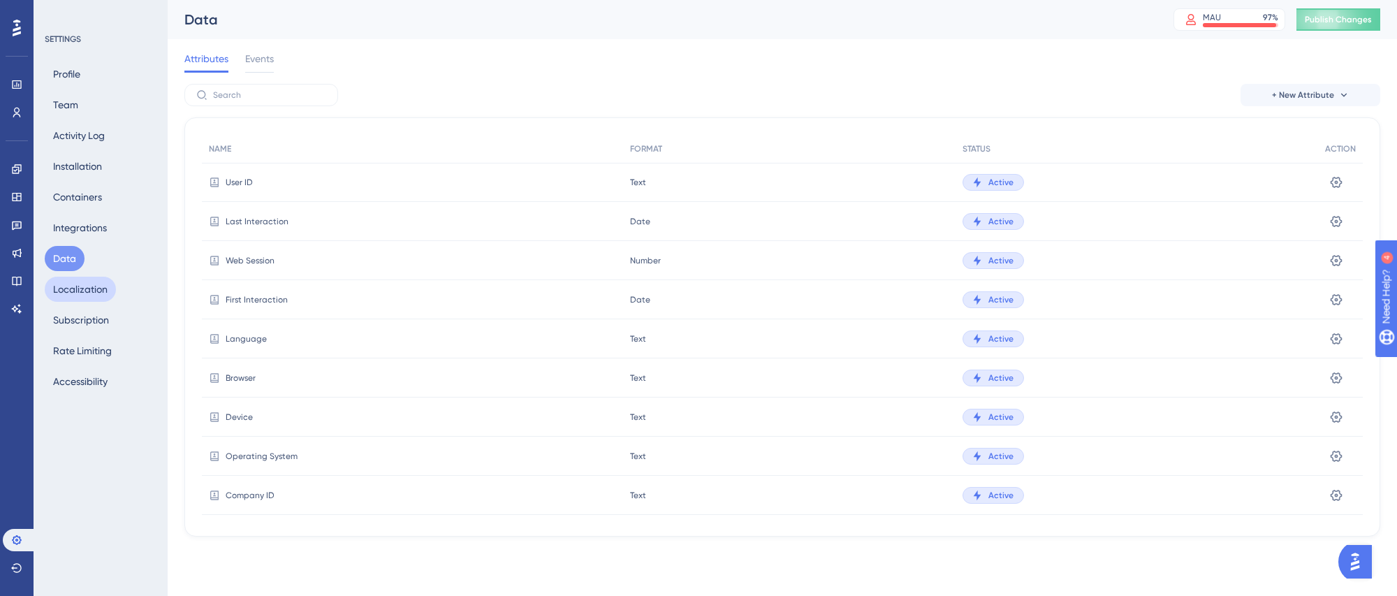
click at [83, 288] on button "Localization" at bounding box center [80, 289] width 71 height 25
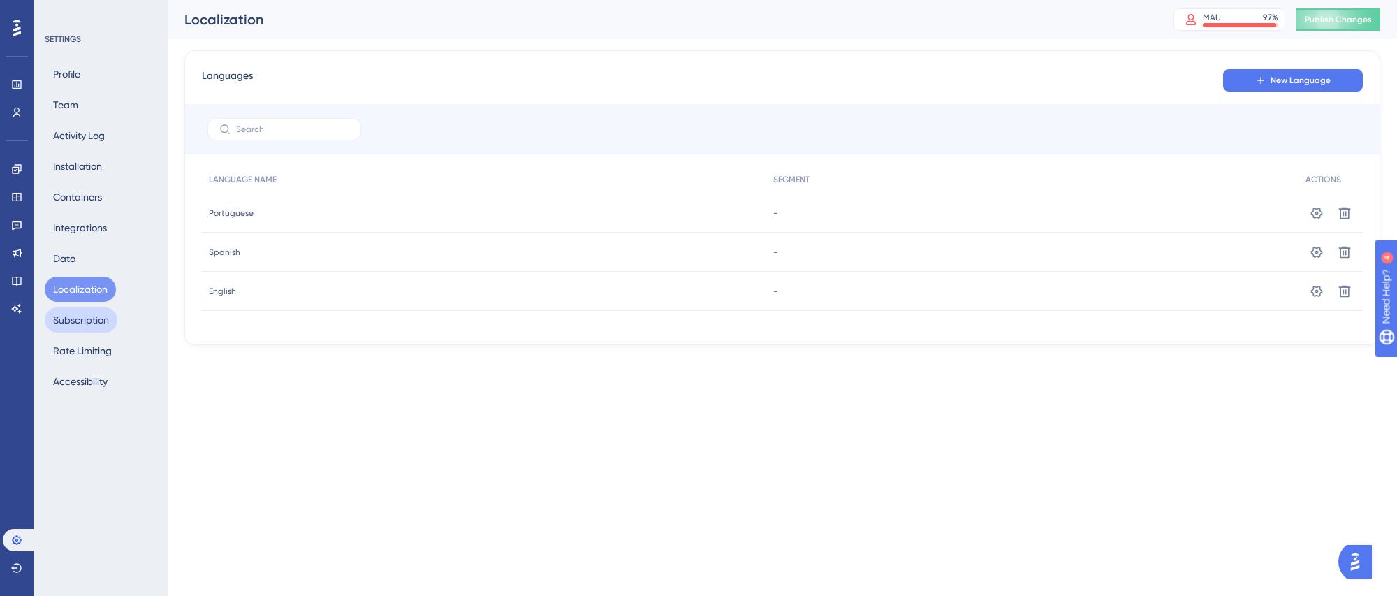
click at [84, 316] on button "Subscription" at bounding box center [81, 319] width 73 height 25
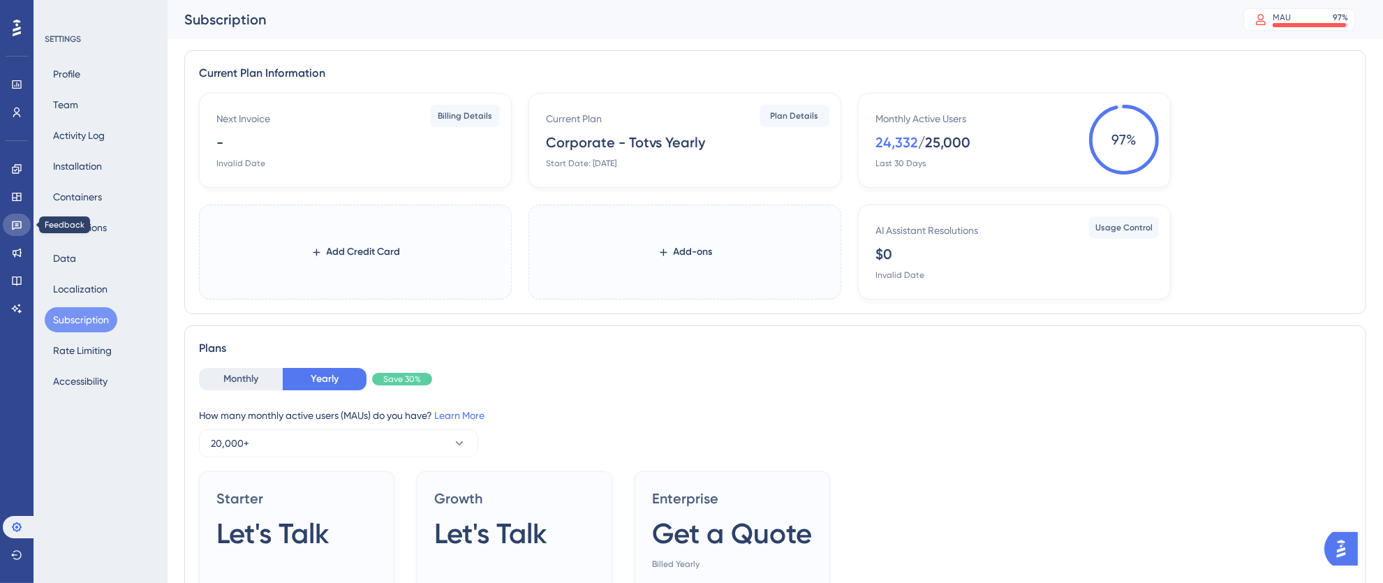
click at [16, 226] on icon at bounding box center [17, 225] width 10 height 9
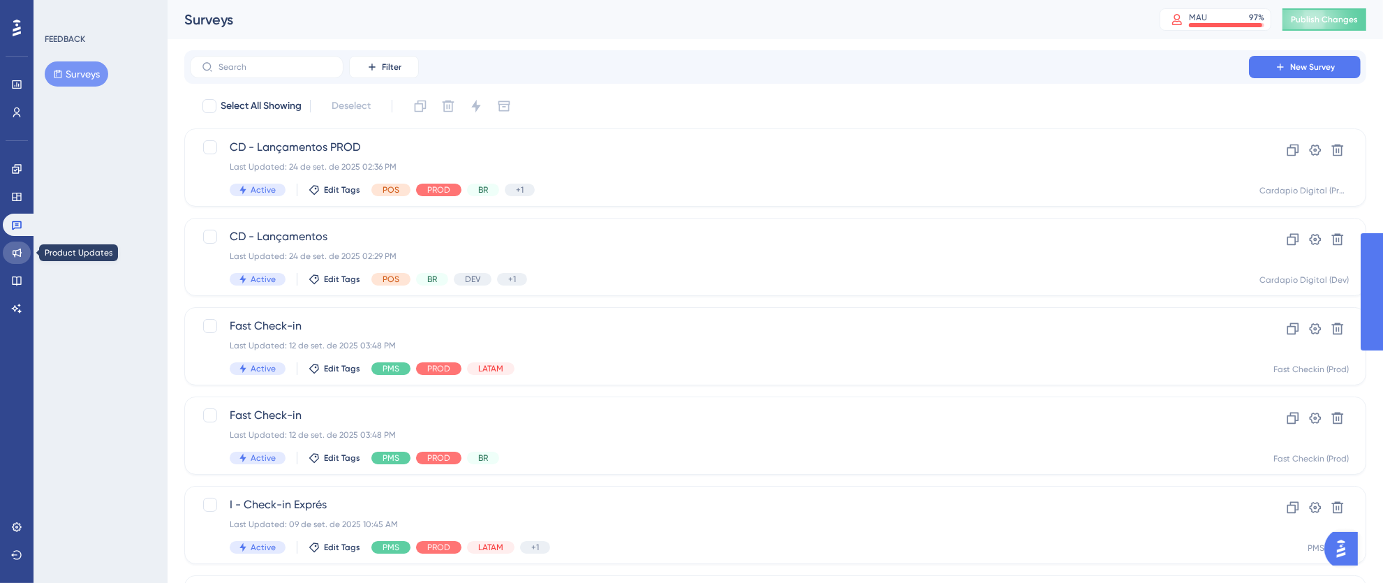
click at [16, 251] on icon at bounding box center [16, 252] width 11 height 11
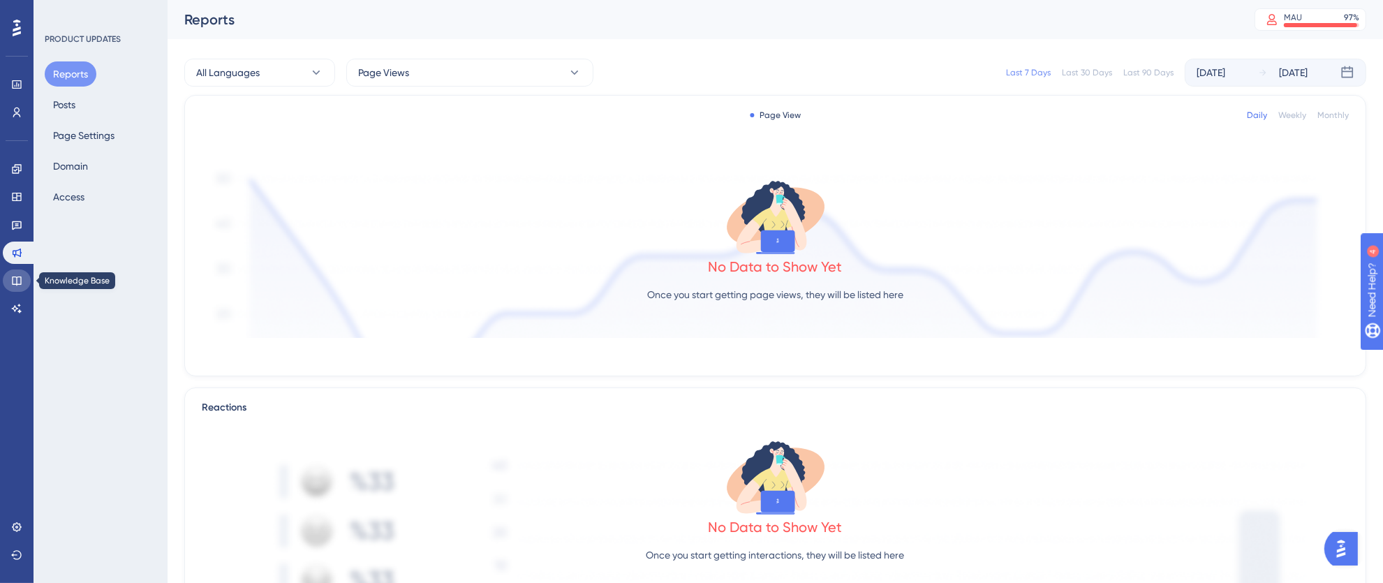
click at [17, 281] on icon at bounding box center [16, 281] width 9 height 9
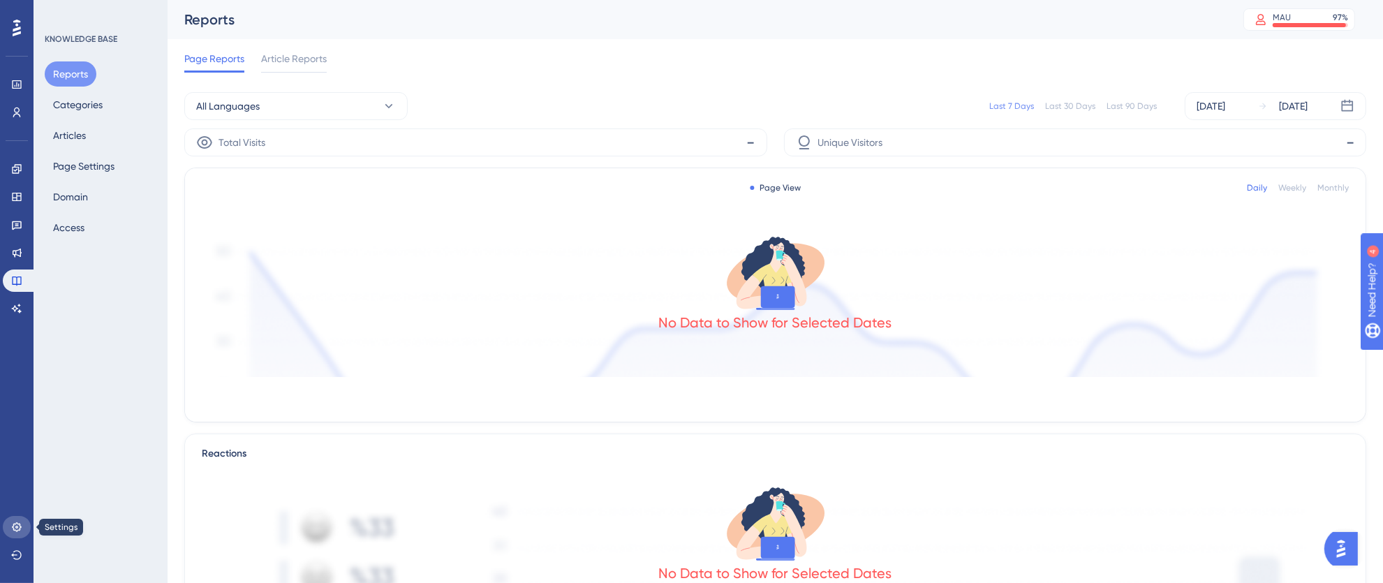
click at [20, 530] on icon at bounding box center [16, 527] width 11 height 11
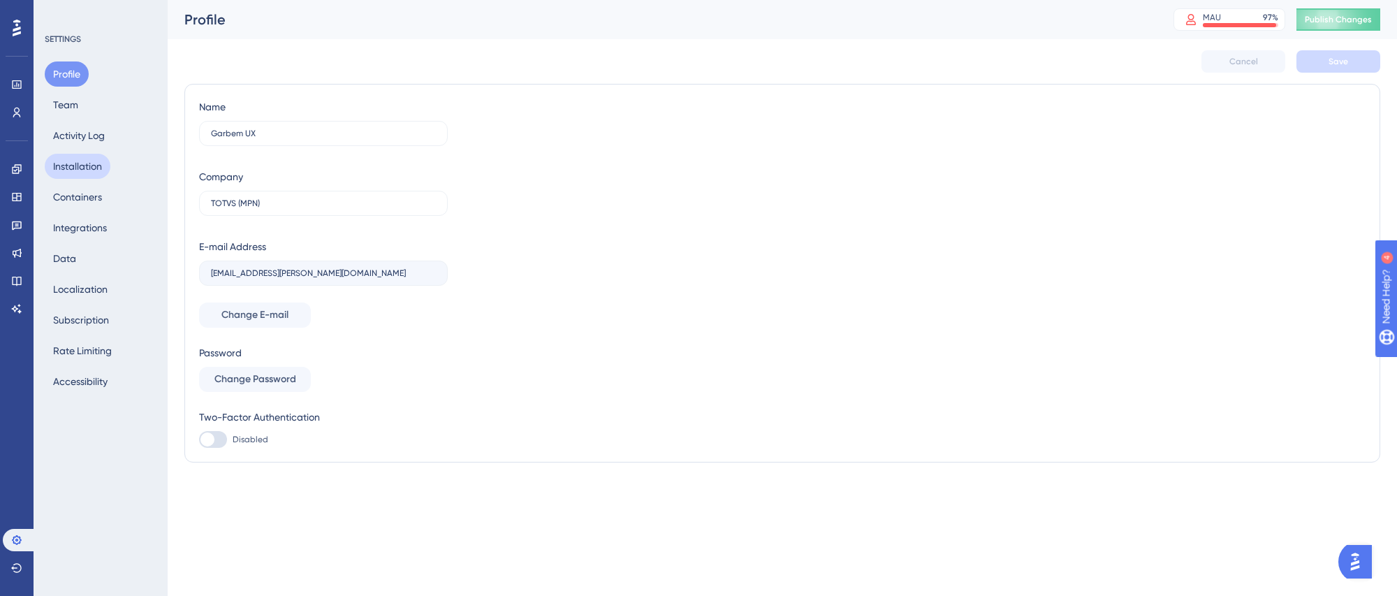
click at [84, 163] on button "Installation" at bounding box center [78, 166] width 66 height 25
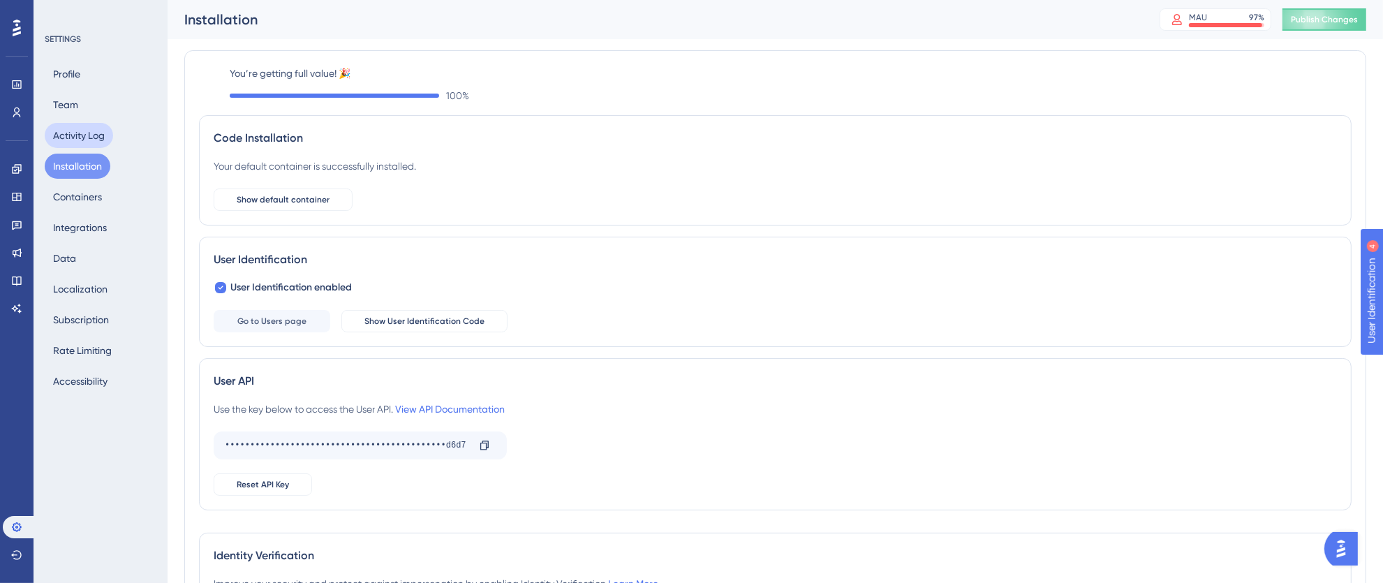
click at [69, 129] on button "Activity Log" at bounding box center [79, 135] width 68 height 25
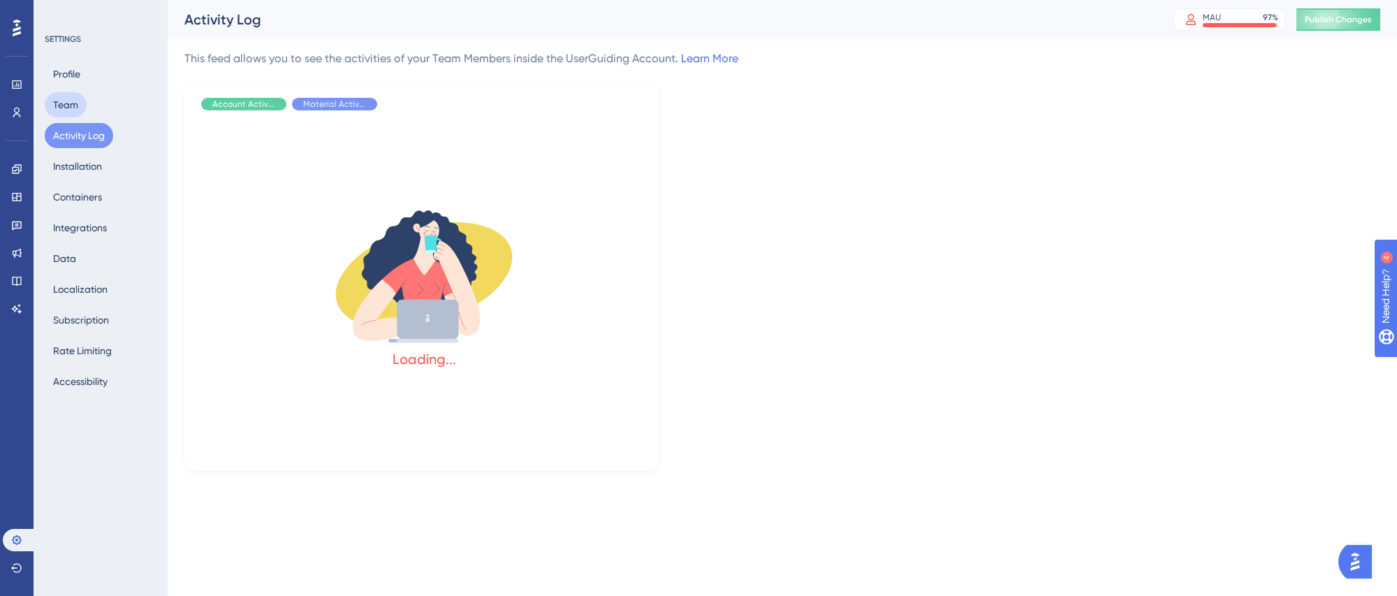
click at [68, 105] on button "Team" at bounding box center [66, 104] width 42 height 25
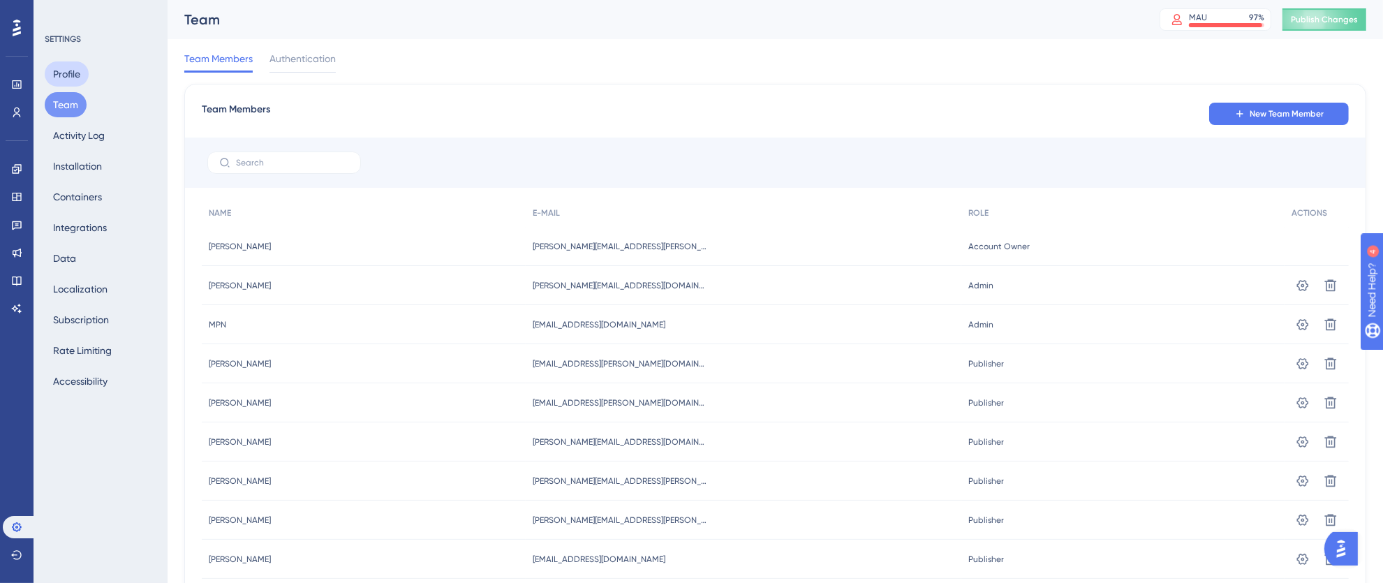
click at [73, 72] on button "Profile" at bounding box center [67, 73] width 44 height 25
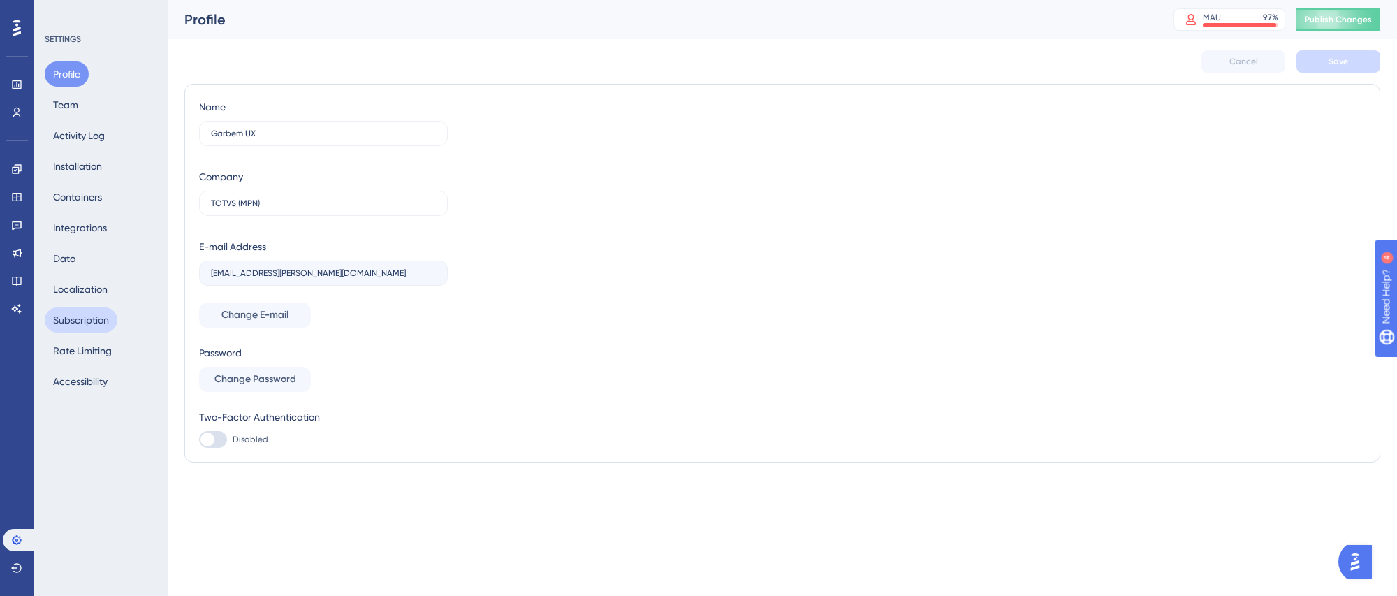
click at [75, 325] on button "Subscription" at bounding box center [81, 319] width 73 height 25
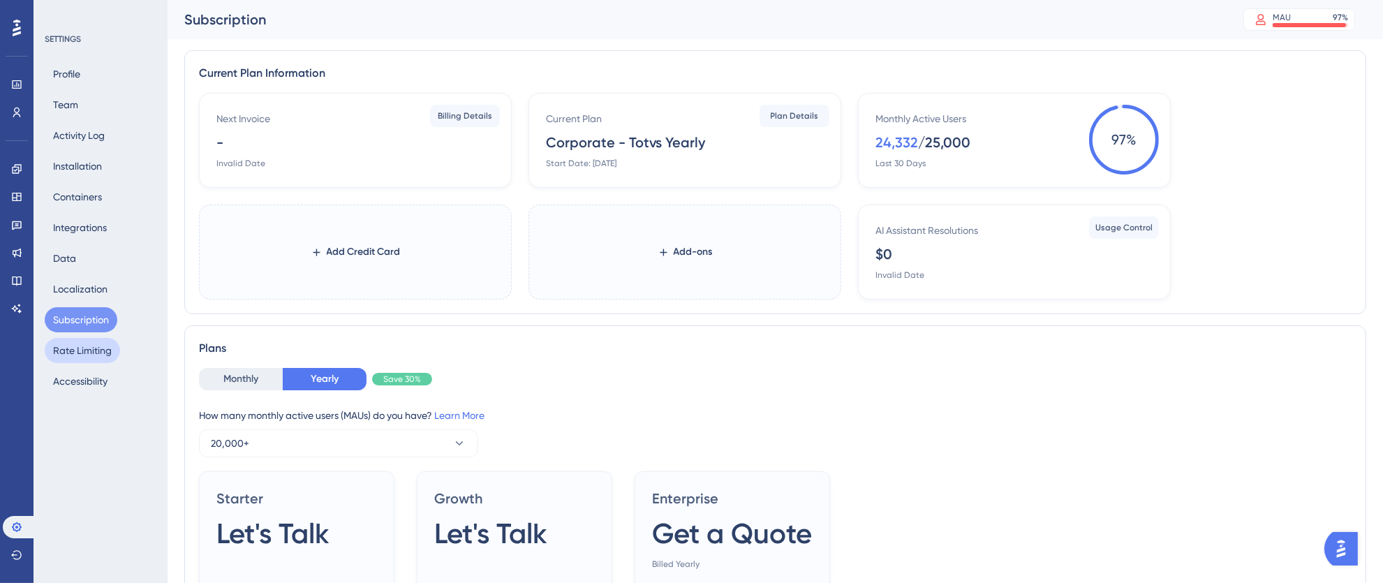
click at [68, 344] on button "Rate Limiting" at bounding box center [82, 350] width 75 height 25
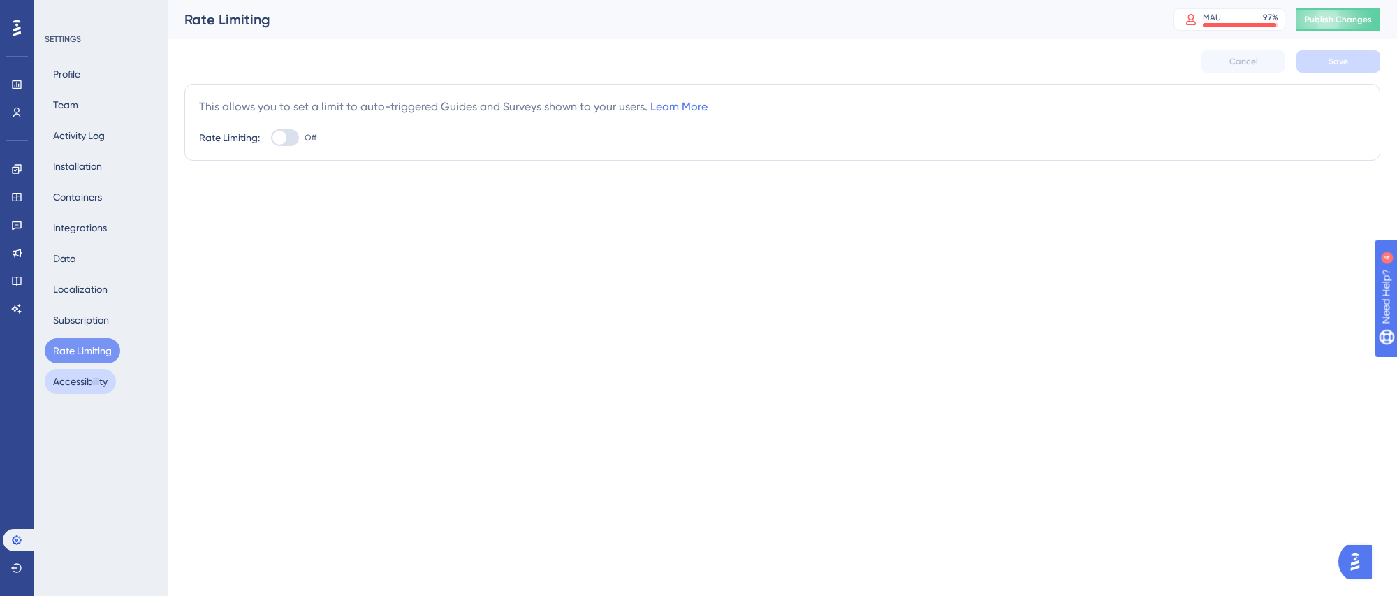
click at [76, 385] on button "Accessibility" at bounding box center [80, 381] width 71 height 25
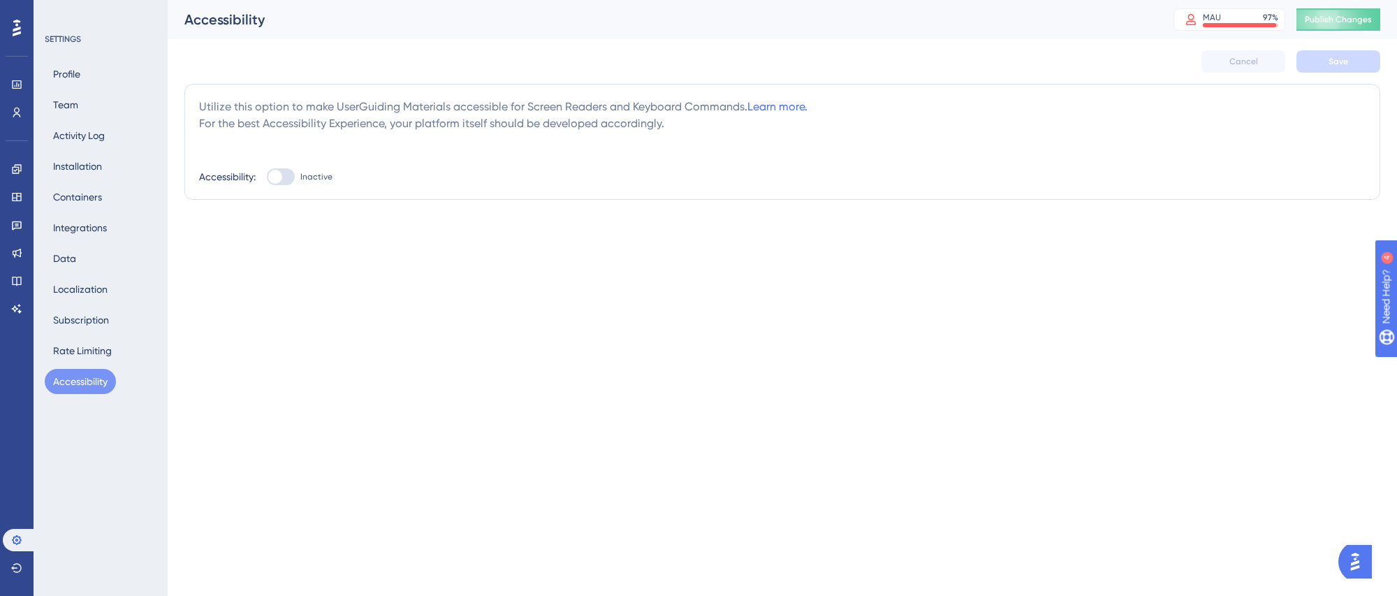
click at [11, 31] on div at bounding box center [17, 28] width 22 height 22
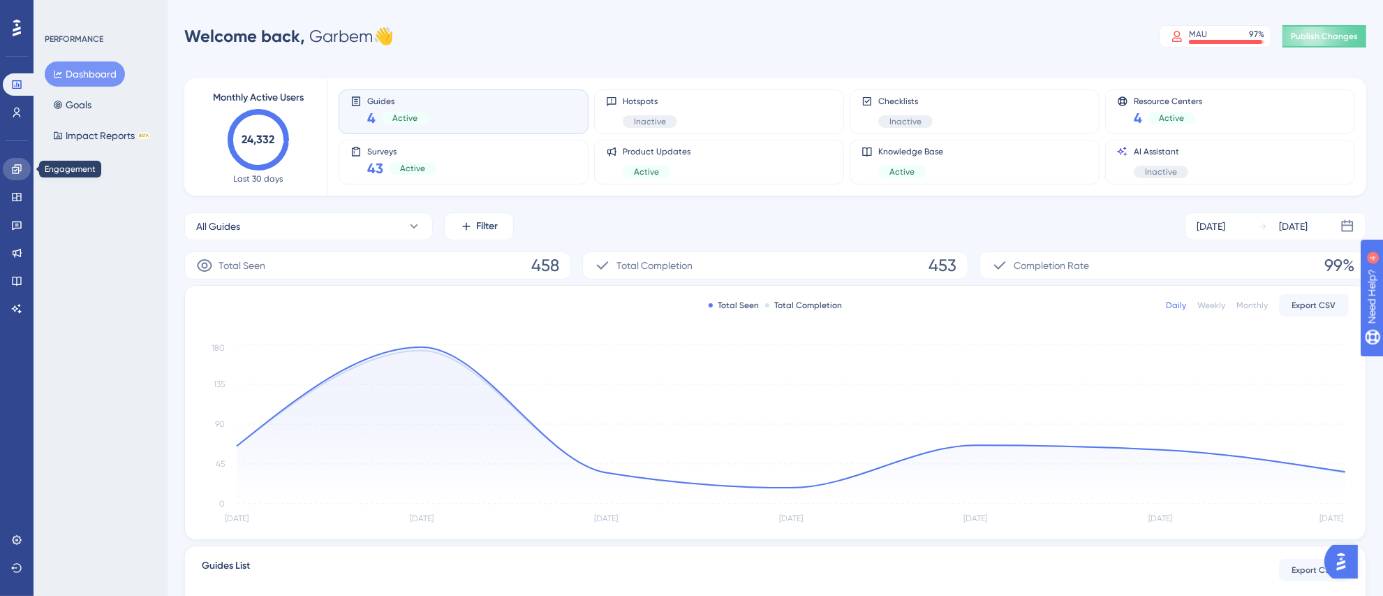
click at [19, 175] on link at bounding box center [17, 169] width 28 height 22
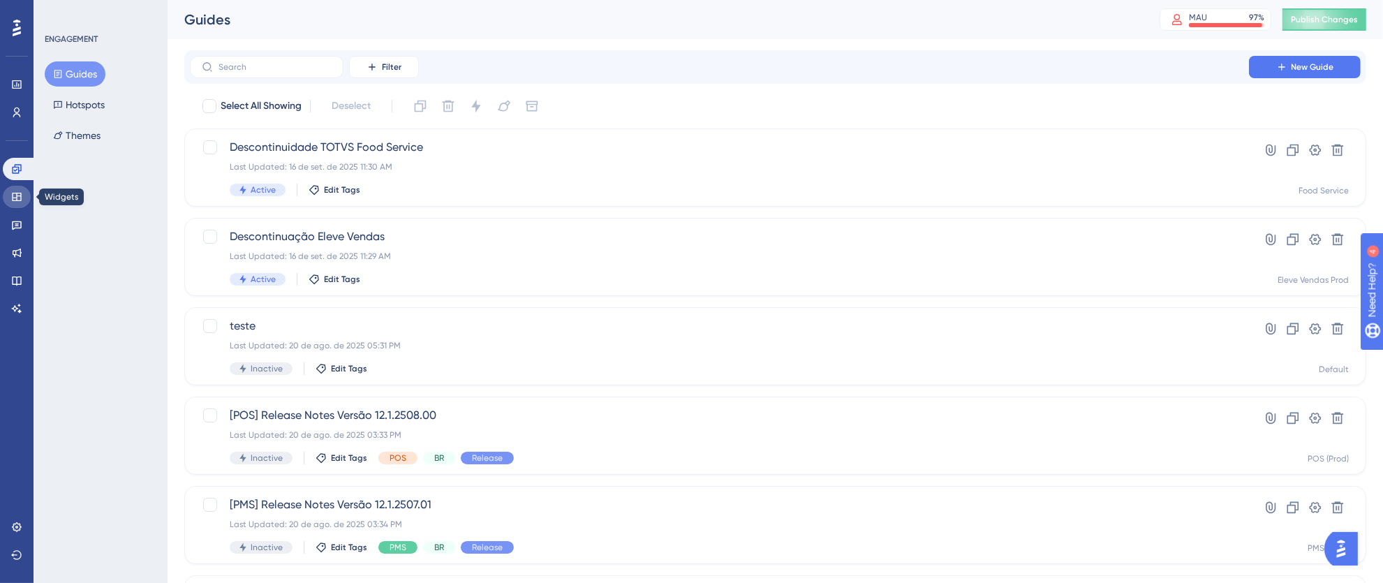
click at [18, 191] on icon at bounding box center [16, 196] width 11 height 11
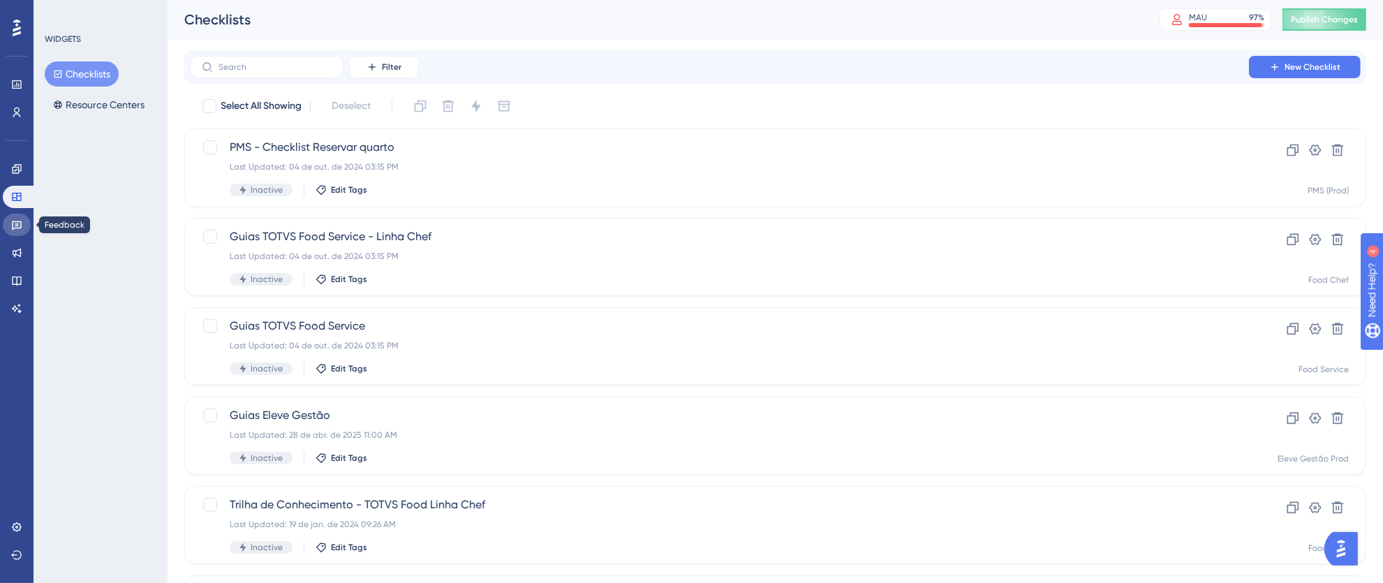
click at [18, 216] on link at bounding box center [17, 225] width 28 height 22
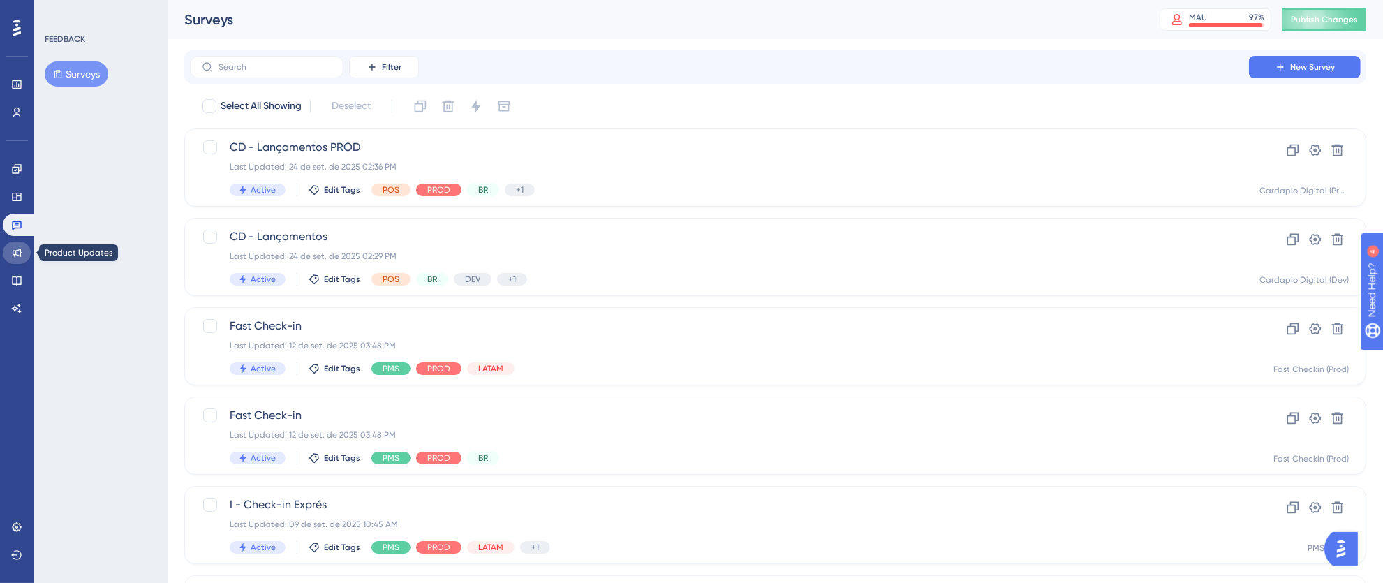
click at [11, 253] on icon at bounding box center [16, 252] width 11 height 11
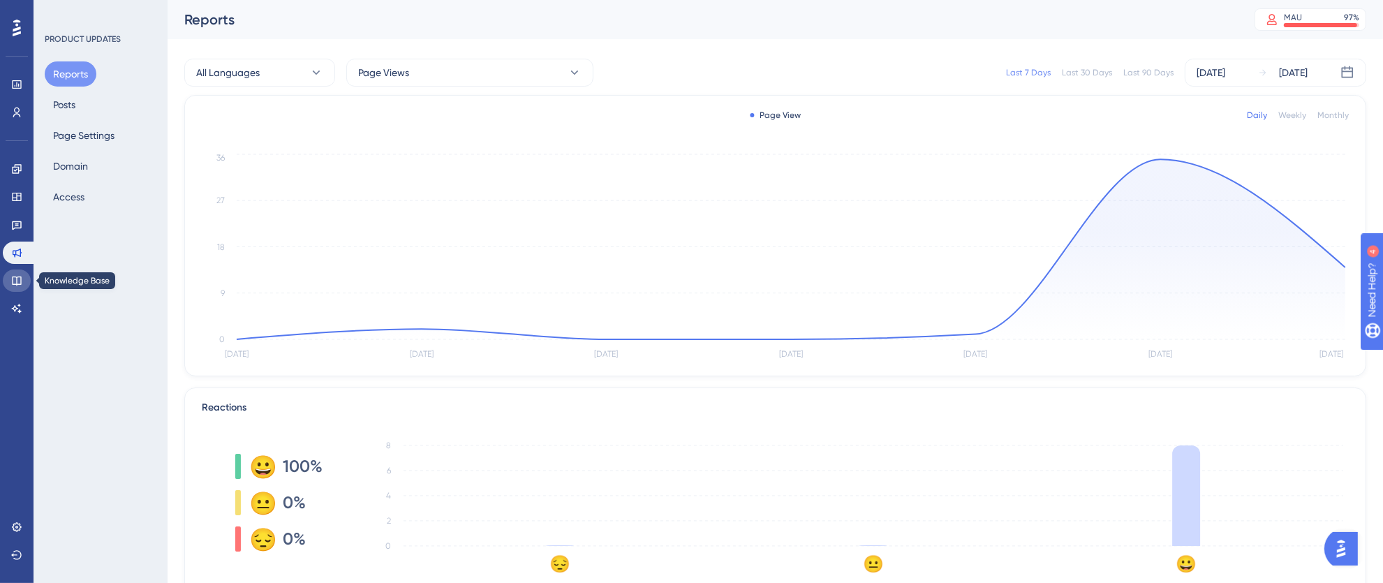
click at [11, 282] on icon at bounding box center [16, 280] width 11 height 11
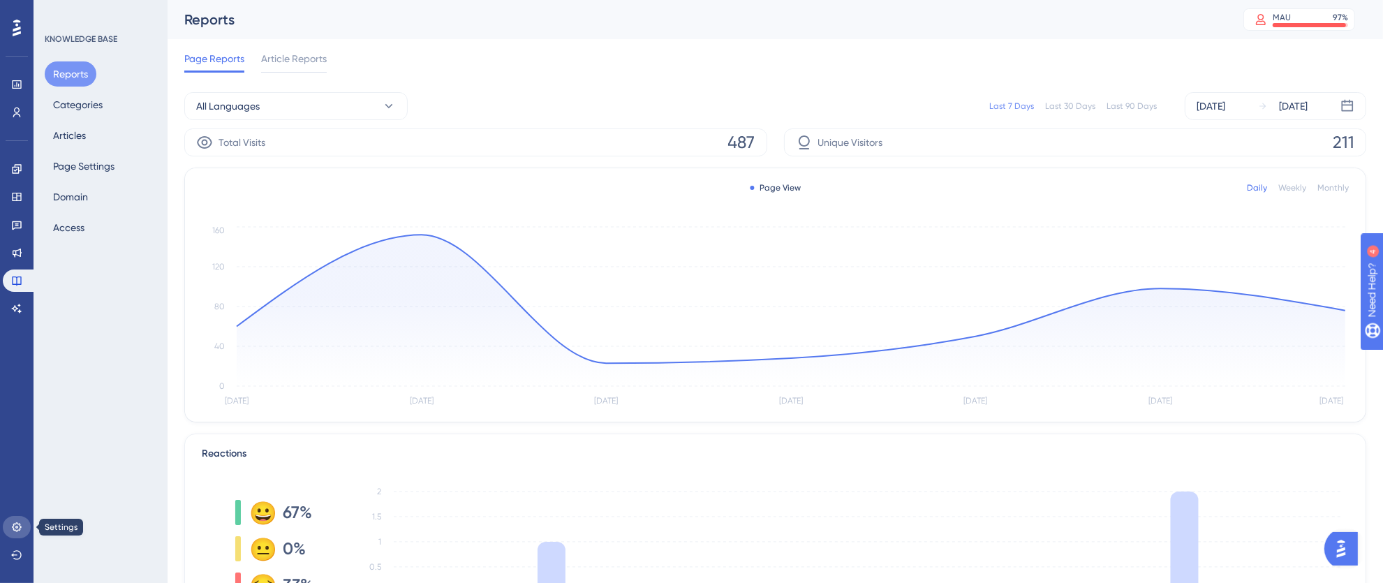
click at [13, 531] on icon at bounding box center [16, 527] width 11 height 11
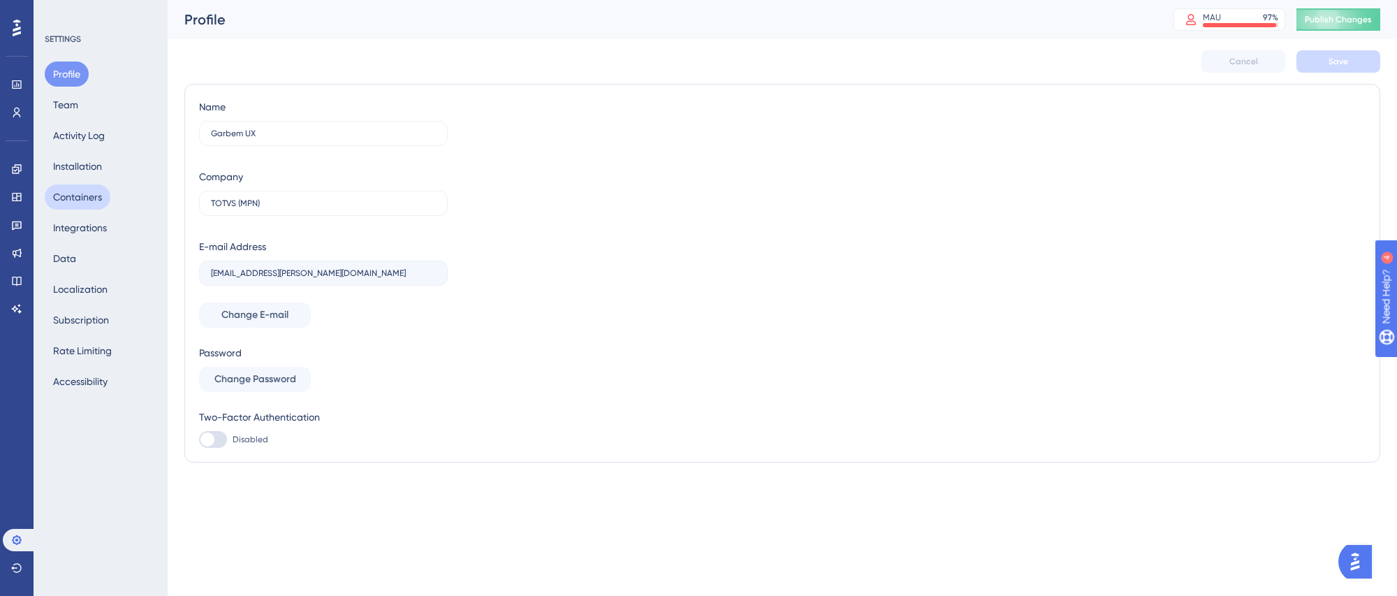
click at [84, 196] on button "Containers" at bounding box center [78, 196] width 66 height 25
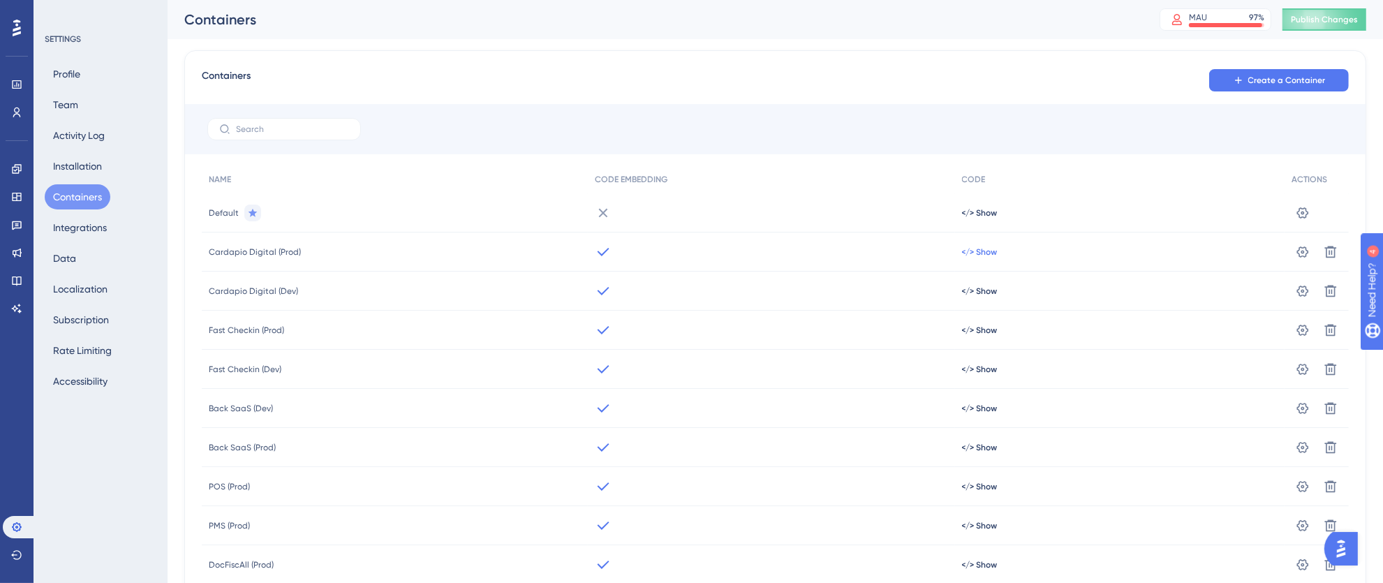
click at [978, 254] on span "</> Show" at bounding box center [980, 251] width 36 height 11
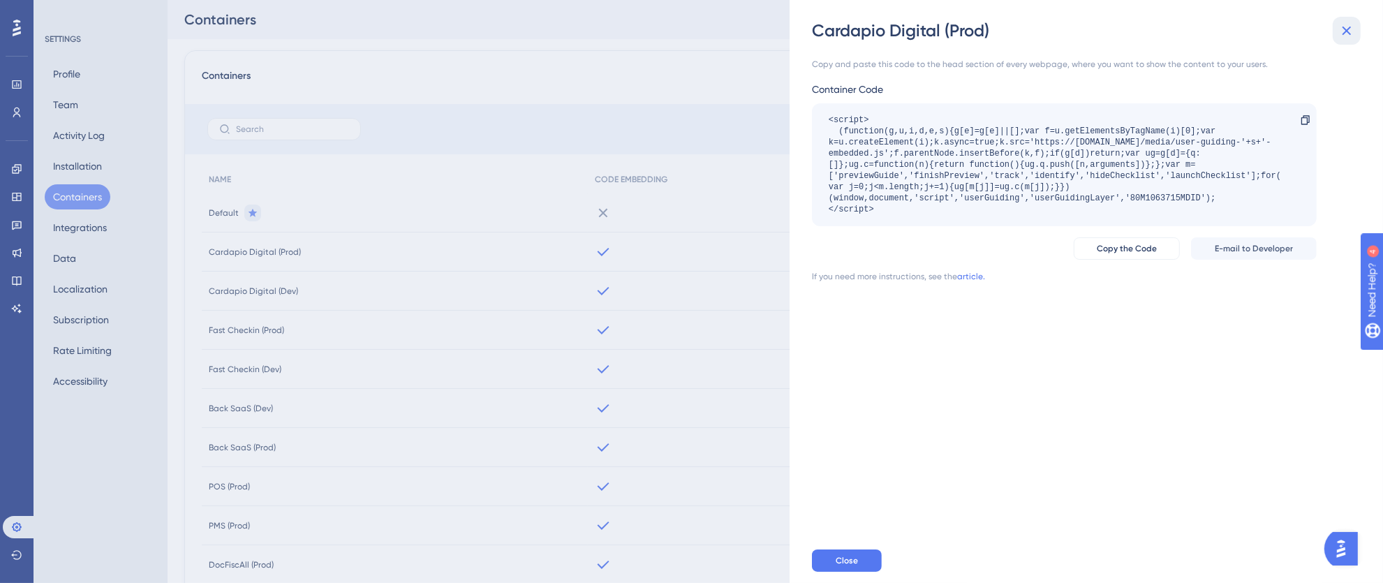
click at [1351, 29] on icon at bounding box center [1347, 30] width 17 height 17
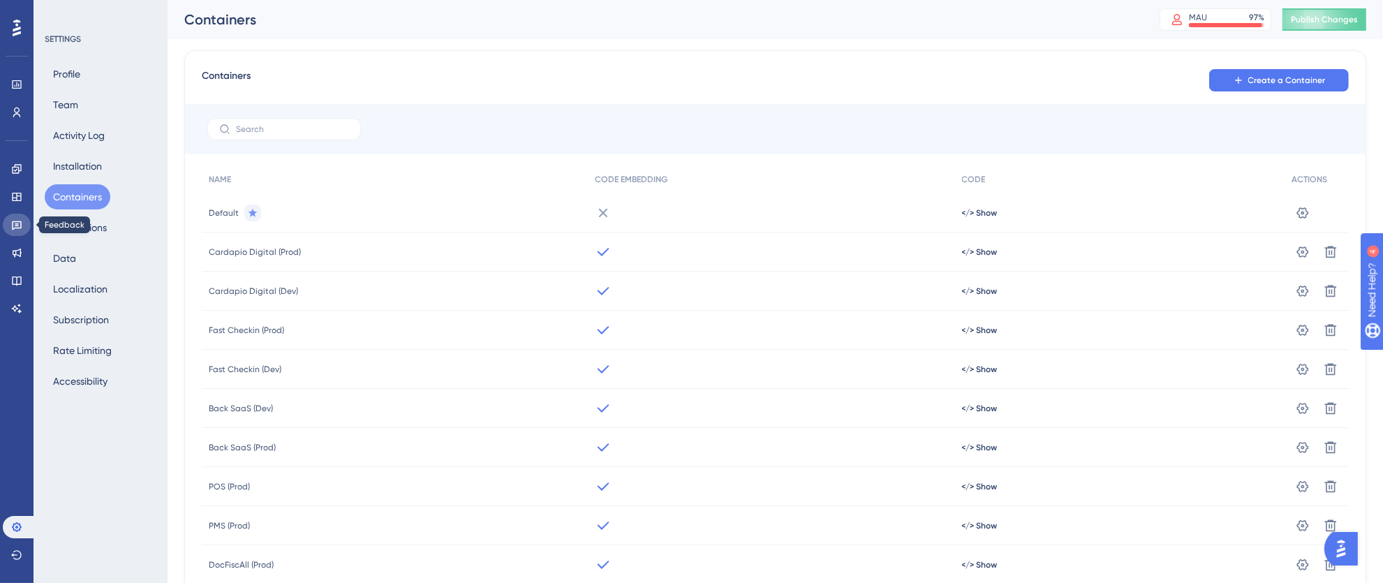
click at [20, 215] on link at bounding box center [17, 225] width 28 height 22
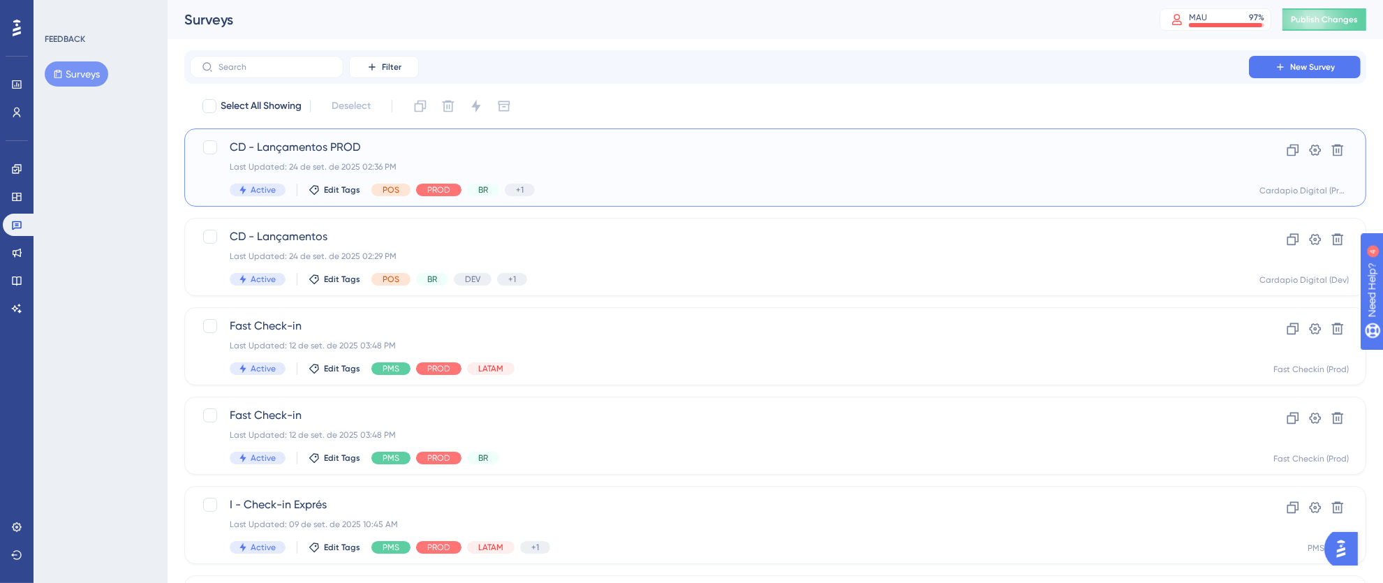
click at [559, 155] on span "CD - Lançamentos PROD" at bounding box center [720, 147] width 980 height 17
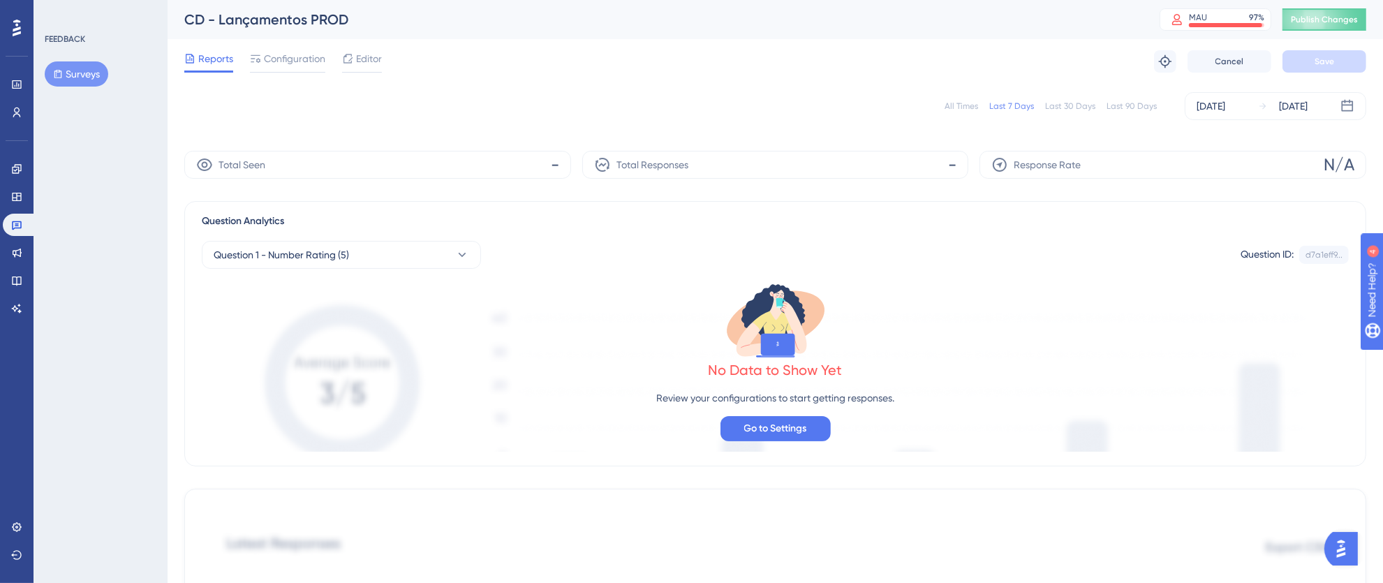
click at [966, 105] on div "All Times" at bounding box center [962, 106] width 34 height 11
click at [28, 220] on link at bounding box center [20, 225] width 34 height 22
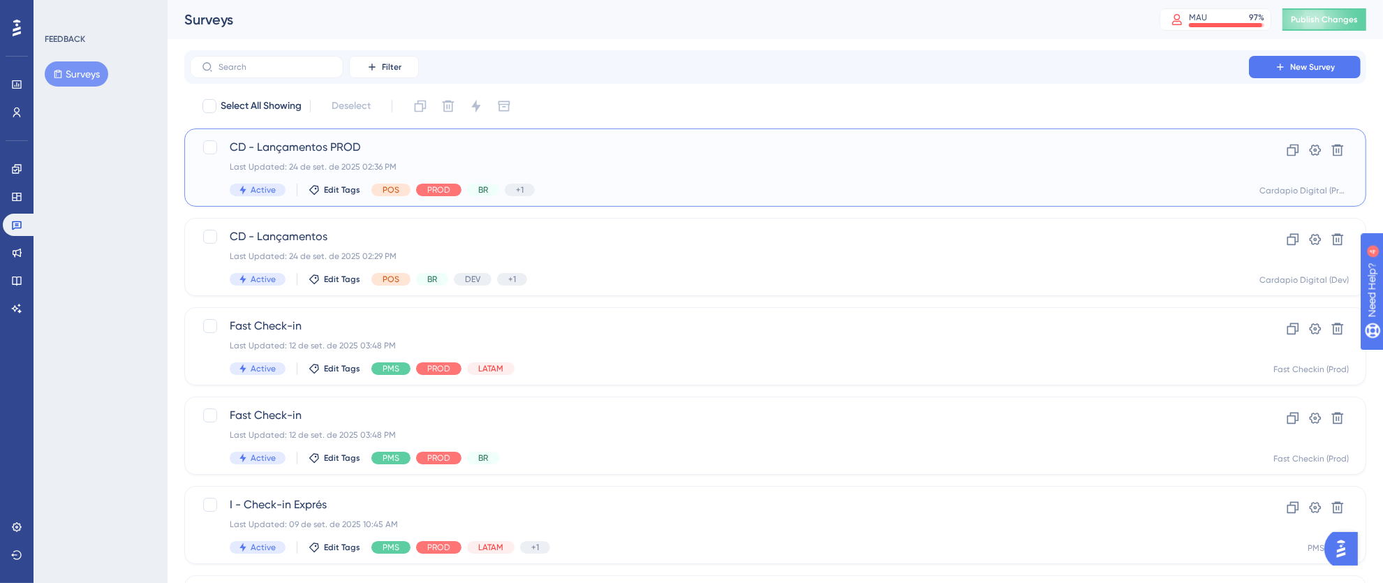
click at [474, 173] on div "CD - Lançamentos PROD Last Updated: 24 de set. de 2025 02:36 PM Active Edit Tag…" at bounding box center [720, 167] width 980 height 57
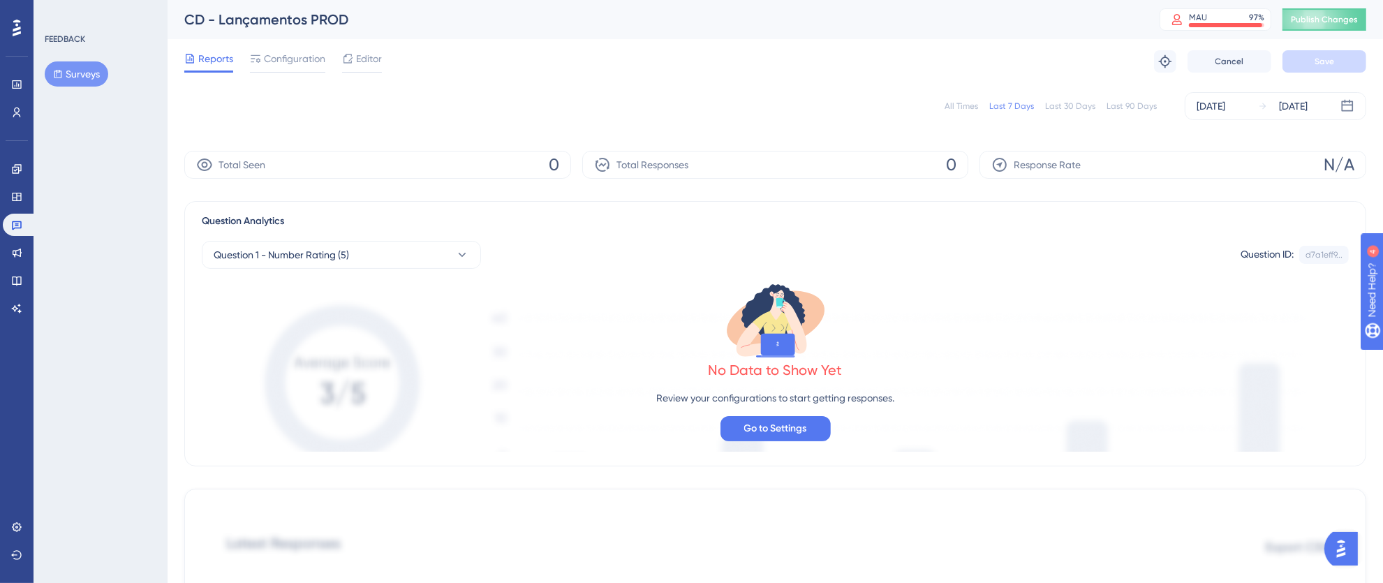
click at [975, 105] on div "All Times" at bounding box center [962, 106] width 34 height 11
click at [18, 220] on icon at bounding box center [16, 224] width 11 height 11
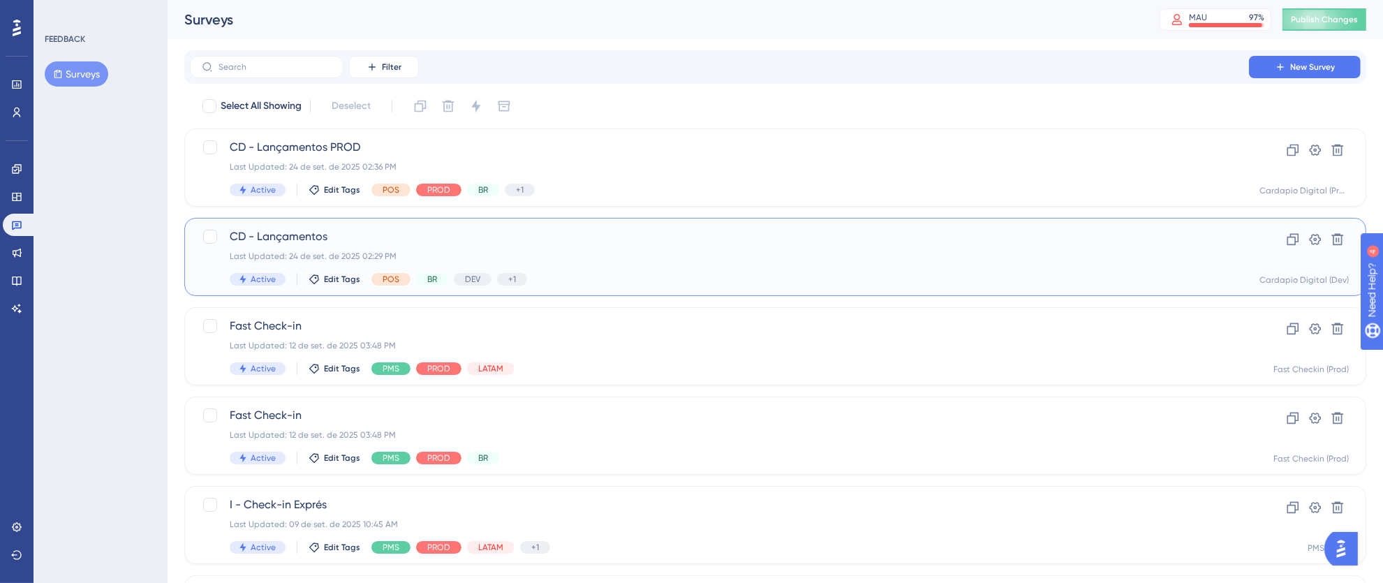
click at [774, 260] on div "Last Updated: 24 de set. de 2025 02:29 PM" at bounding box center [720, 256] width 980 height 11
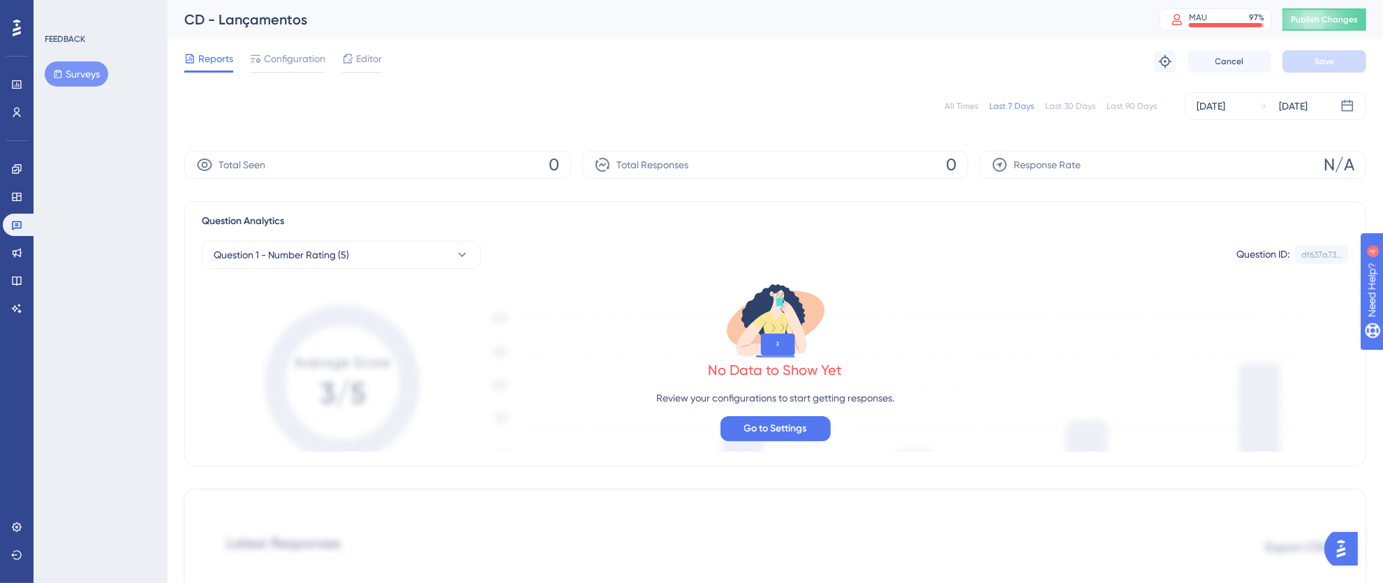
click at [963, 97] on div "All Times Last 7 Days Last 30 Days Last 90 Days [DATE] [DATE]" at bounding box center [775, 106] width 1182 height 28
click at [964, 112] on div "All Times Last 7 Days Last 30 Days Last 90 Days [DATE] [DATE]" at bounding box center [775, 106] width 1182 height 28
click at [964, 109] on div "All Times" at bounding box center [962, 106] width 34 height 11
